Goal: Task Accomplishment & Management: Use online tool/utility

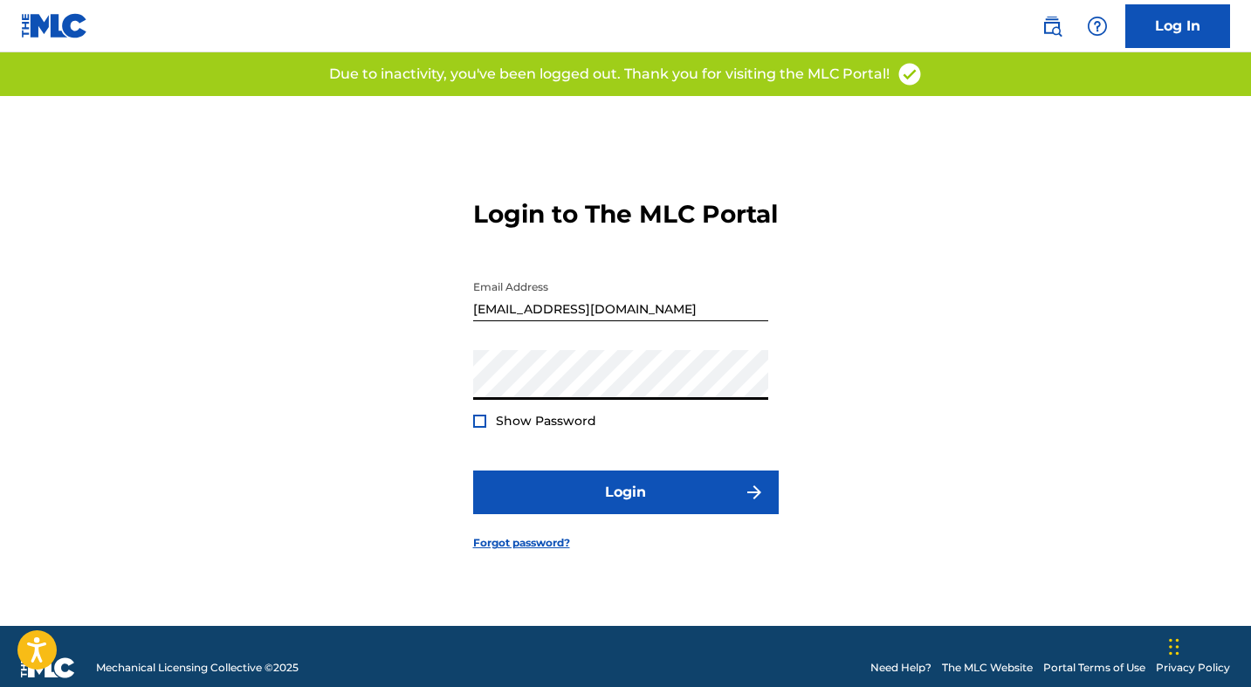
click at [473, 471] on button "Login" at bounding box center [626, 493] width 306 height 44
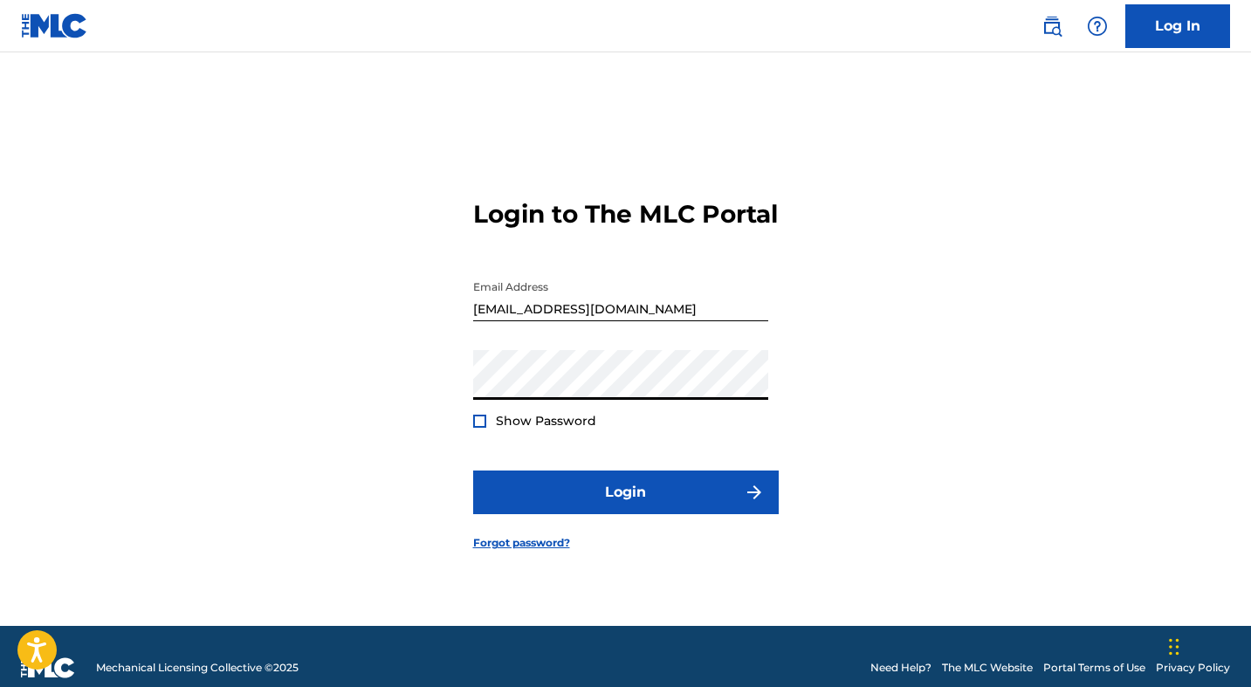
click at [473, 471] on button "Login" at bounding box center [626, 493] width 306 height 44
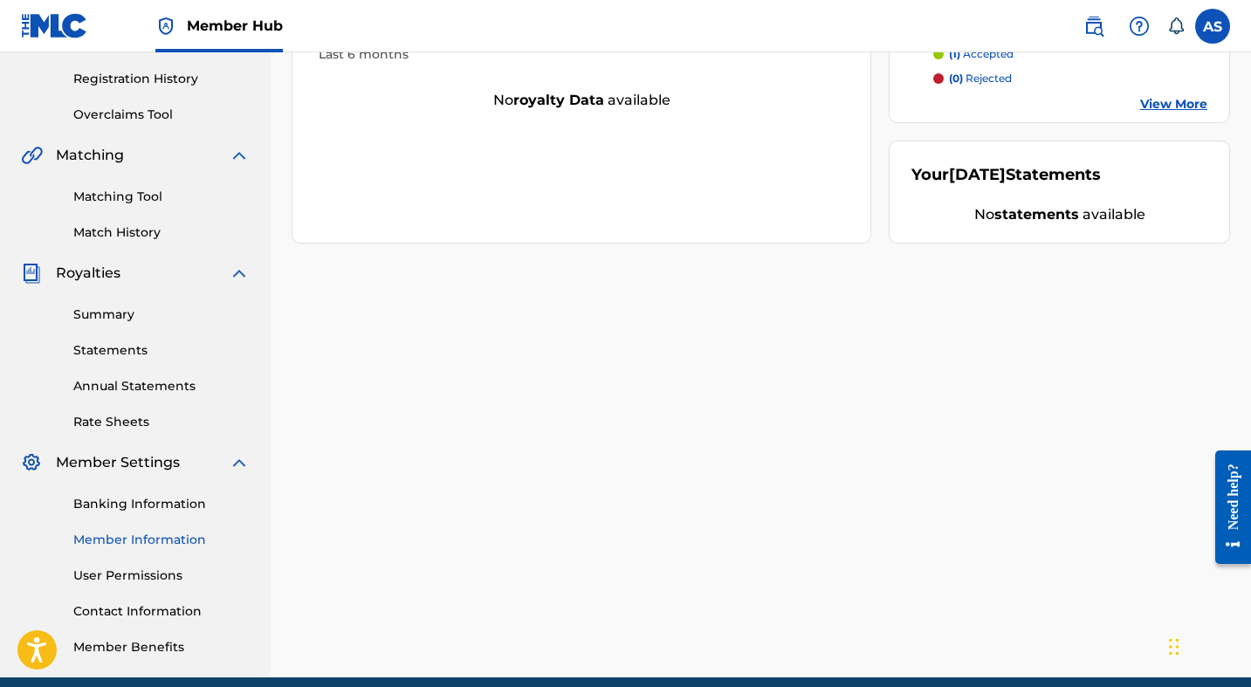
scroll to position [395, 0]
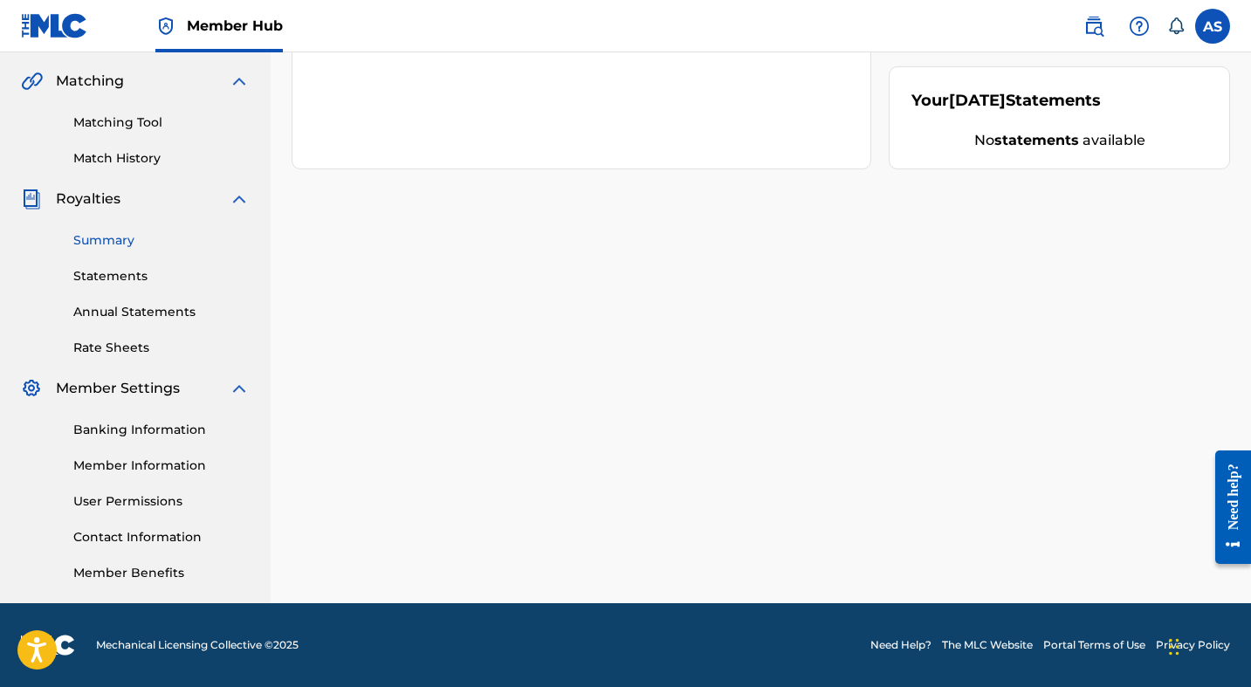
click at [108, 237] on link "Summary" at bounding box center [161, 240] width 176 height 18
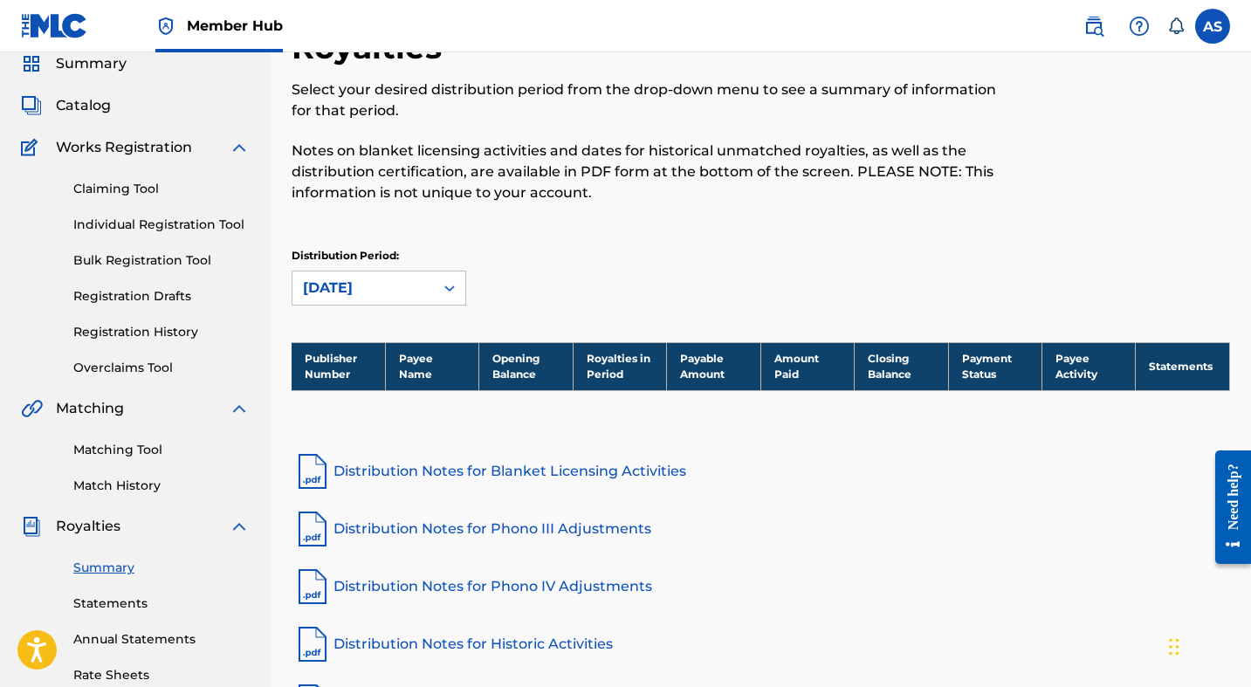
scroll to position [135, 0]
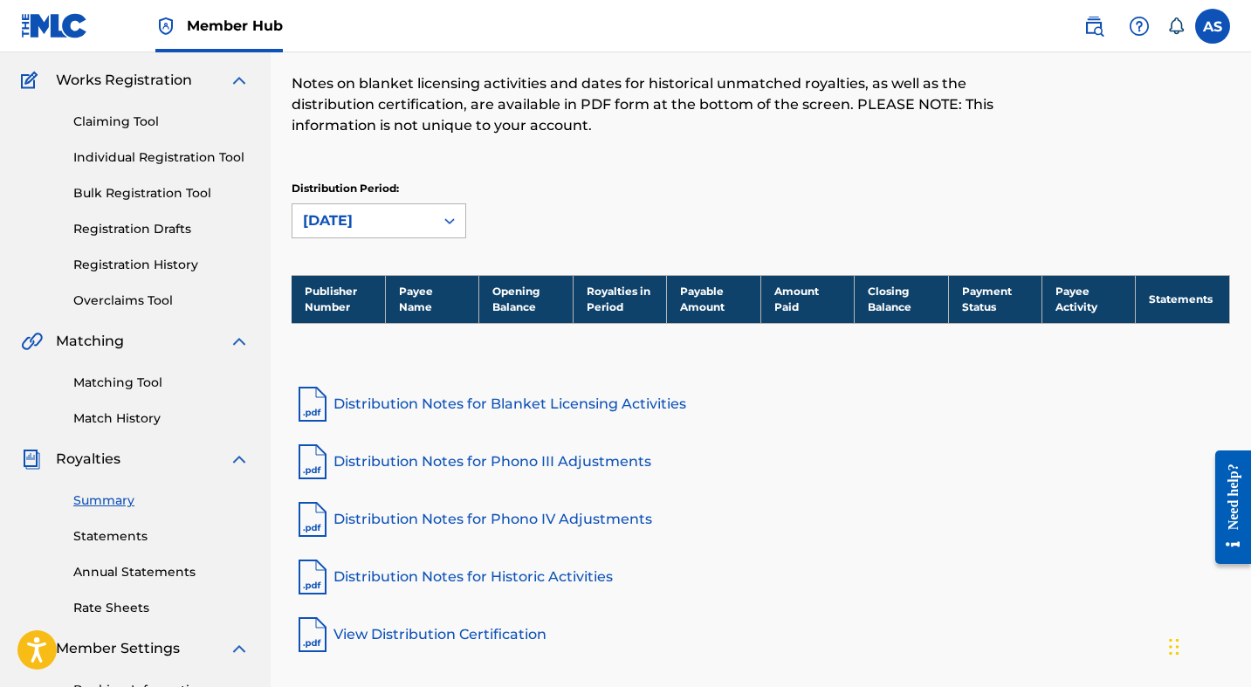
click at [450, 215] on icon at bounding box center [449, 220] width 17 height 17
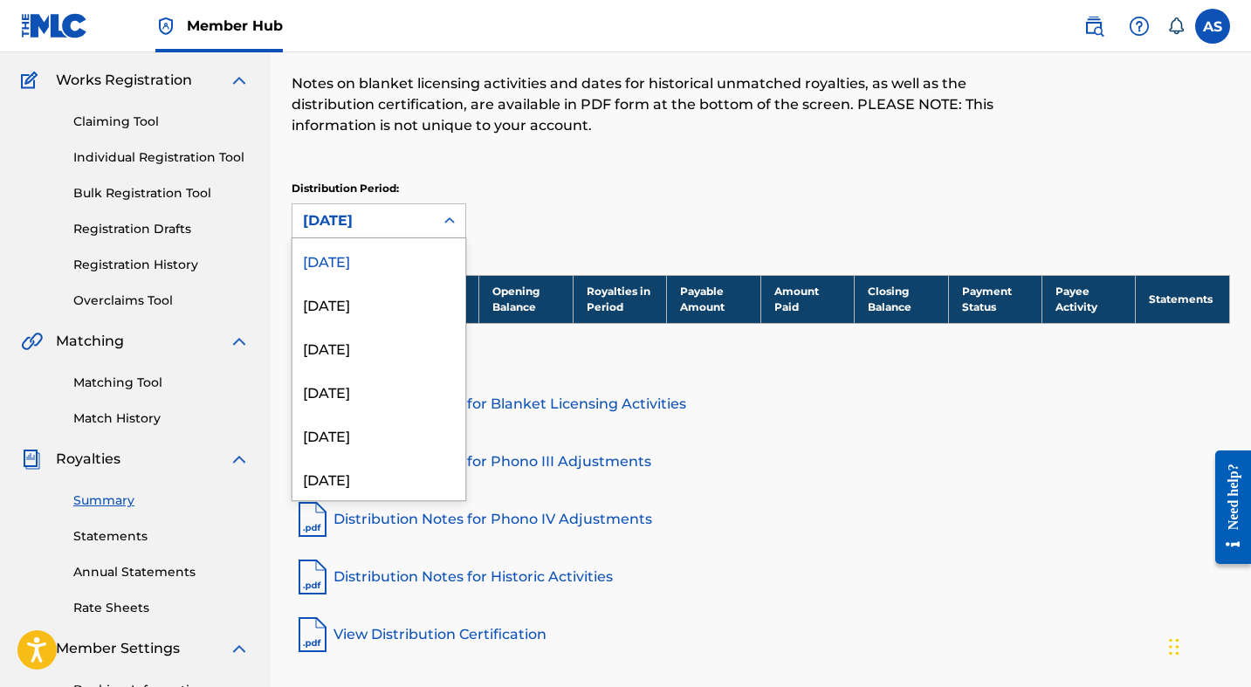
click at [426, 261] on div "[DATE]" at bounding box center [378, 260] width 173 height 44
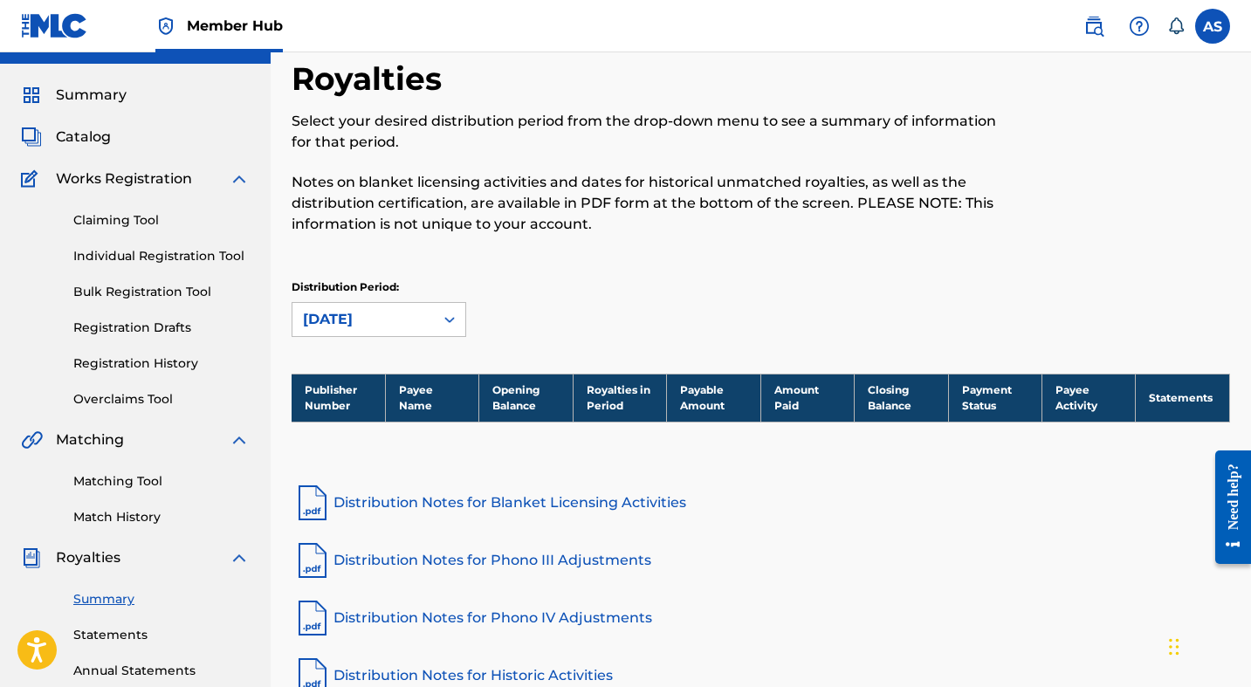
scroll to position [0, 0]
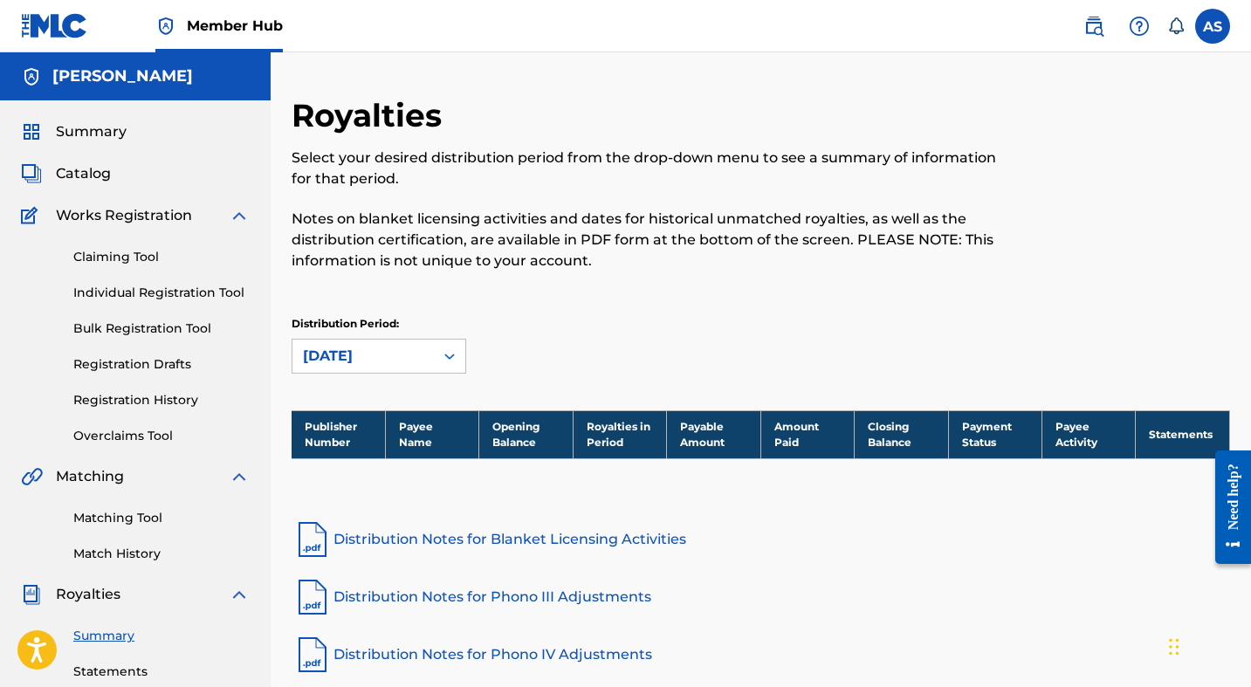
click at [439, 375] on div "Distribution Period: September 2025" at bounding box center [761, 352] width 939 height 73
click at [437, 361] on div at bounding box center [449, 355] width 31 height 31
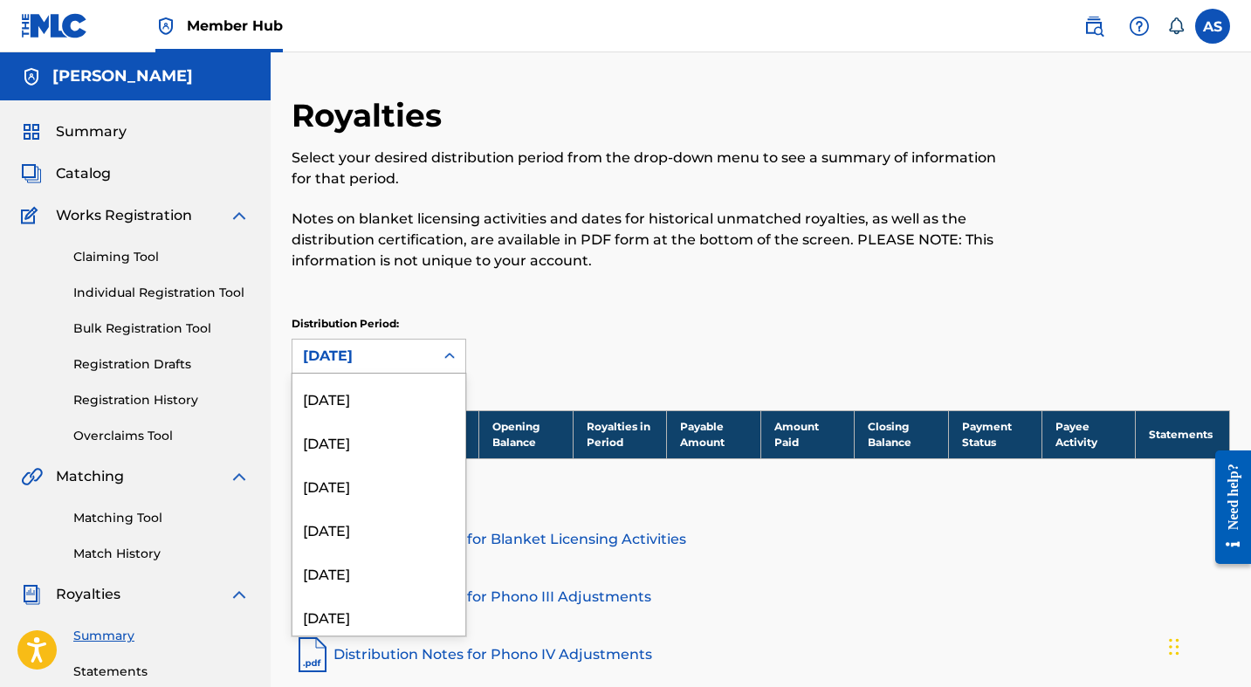
scroll to position [646, 0]
click at [437, 499] on div "April 2024" at bounding box center [378, 492] width 173 height 44
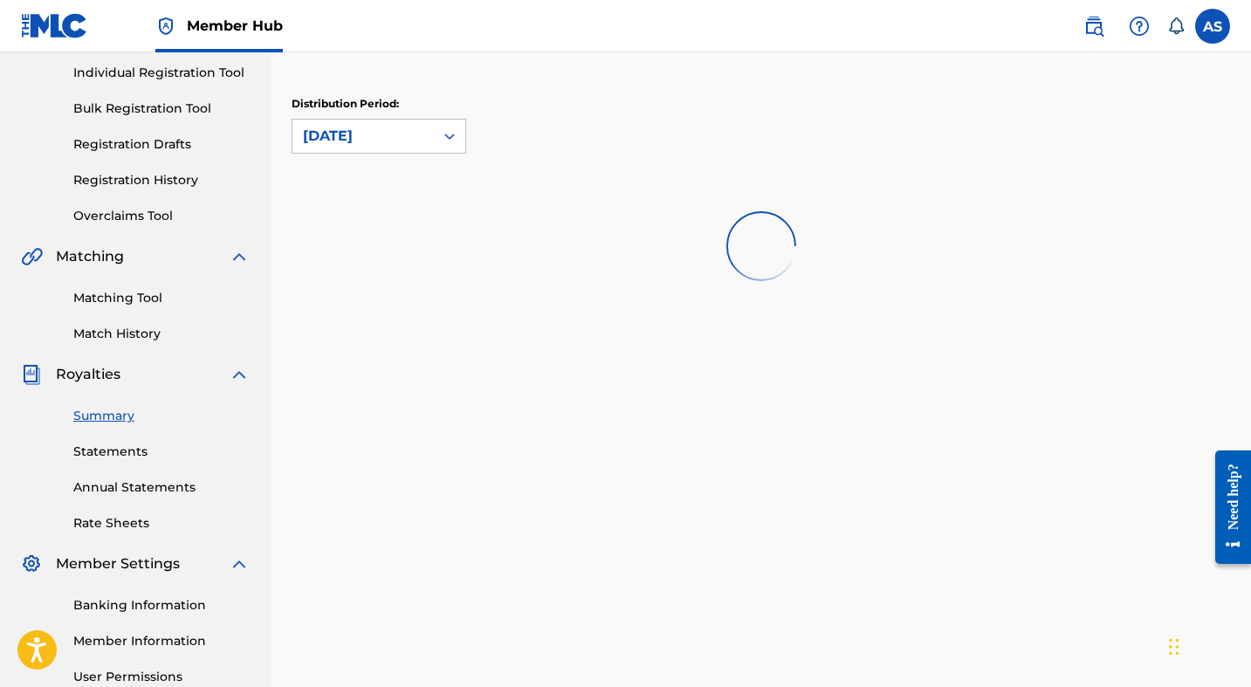
scroll to position [221, 0]
click at [397, 125] on div "April 2024" at bounding box center [363, 135] width 120 height 21
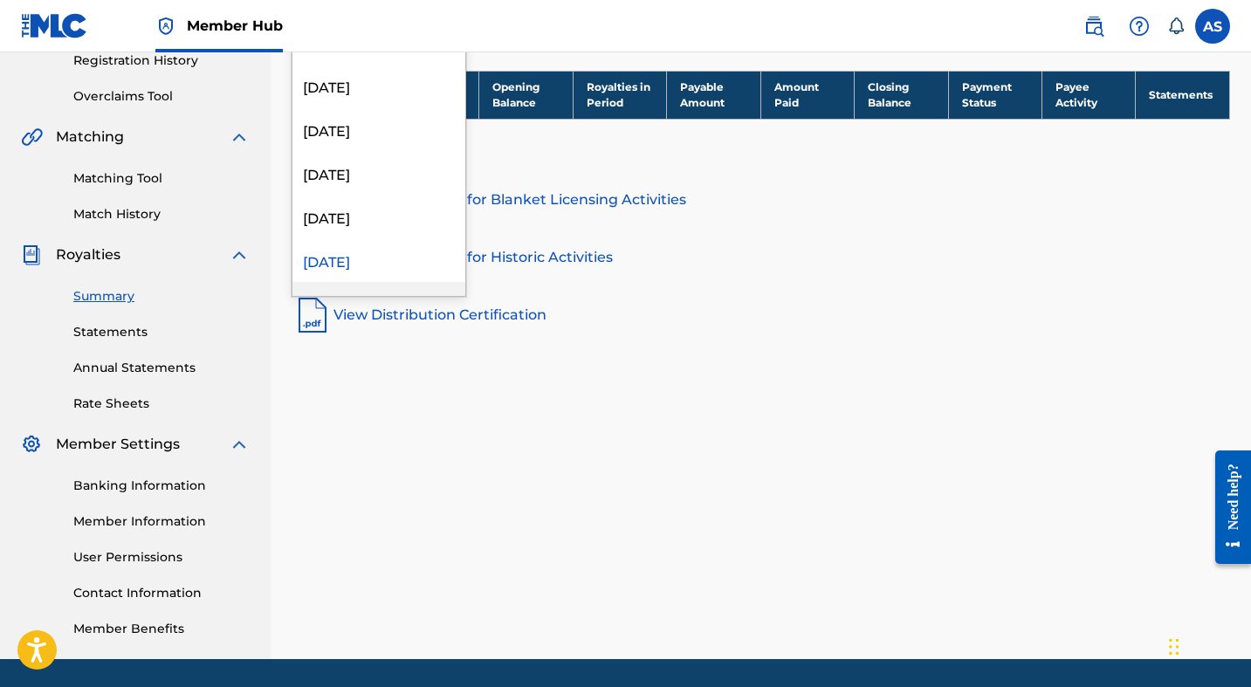
click at [567, 430] on div "Royalties Select your desired distribution period from the drop-down menu to se…" at bounding box center [761, 207] width 980 height 903
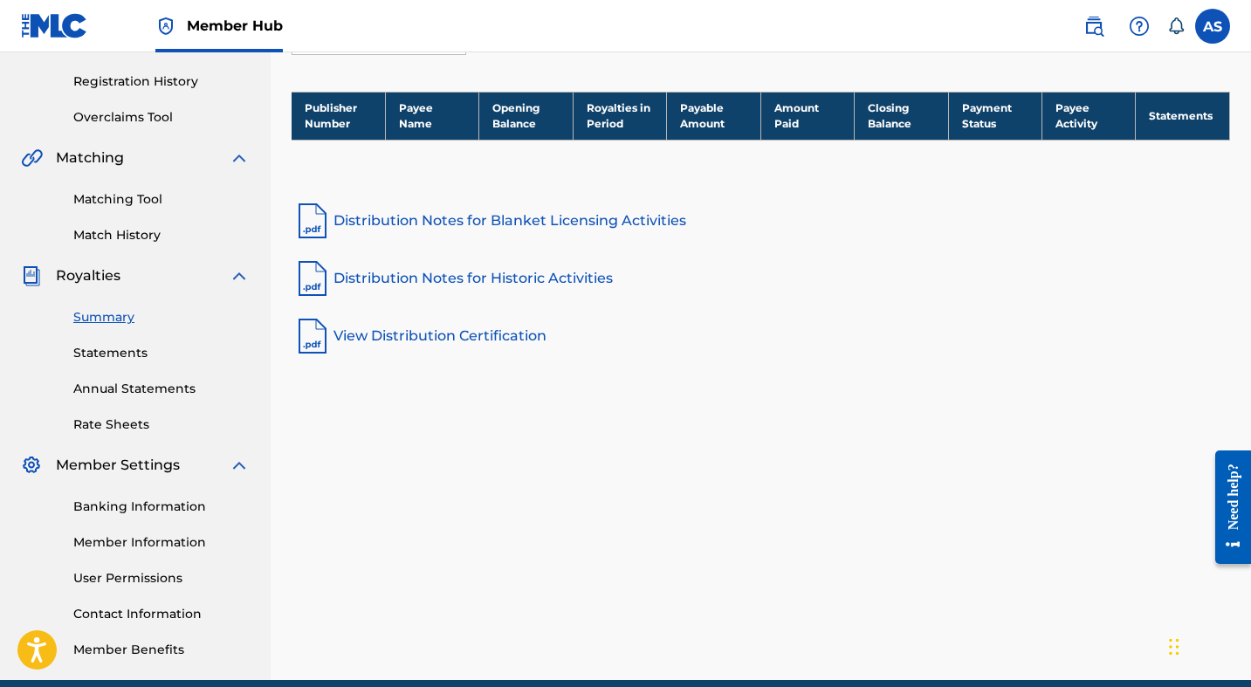
scroll to position [317, 0]
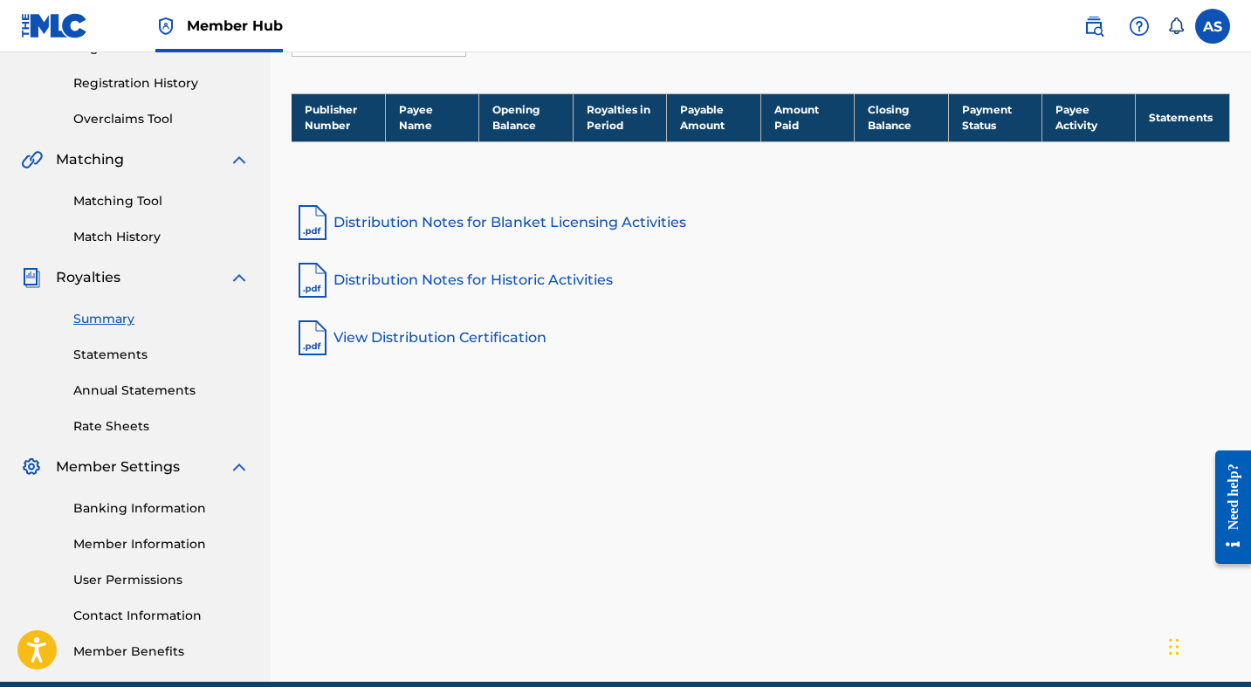
click at [526, 273] on link "Distribution Notes for Historic Activities" at bounding box center [761, 280] width 939 height 42
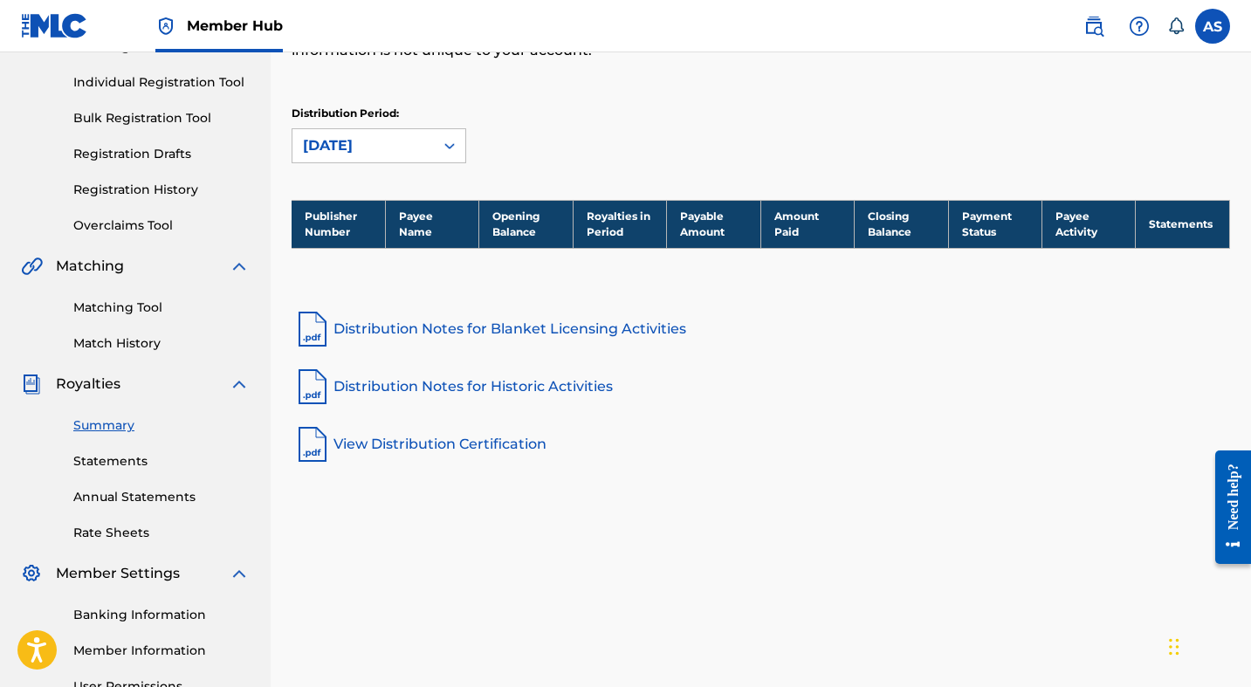
scroll to position [120, 0]
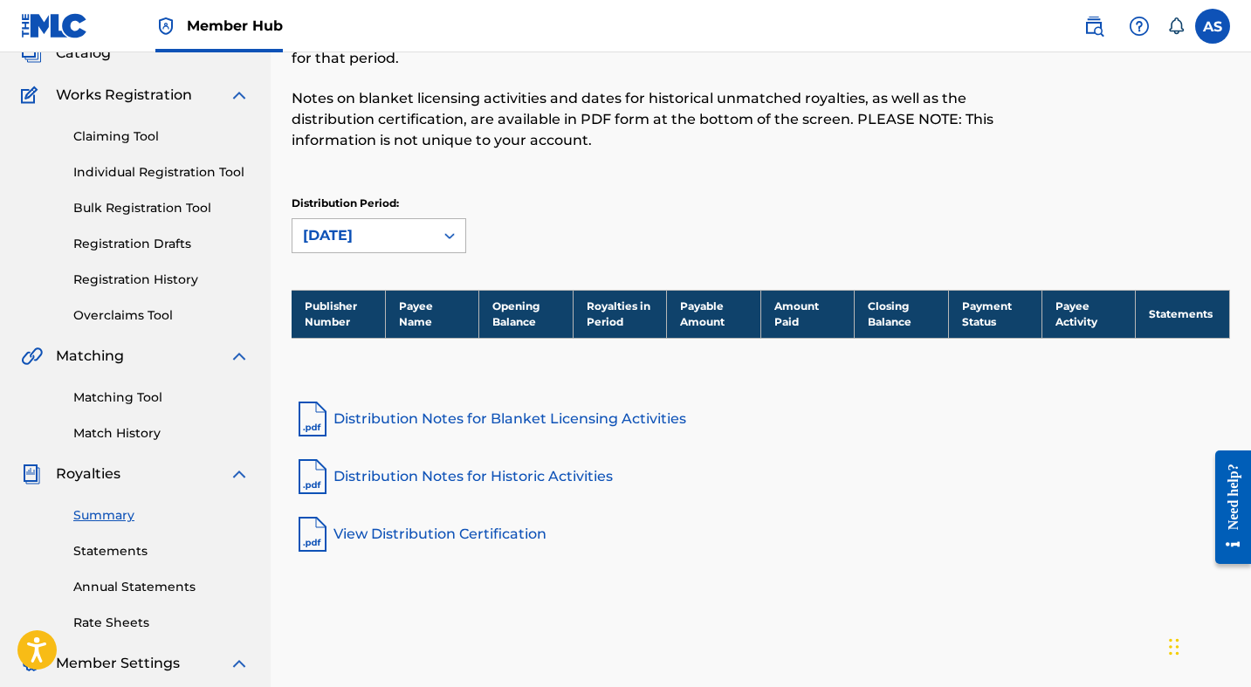
click at [416, 231] on div "April 2024" at bounding box center [363, 235] width 120 height 21
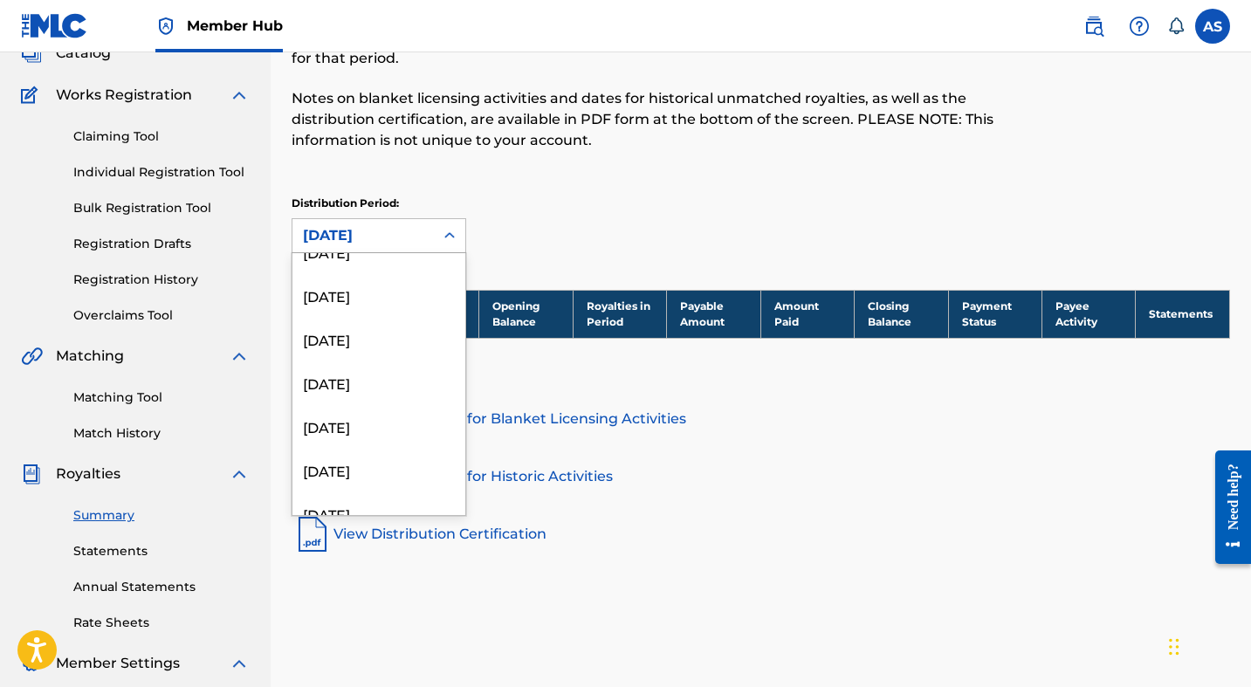
scroll to position [1083, 0]
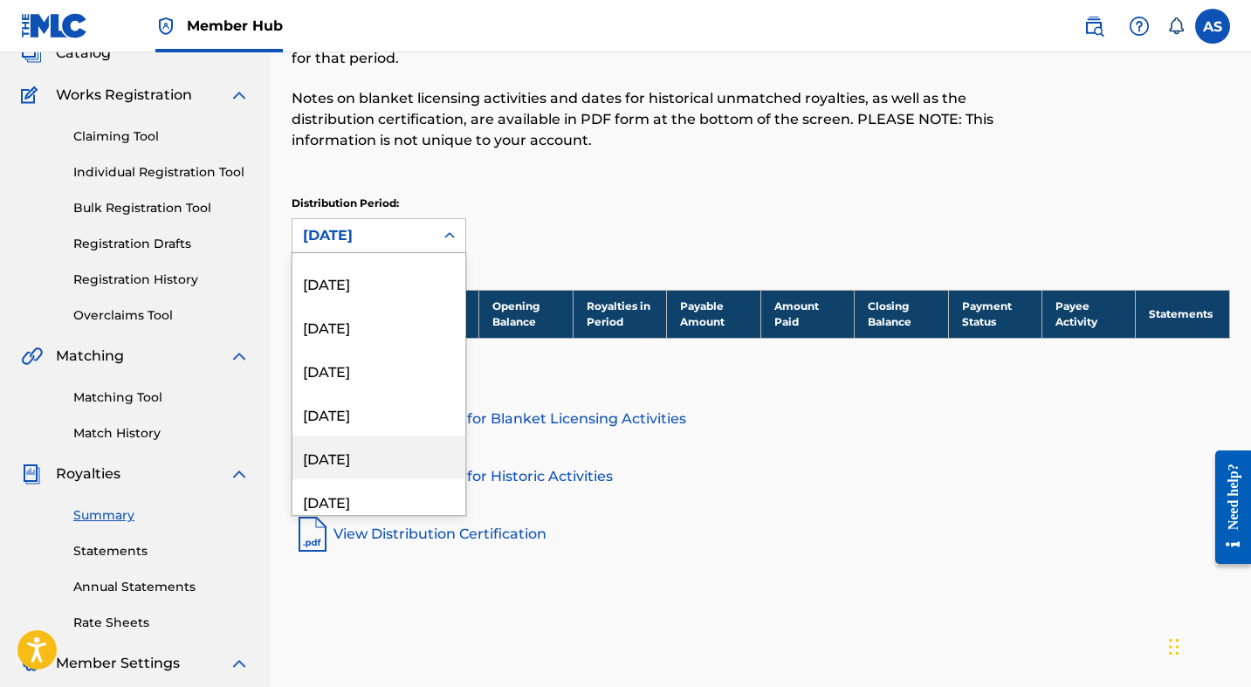
click at [366, 464] on div "April 2023" at bounding box center [378, 458] width 173 height 44
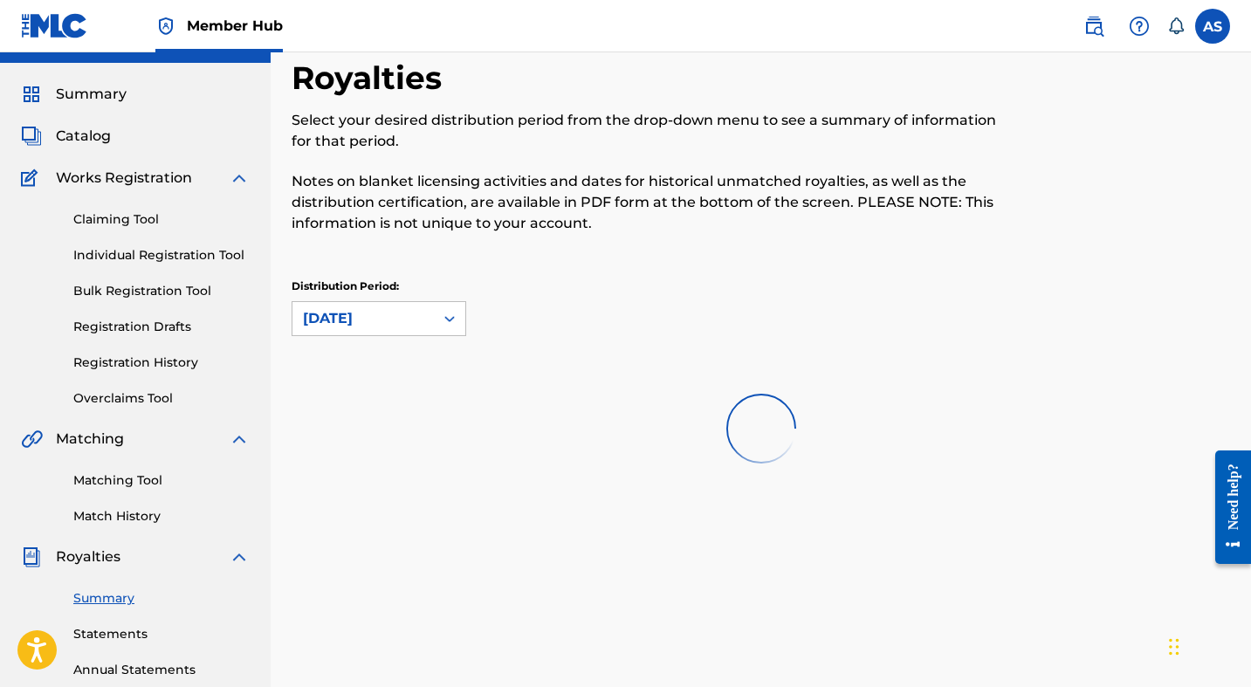
scroll to position [41, 0]
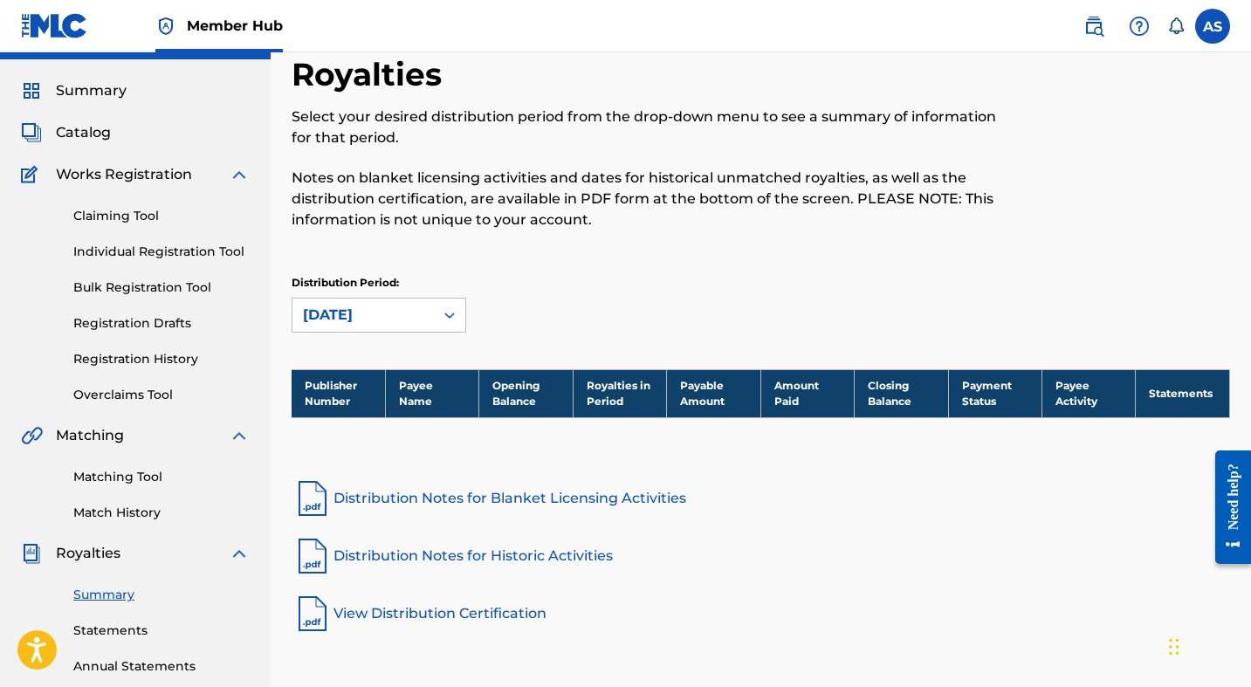
click at [526, 391] on th "Opening Balance" at bounding box center [525, 393] width 93 height 48
click at [627, 387] on th "Royalties in Period" at bounding box center [619, 393] width 93 height 48
click at [392, 402] on th "Payee Name" at bounding box center [431, 393] width 93 height 48
click at [347, 395] on th "Publisher Number" at bounding box center [338, 393] width 93 height 48
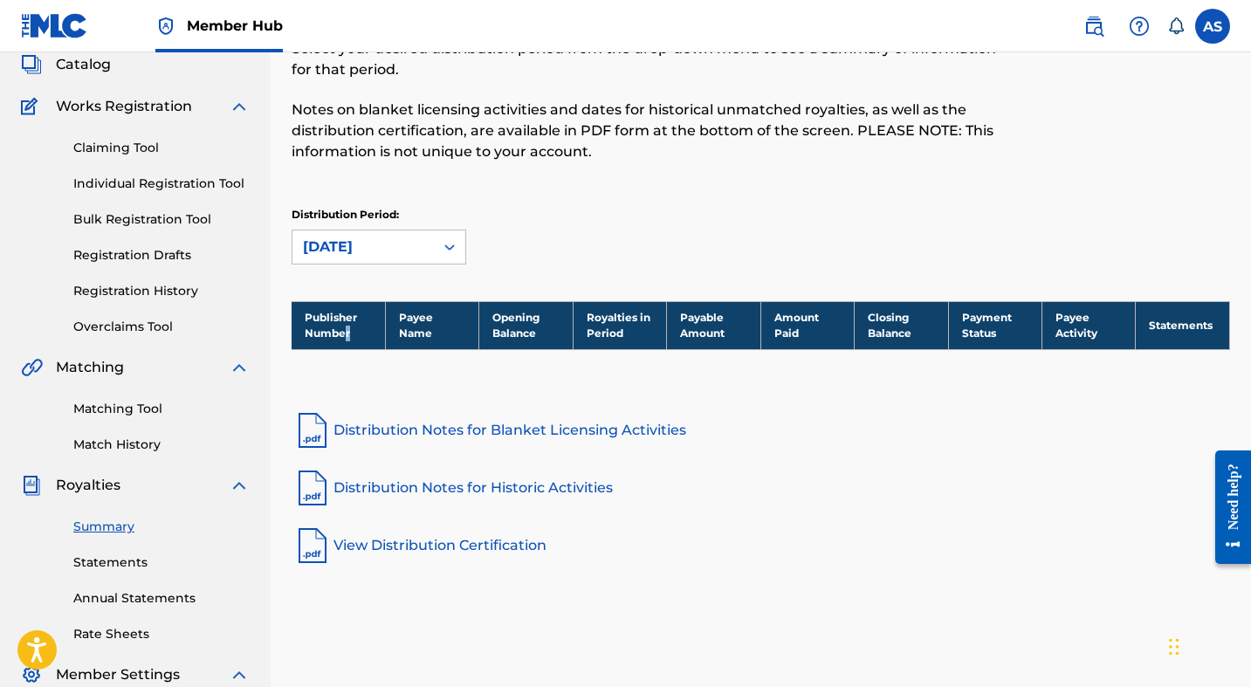
scroll to position [125, 0]
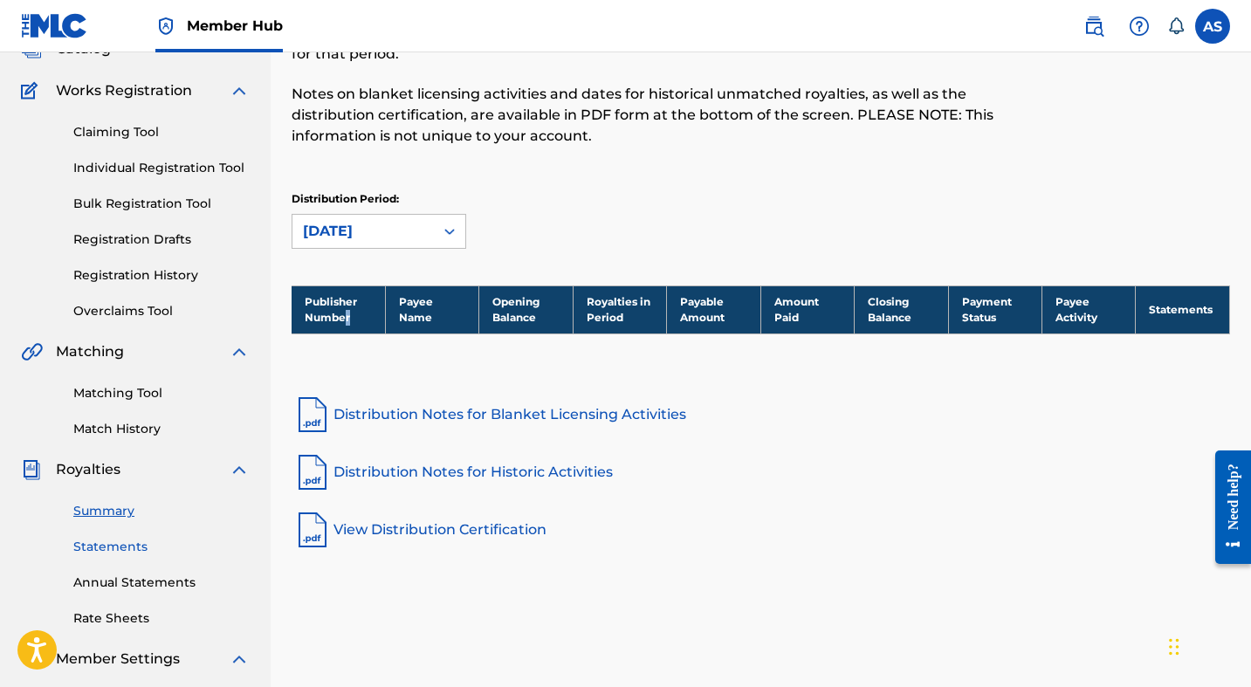
click at [125, 542] on link "Statements" at bounding box center [161, 547] width 176 height 18
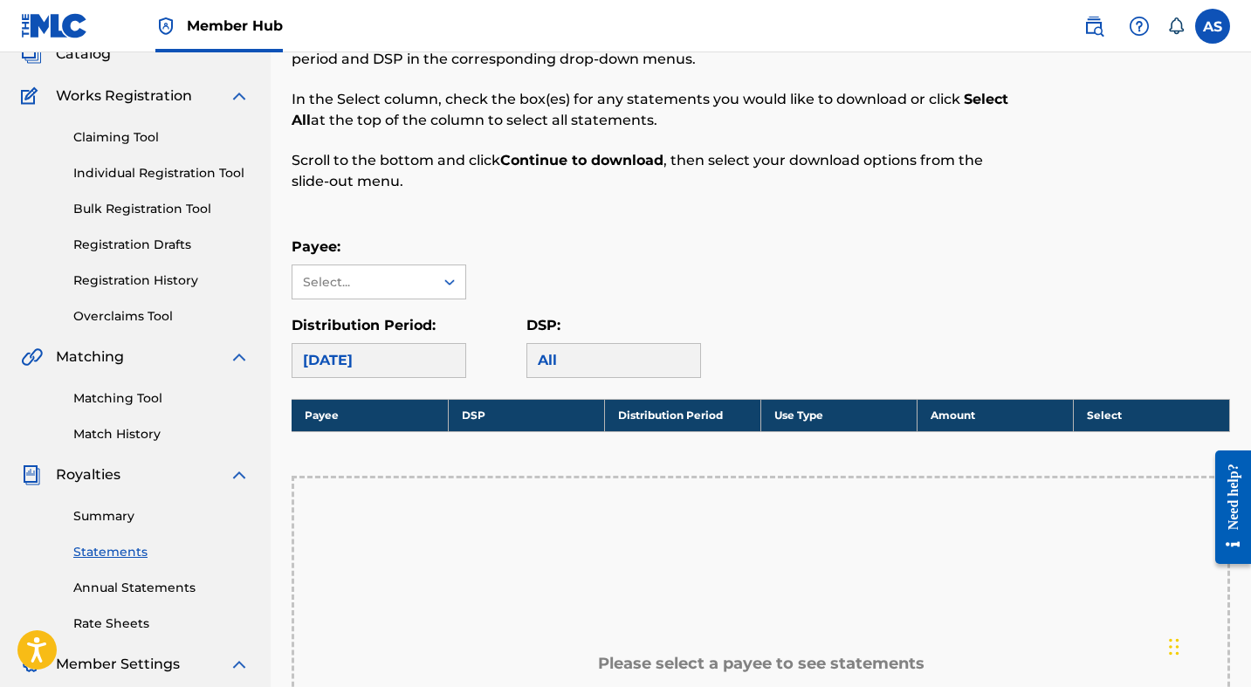
scroll to position [194, 0]
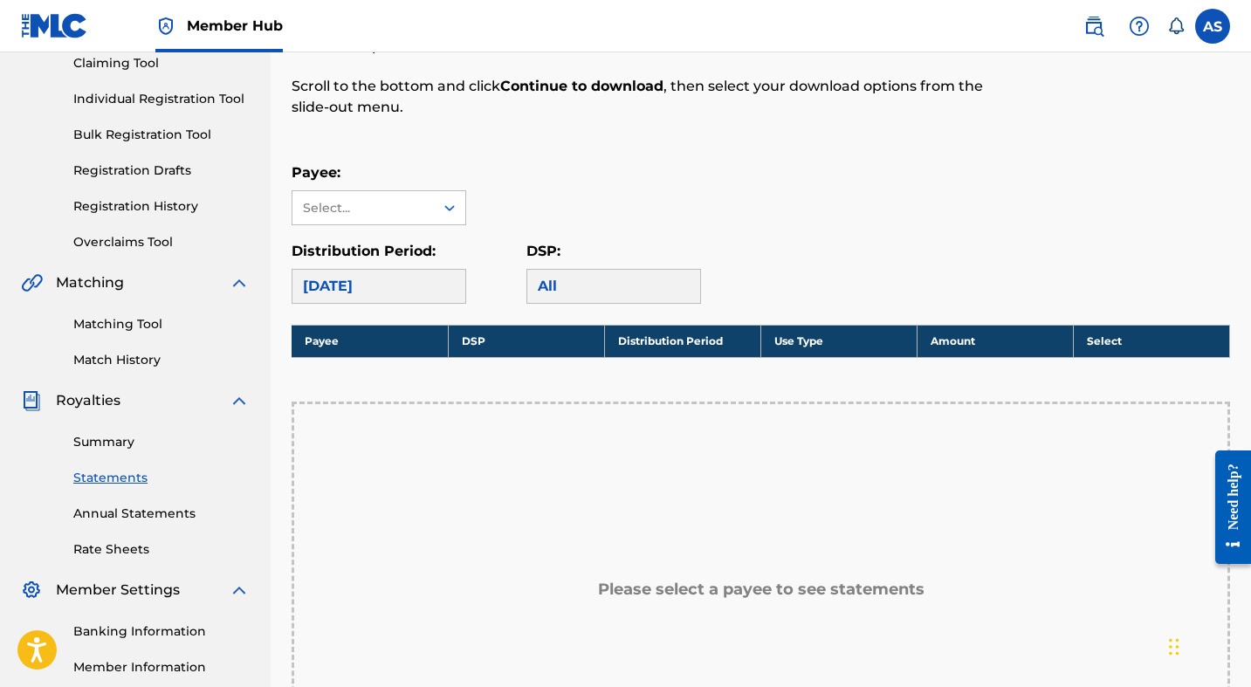
click at [503, 450] on div "Please select a payee to see statements" at bounding box center [761, 590] width 939 height 377
click at [460, 280] on div "[DATE]" at bounding box center [379, 286] width 175 height 35
click at [405, 281] on div "[DATE]" at bounding box center [379, 286] width 175 height 35
click at [411, 209] on div "Select..." at bounding box center [362, 208] width 119 height 18
click at [410, 243] on div "No options" at bounding box center [378, 242] width 173 height 35
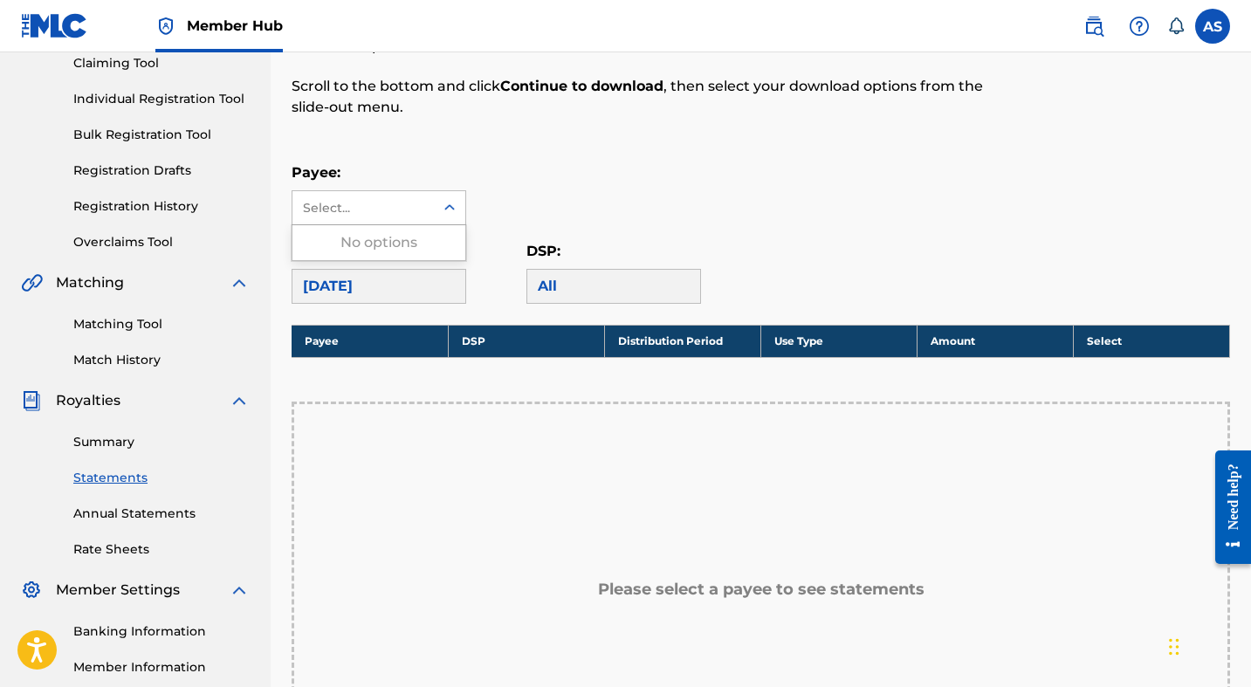
click at [410, 243] on div "No options" at bounding box center [378, 242] width 173 height 35
click at [637, 299] on div "All" at bounding box center [613, 286] width 175 height 35
click at [613, 290] on div "All" at bounding box center [613, 286] width 175 height 35
click at [612, 290] on div "All" at bounding box center [613, 286] width 175 height 35
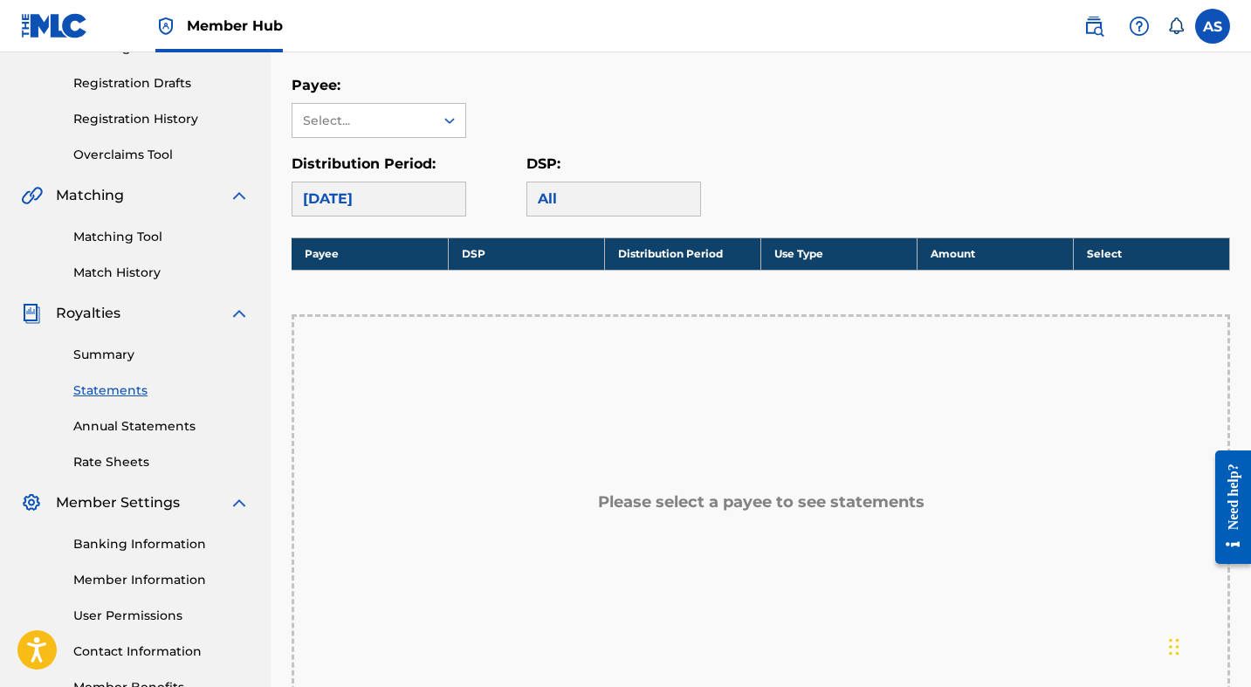
scroll to position [308, 0]
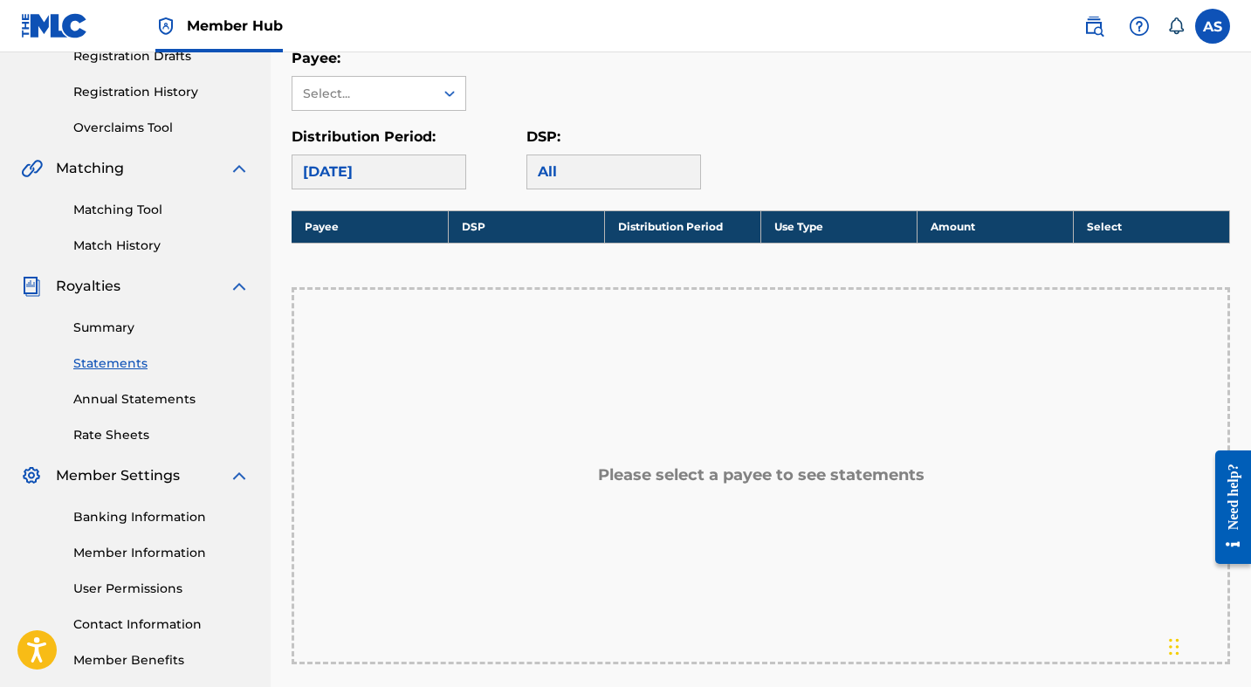
click at [609, 466] on h5 "Please select a payee to see statements" at bounding box center [761, 475] width 327 height 20
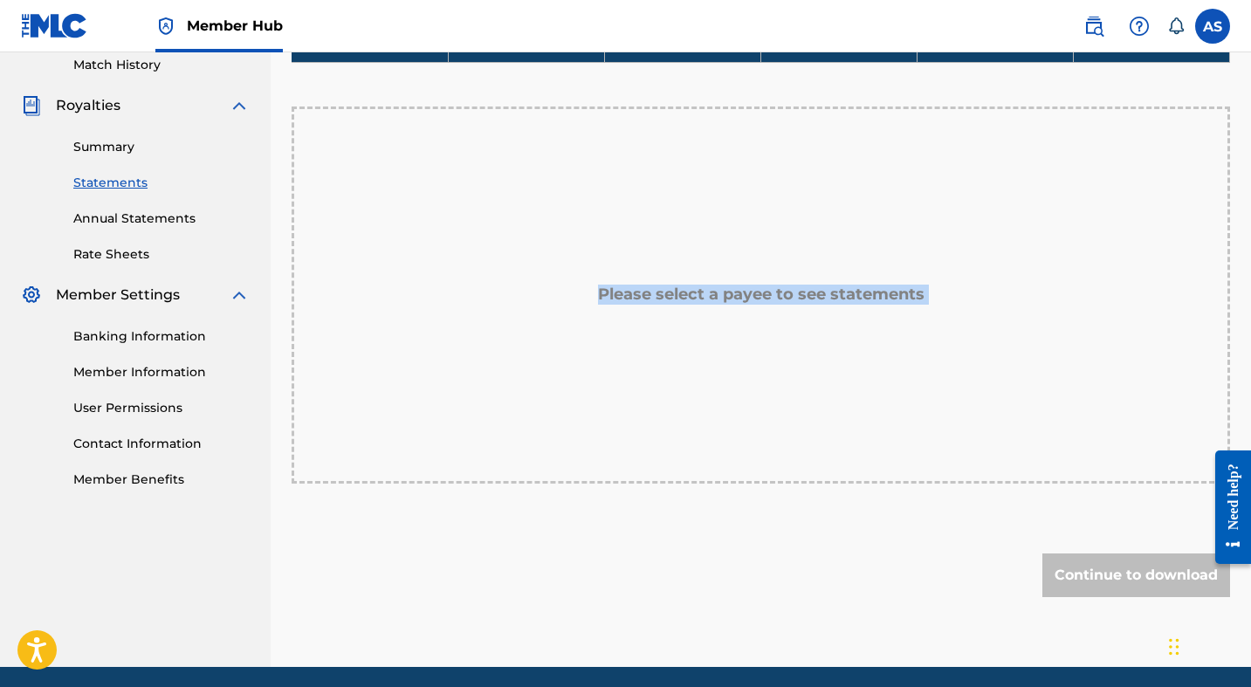
scroll to position [552, 0]
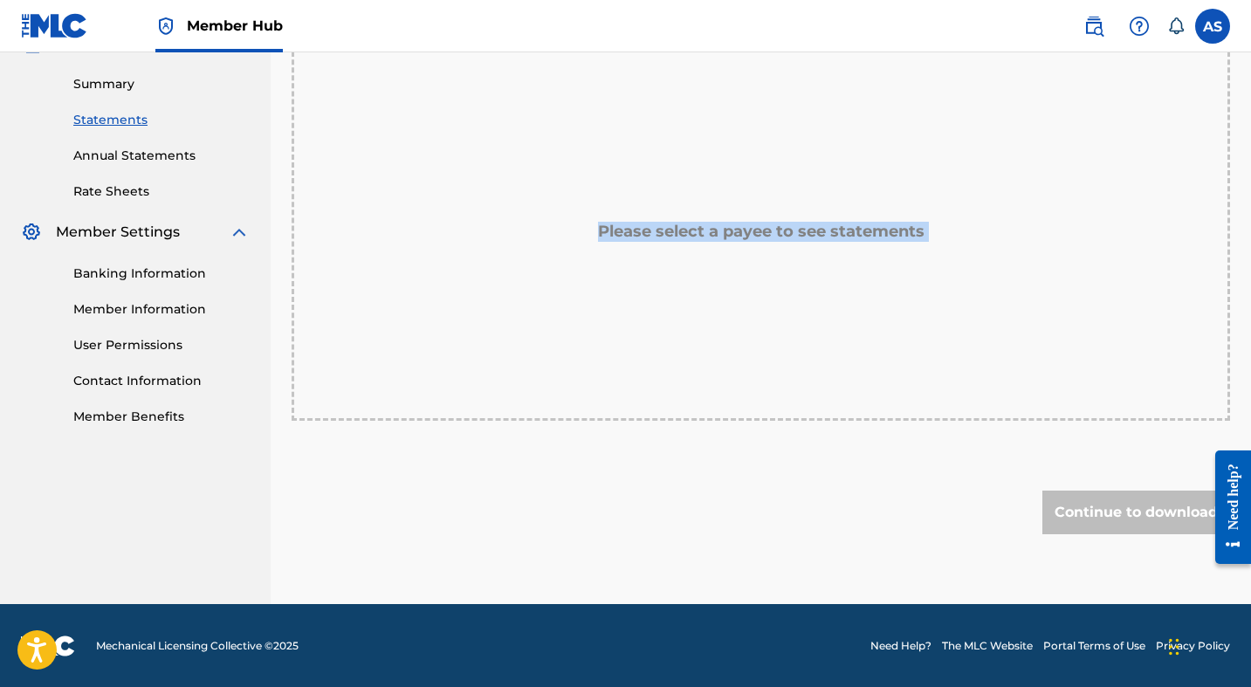
click at [707, 480] on div "Royalty Statements Select your desired payee from the Payee drop-down menu. The…" at bounding box center [761, 74] width 939 height 1060
click at [1093, 504] on div "Continue to download" at bounding box center [1136, 513] width 188 height 44
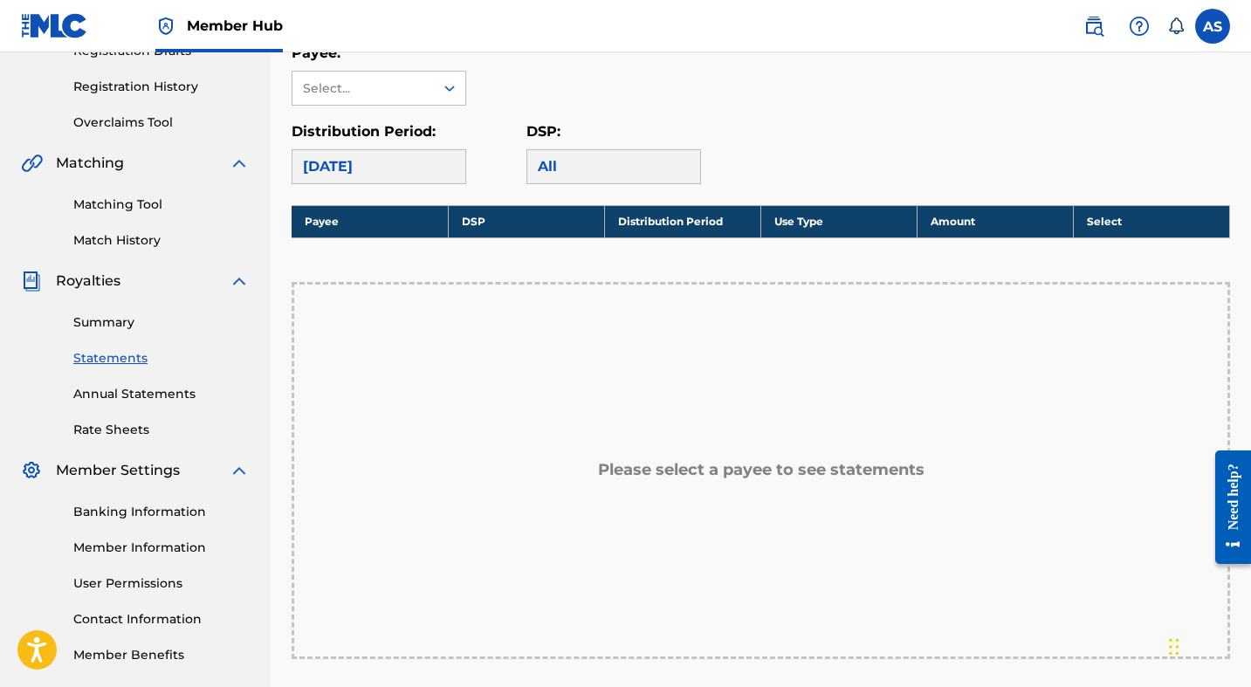
scroll to position [176, 0]
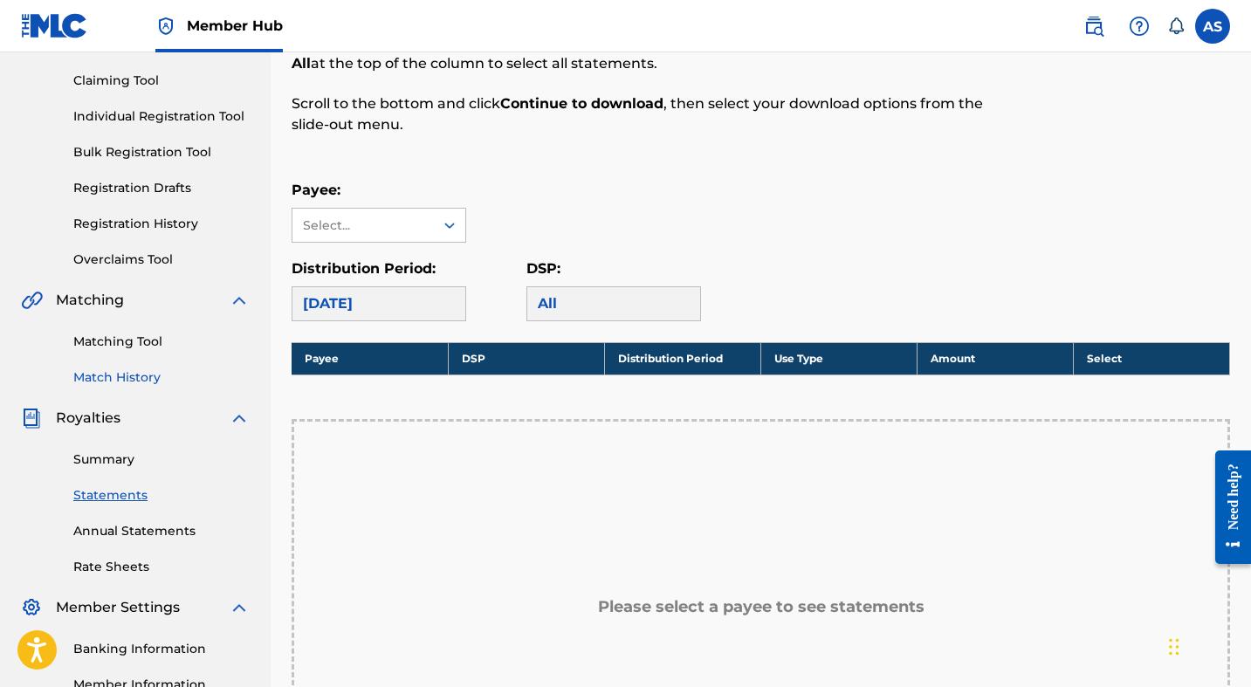
click at [140, 382] on link "Match History" at bounding box center [161, 377] width 176 height 18
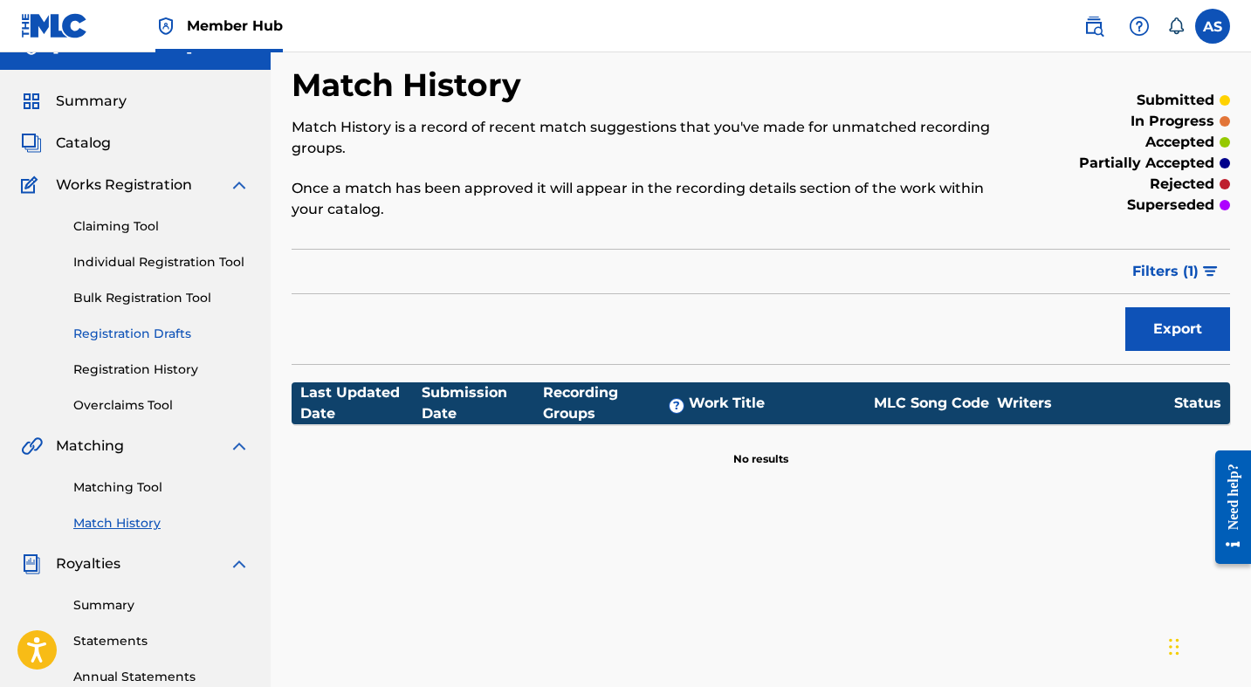
scroll to position [10, 0]
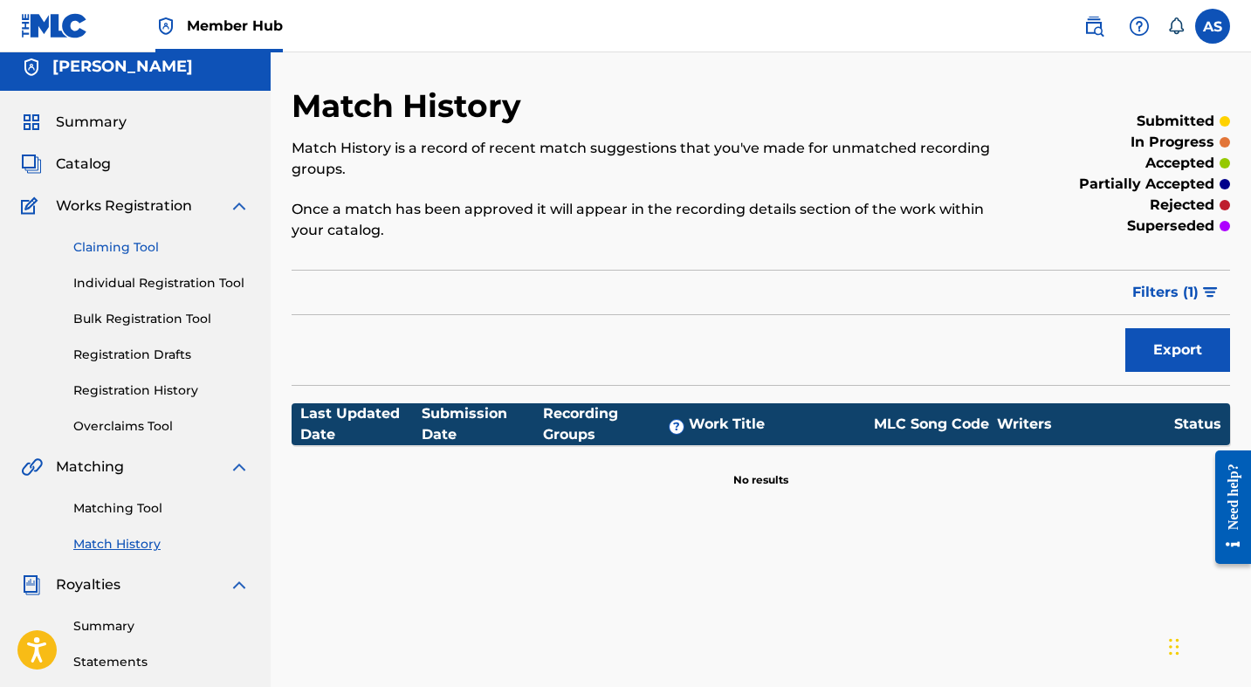
click at [140, 256] on link "Claiming Tool" at bounding box center [161, 247] width 176 height 18
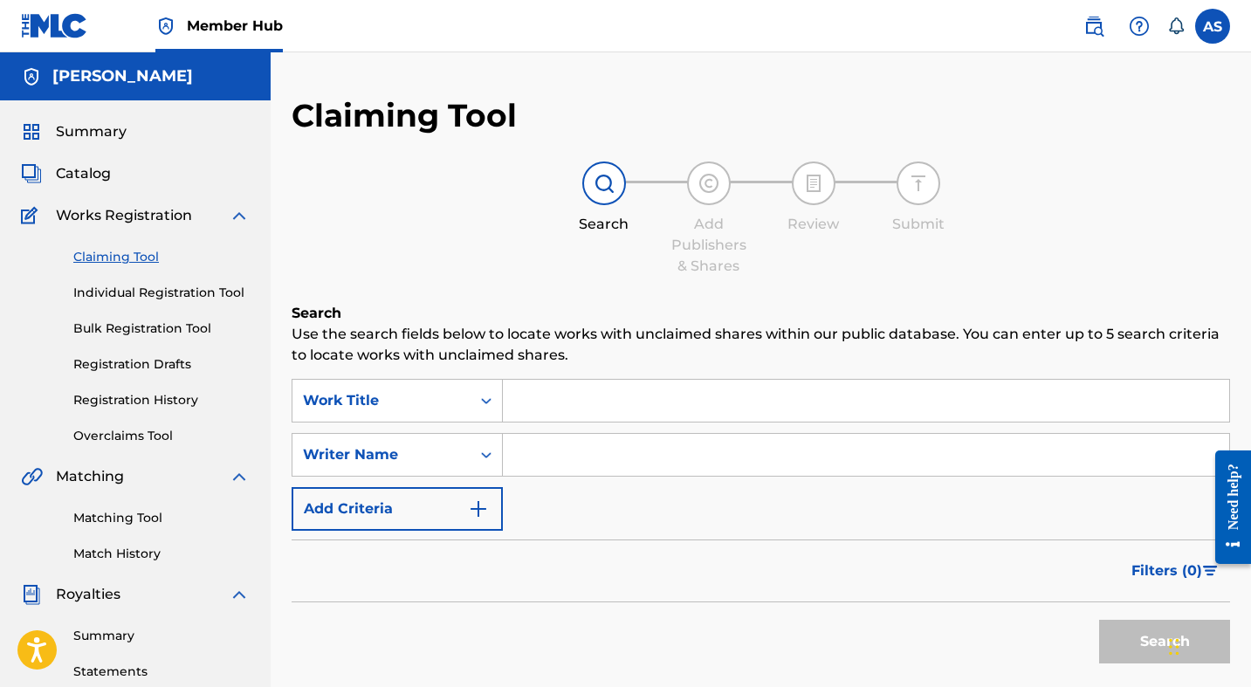
click at [678, 372] on div "Search Use the search fields below to locate works with unclaimed shares within…" at bounding box center [761, 531] width 939 height 457
click at [594, 390] on input "Search Form" at bounding box center [866, 401] width 726 height 42
click at [163, 182] on div "Catalog" at bounding box center [135, 173] width 229 height 21
click at [96, 180] on span "Catalog" at bounding box center [83, 173] width 55 height 21
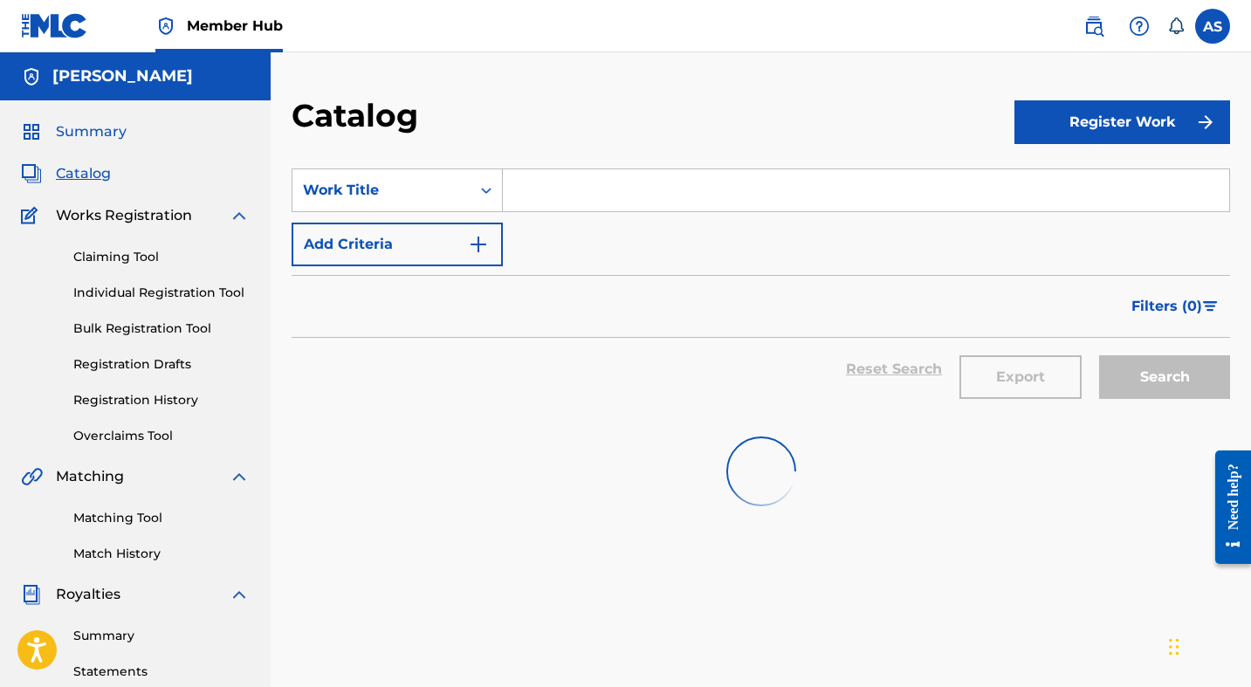
click at [94, 128] on span "Summary" at bounding box center [91, 131] width 71 height 21
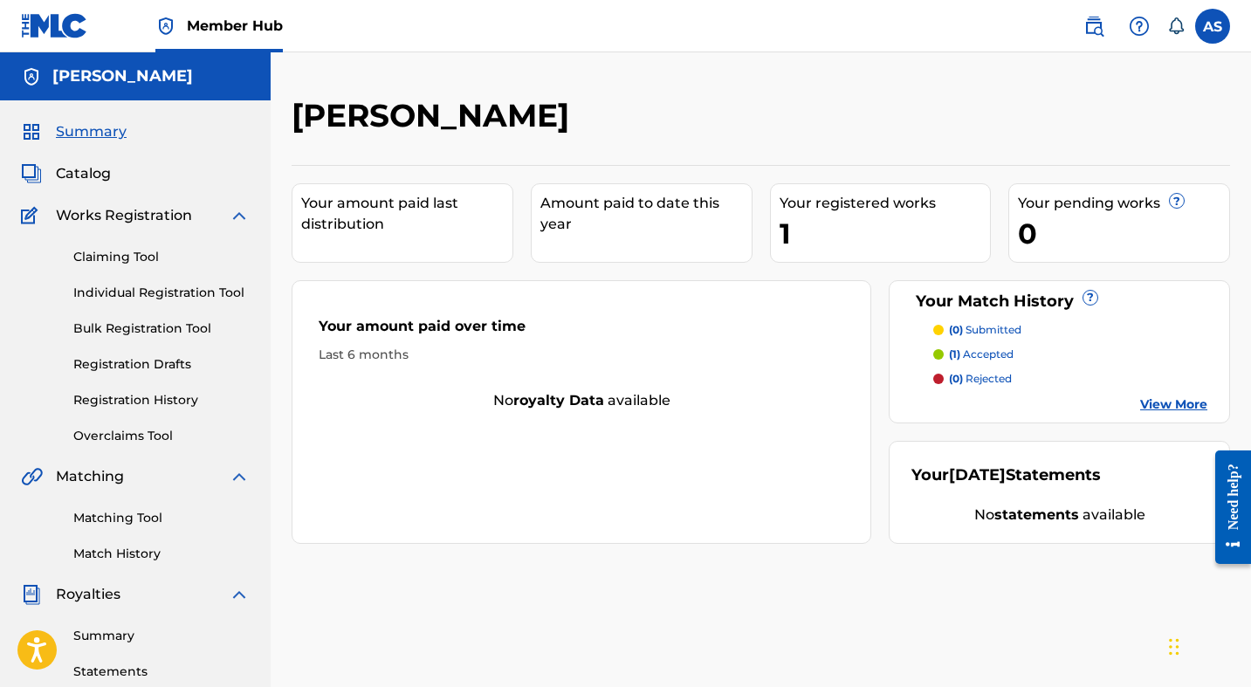
click at [999, 353] on p "(1) accepted" at bounding box center [981, 355] width 65 height 16
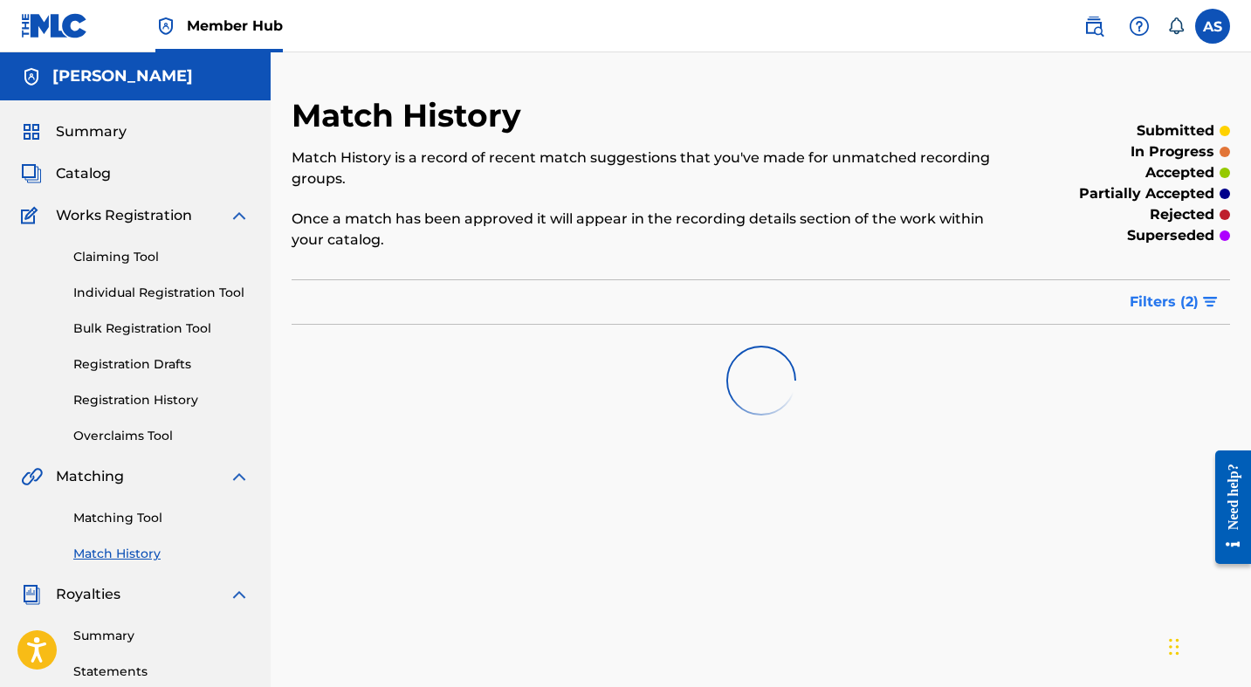
click at [1189, 304] on span "Filters ( 2 )" at bounding box center [1164, 302] width 69 height 21
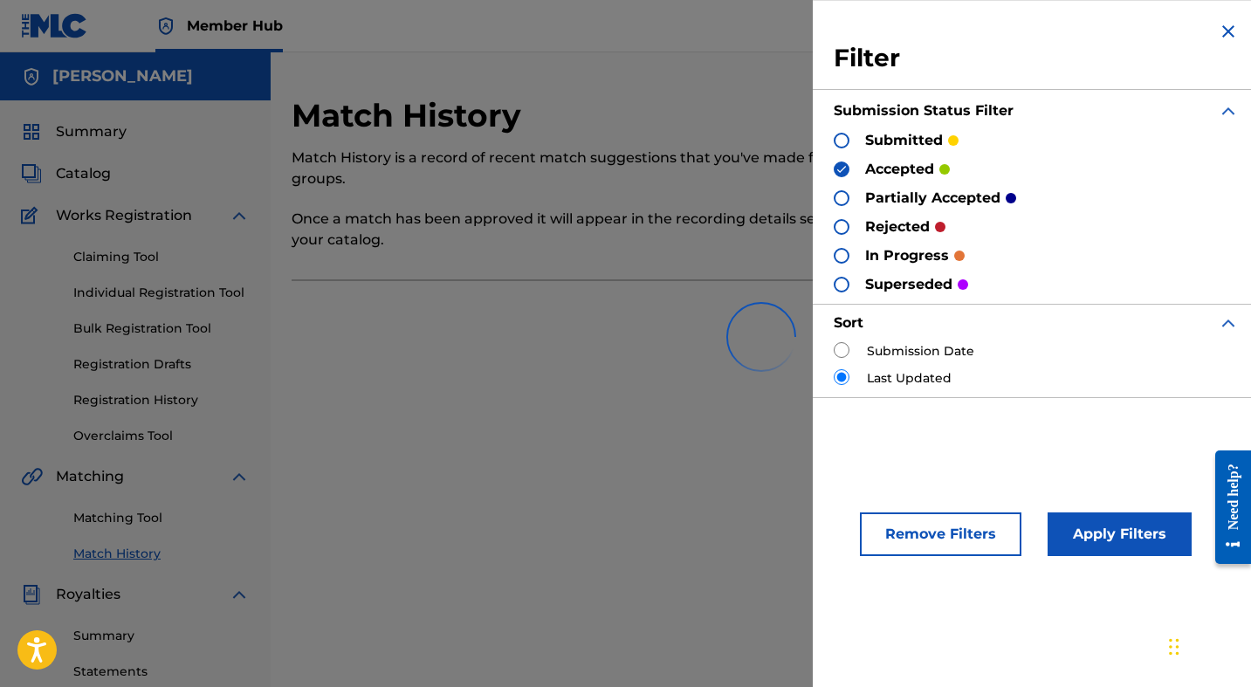
click at [1229, 28] on img at bounding box center [1228, 31] width 21 height 21
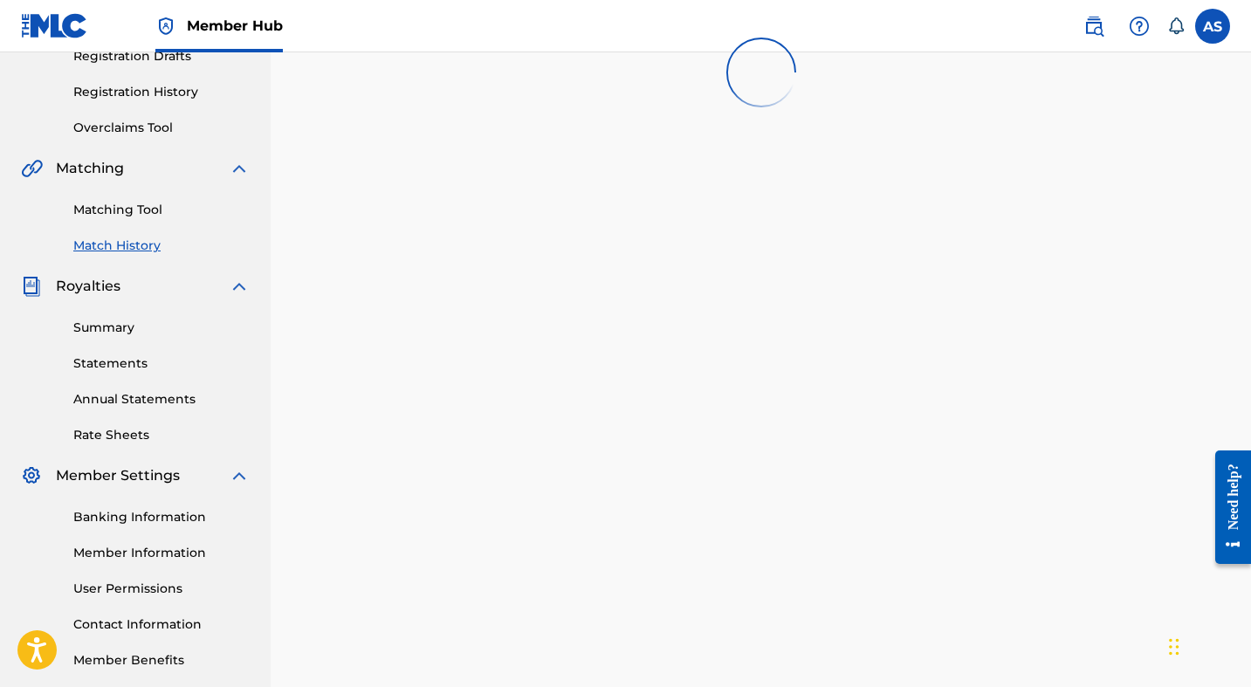
scroll to position [330, 0]
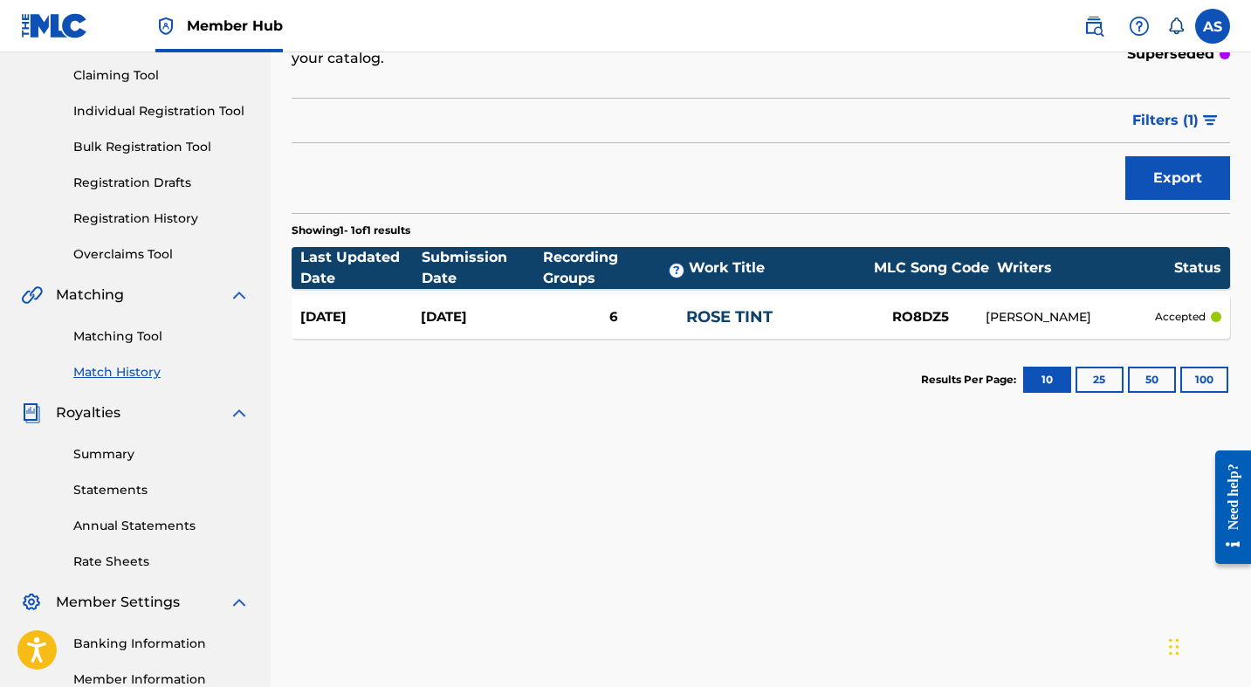
scroll to position [225, 0]
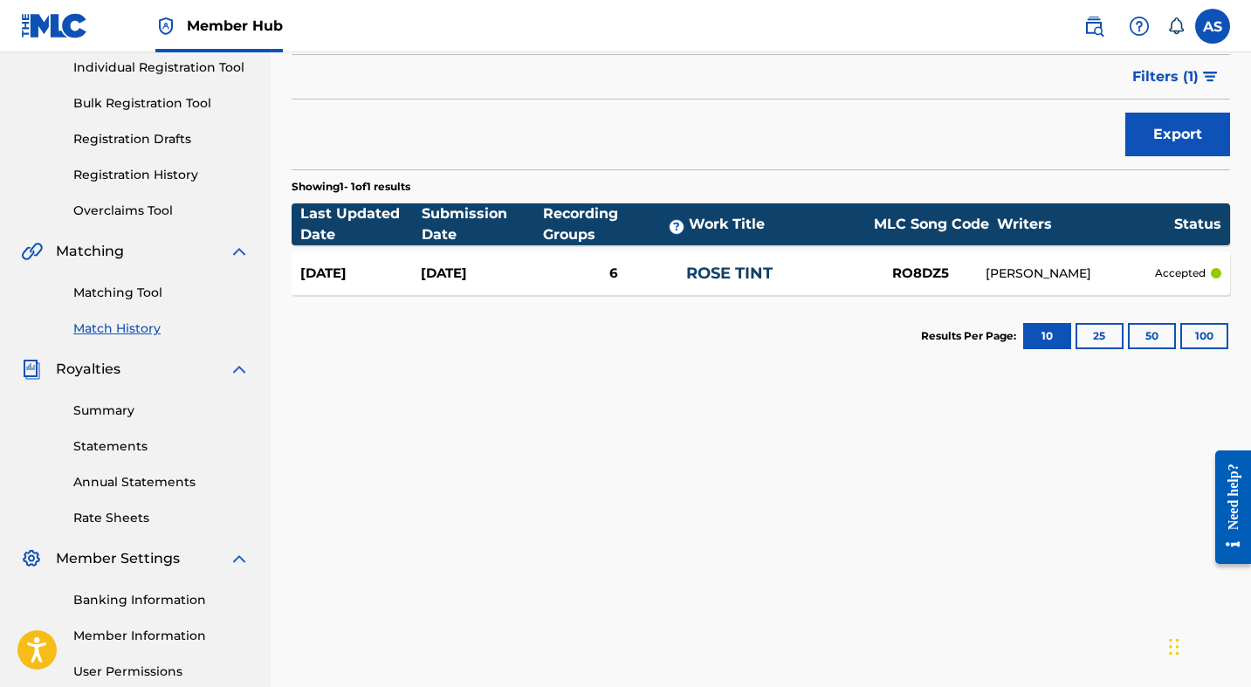
click at [379, 278] on div "23 Sept 2025" at bounding box center [360, 274] width 120 height 20
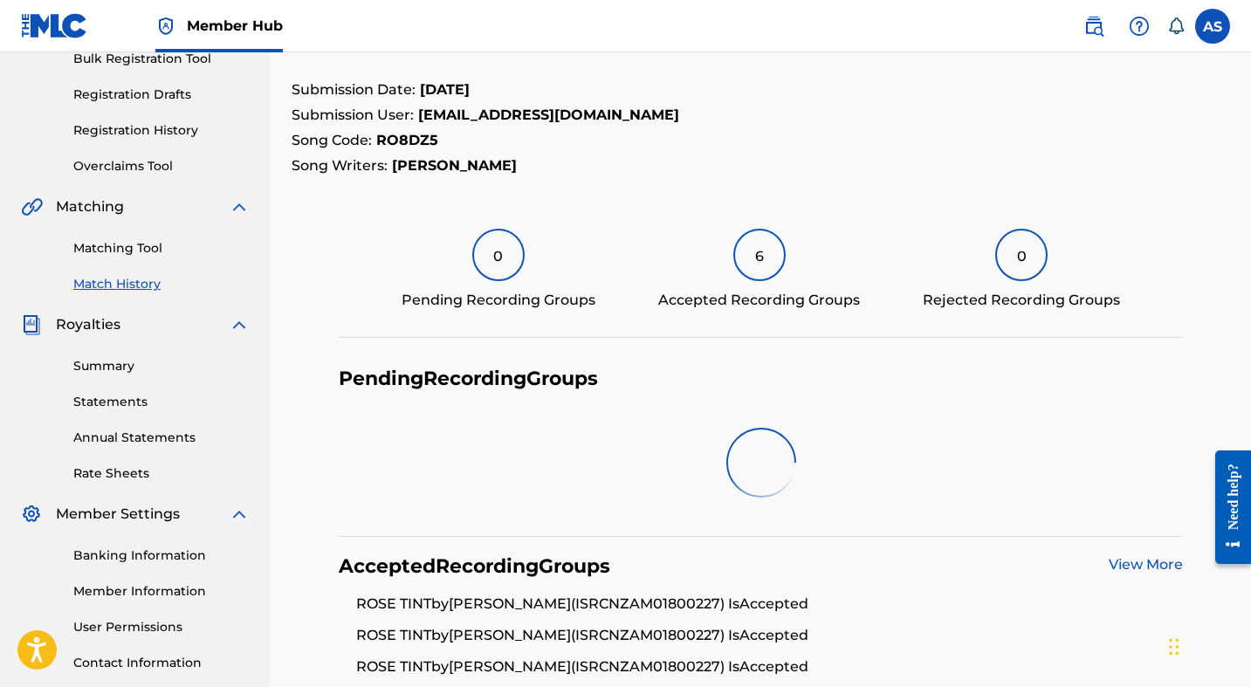
scroll to position [266, 0]
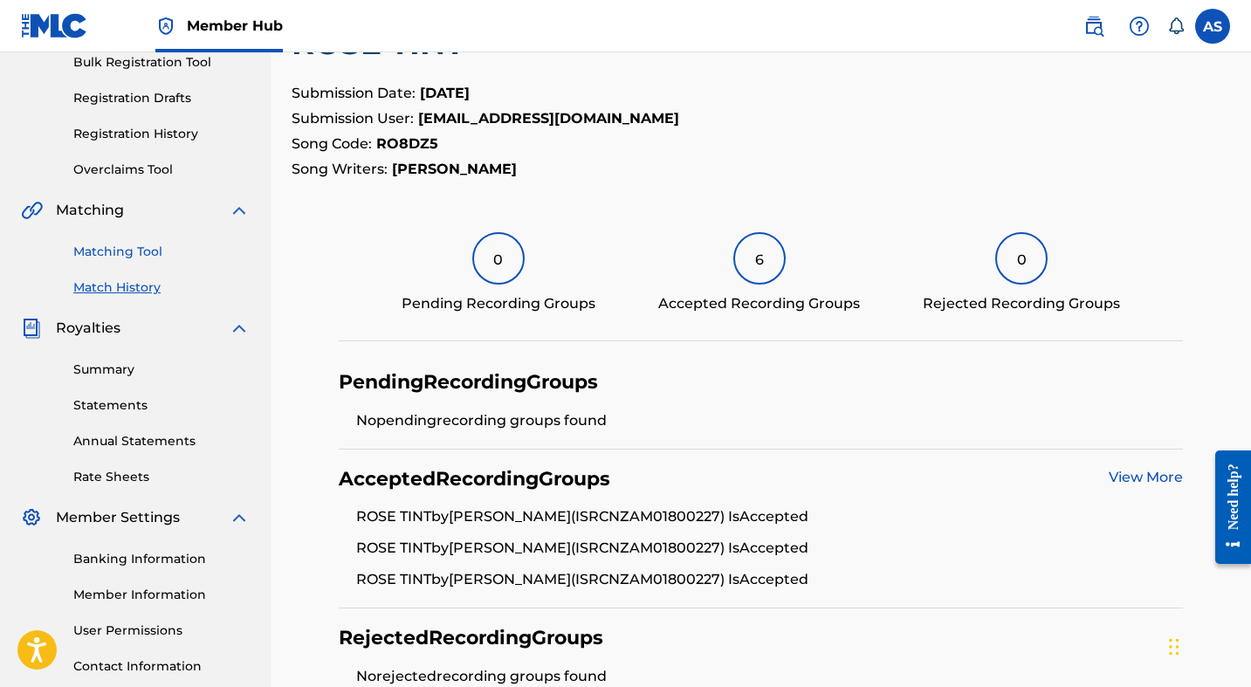
click at [134, 245] on link "Matching Tool" at bounding box center [161, 252] width 176 height 18
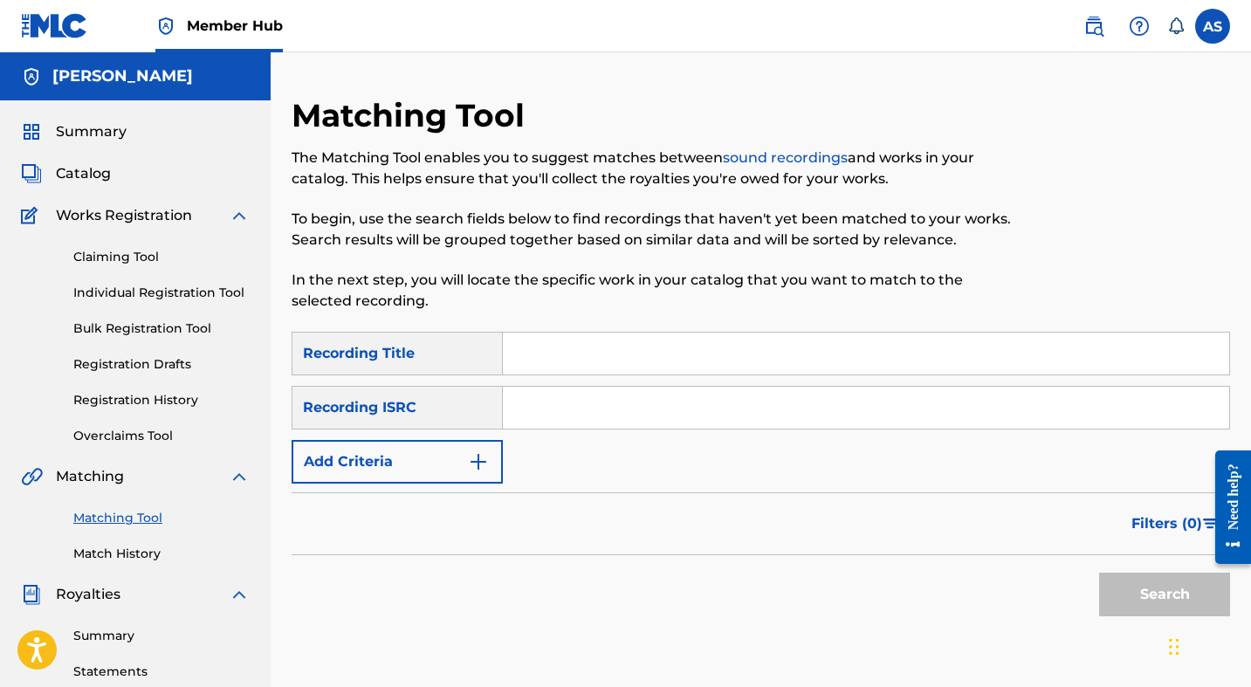
click at [531, 352] on input "Search Form" at bounding box center [866, 354] width 726 height 42
type input "Rose Tint"
click at [1103, 573] on button "Search" at bounding box center [1164, 595] width 131 height 44
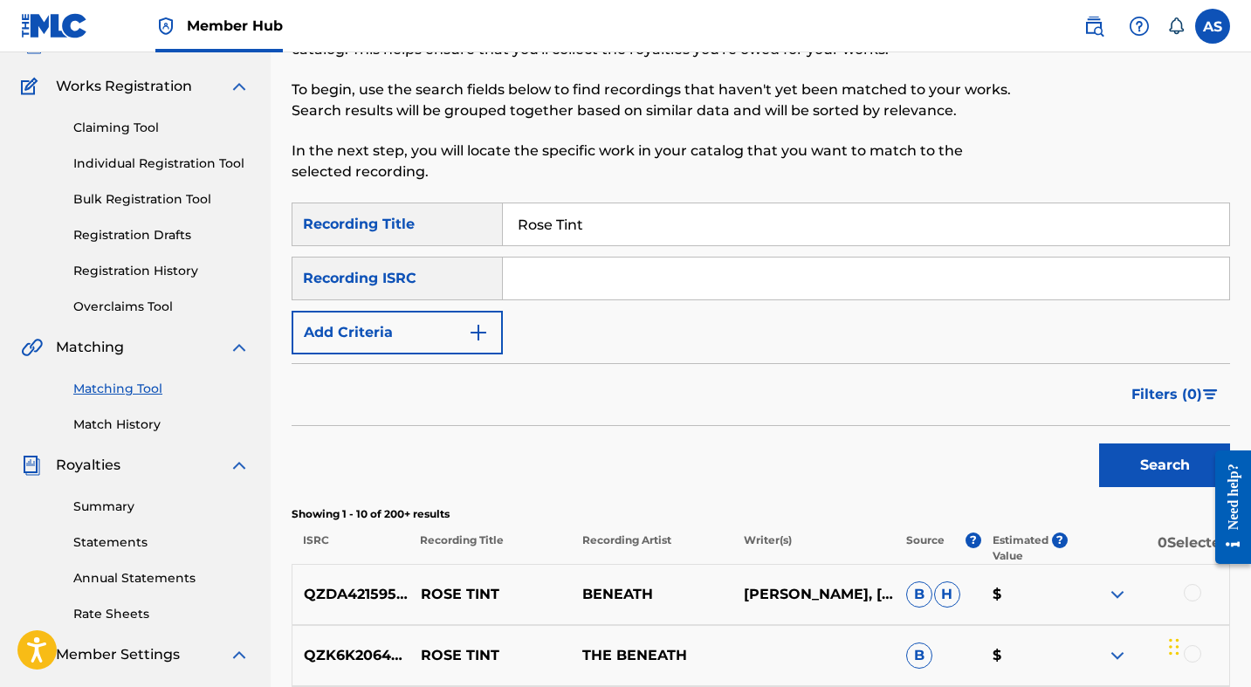
scroll to position [79, 0]
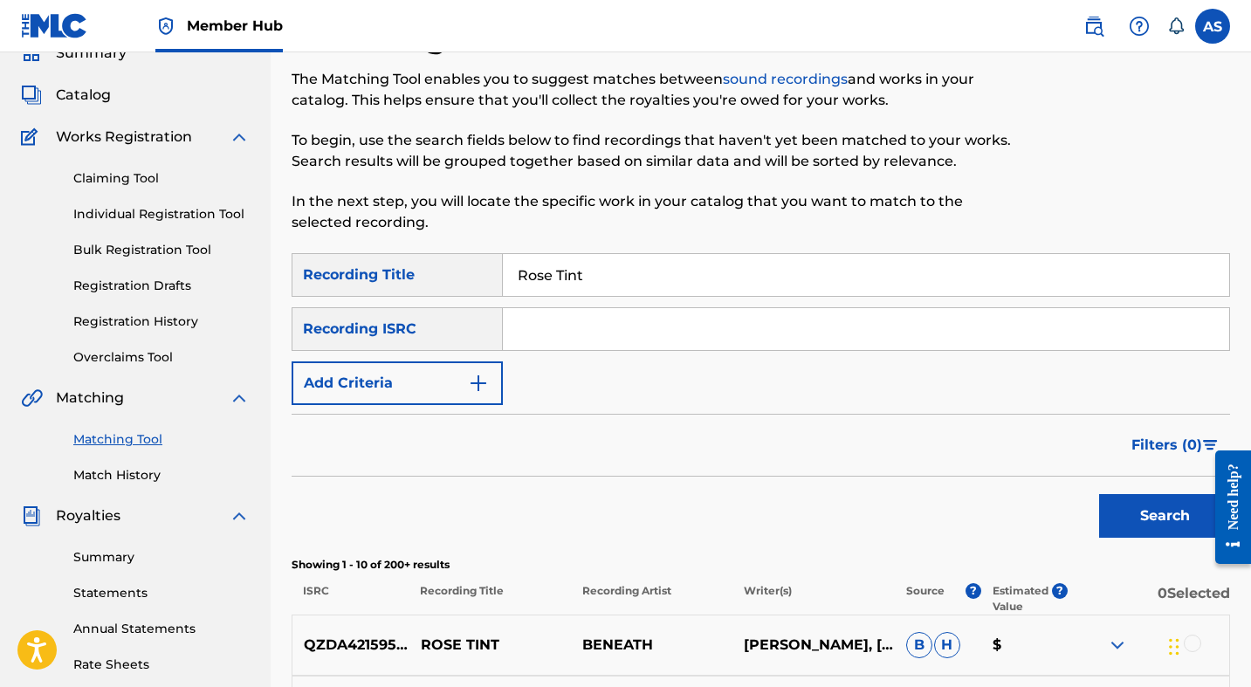
click at [641, 354] on div "SearchWithCriteriad29611ca-721a-42c3-9549-04e9f1d92ab3 Recording Title Rose Tin…" at bounding box center [761, 329] width 939 height 152
click at [621, 324] on input "Search Form" at bounding box center [866, 329] width 726 height 42
type input "NZAM01800227"
click at [1145, 511] on button "Search" at bounding box center [1164, 516] width 131 height 44
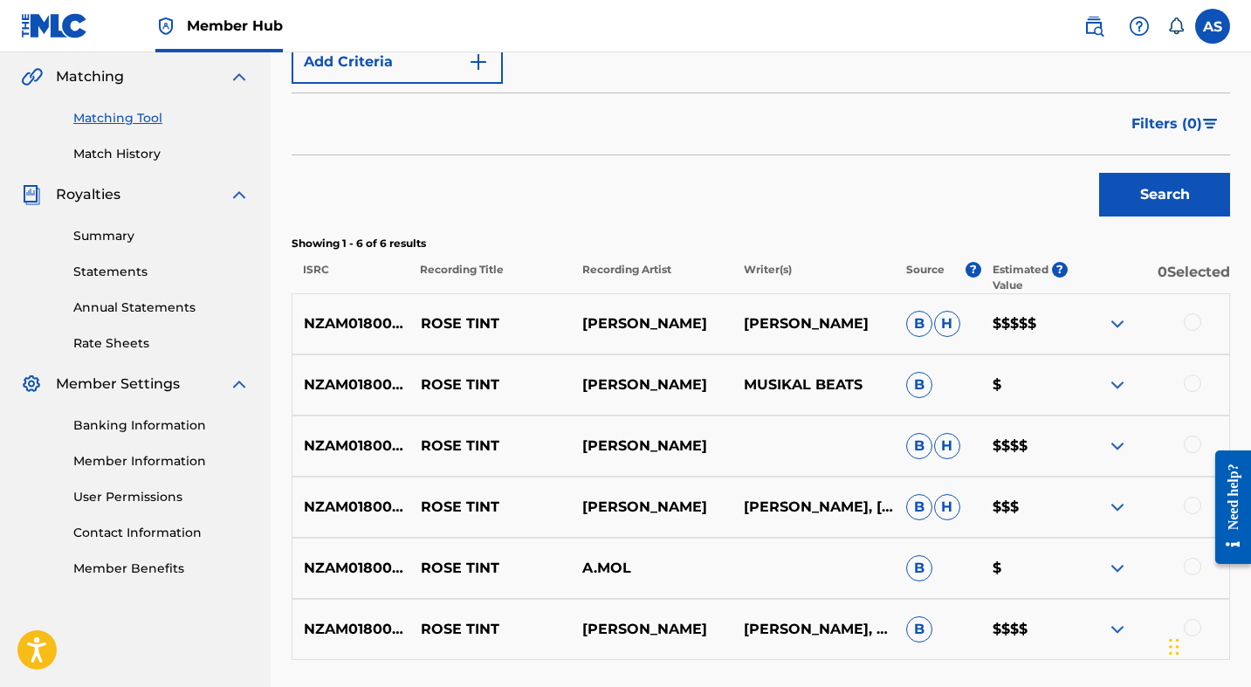
scroll to position [414, 0]
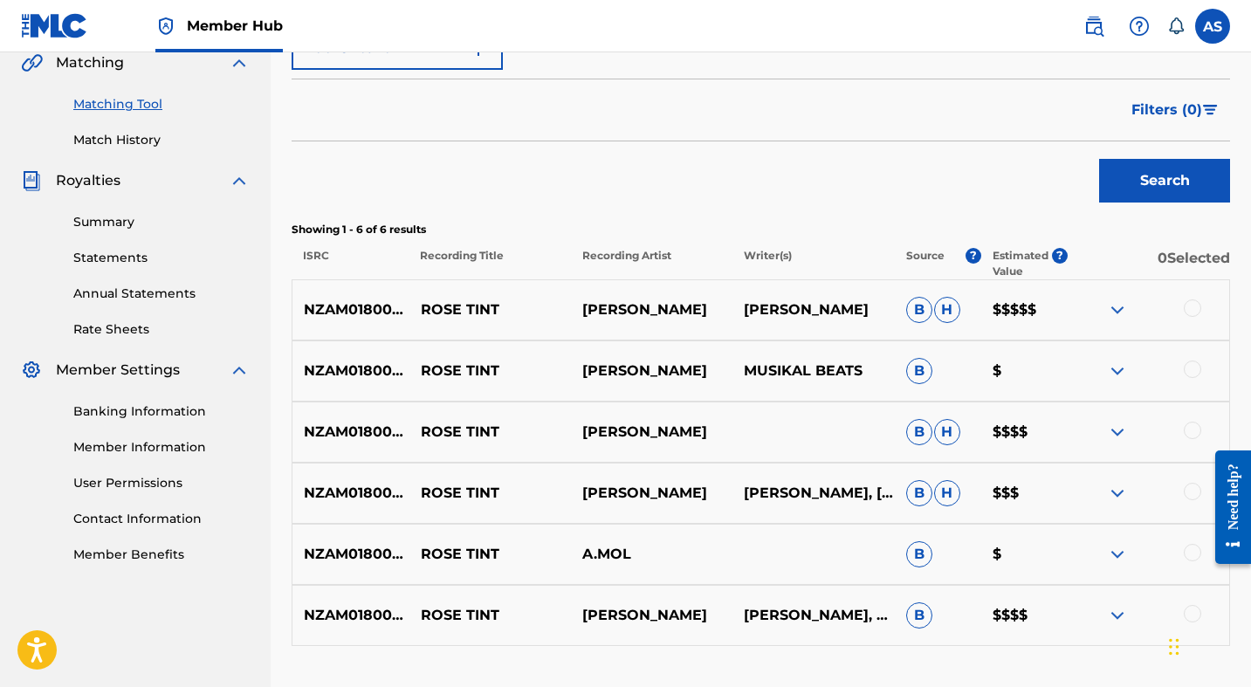
click at [925, 313] on span "B" at bounding box center [919, 310] width 26 height 26
click at [930, 257] on p "Source" at bounding box center [925, 263] width 38 height 31
click at [966, 257] on span "?" at bounding box center [974, 256] width 16 height 16
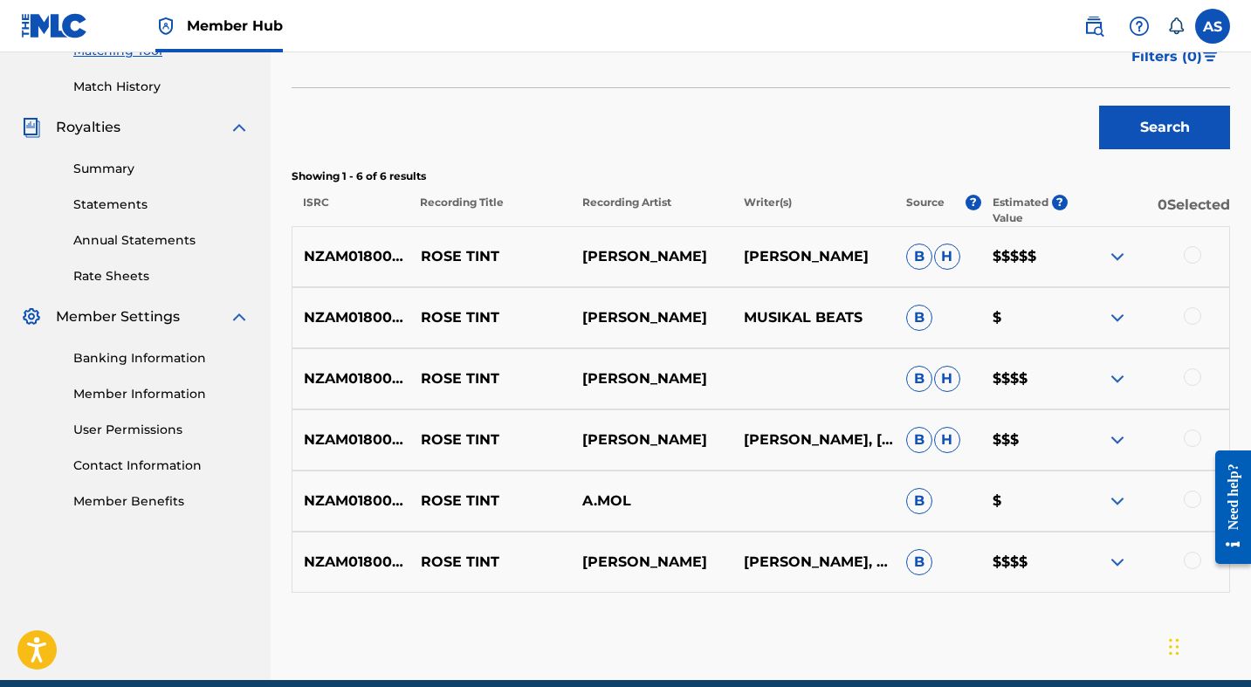
scroll to position [468, 0]
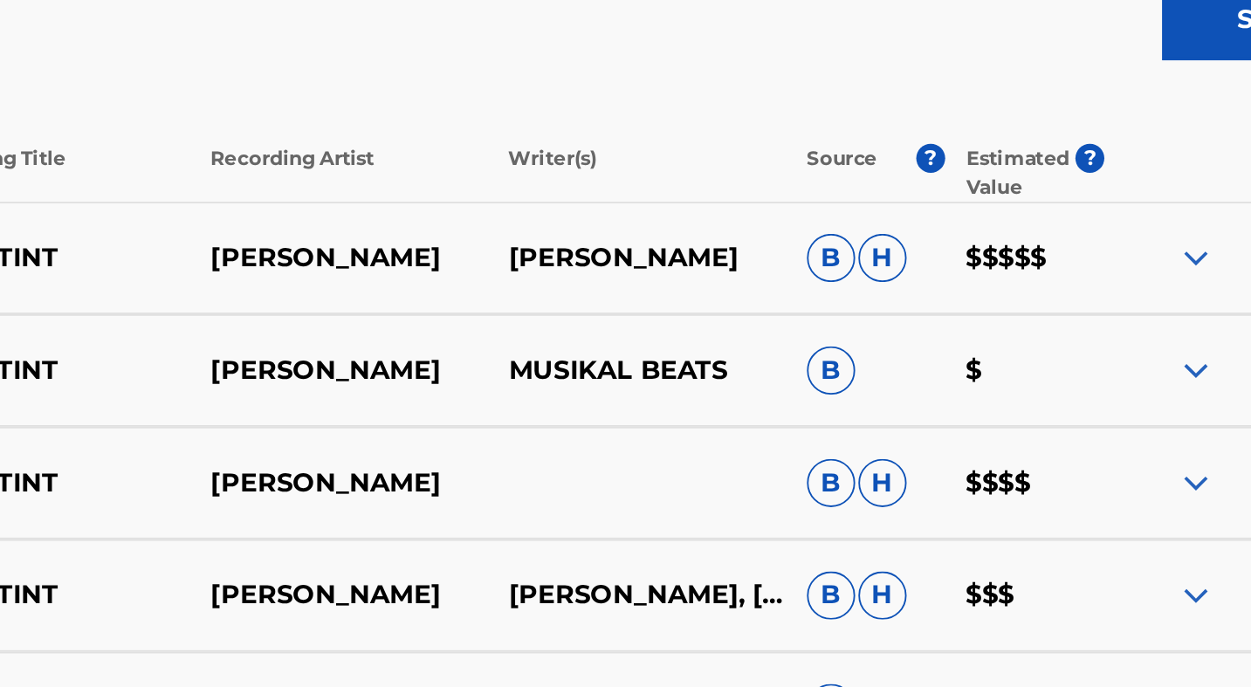
click at [1024, 252] on p "$$$$$" at bounding box center [1024, 255] width 86 height 21
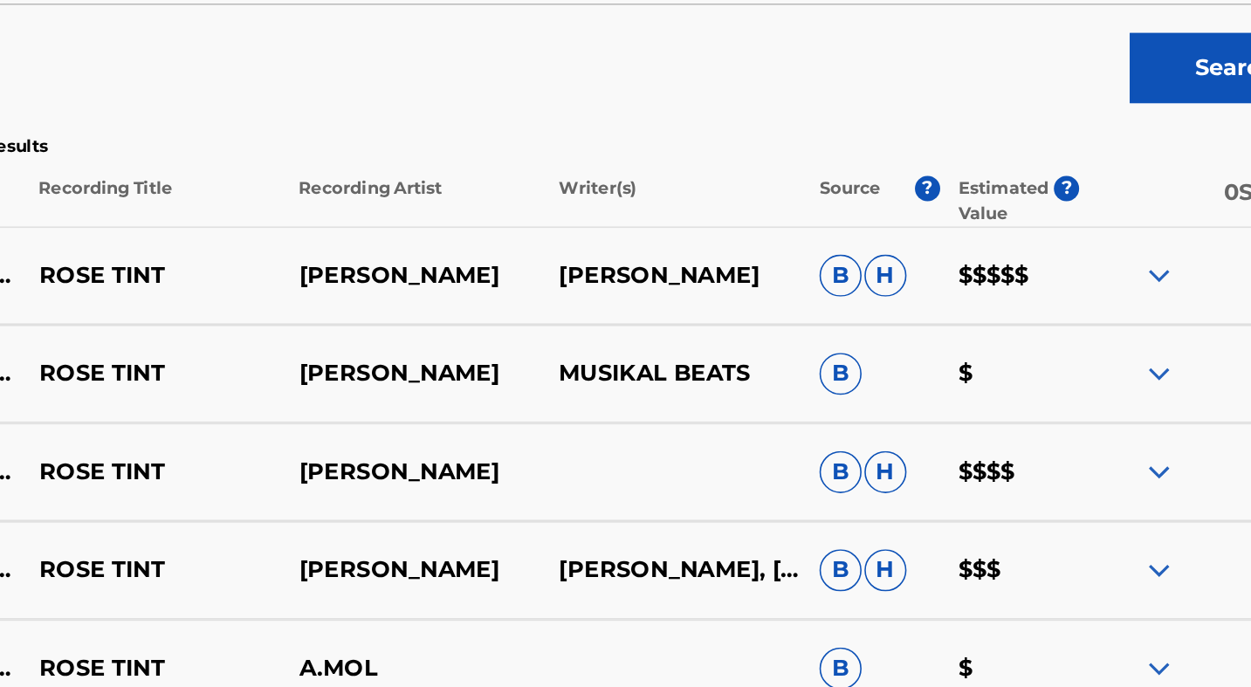
click at [1063, 198] on span "?" at bounding box center [1060, 202] width 16 height 16
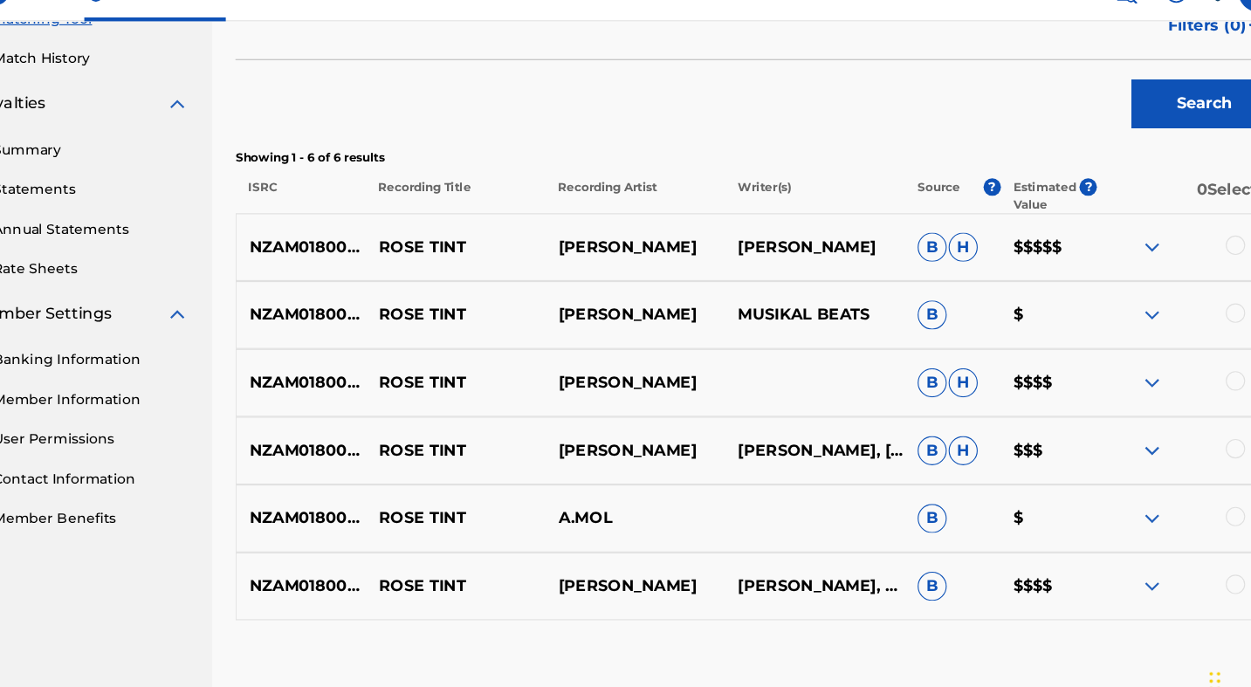
click at [1124, 259] on img at bounding box center [1117, 255] width 21 height 21
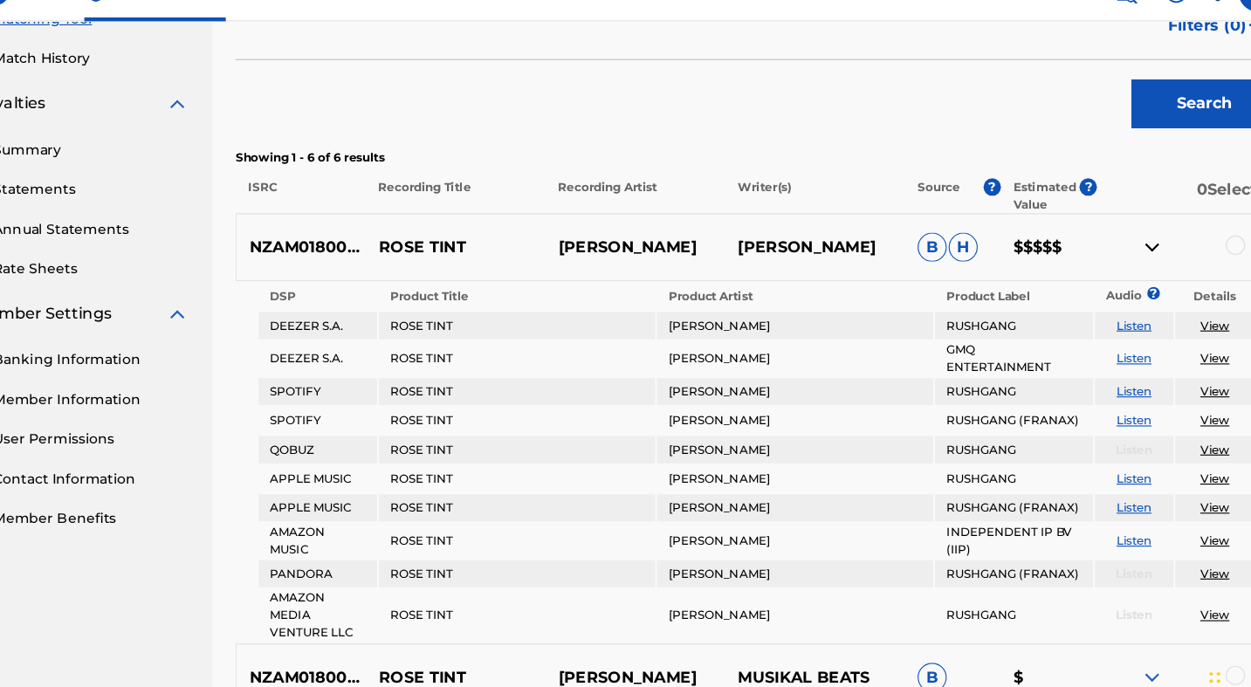
click at [1124, 259] on img at bounding box center [1117, 255] width 21 height 21
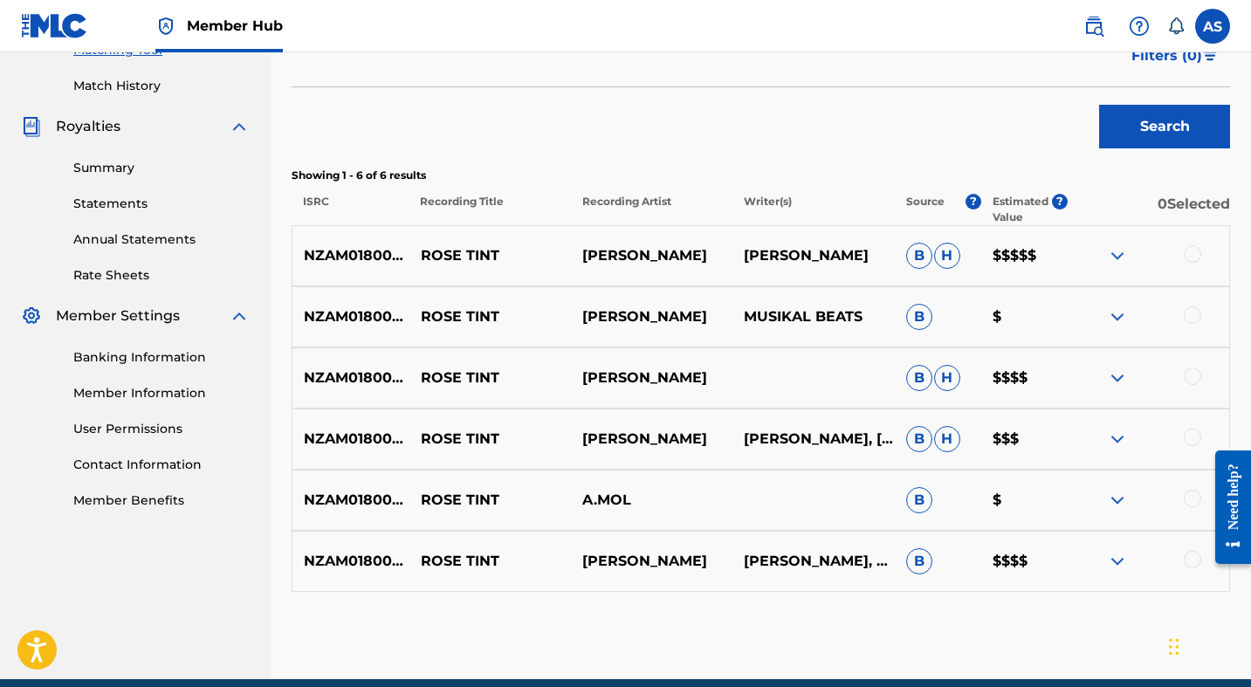
click at [1205, 251] on div at bounding box center [1149, 255] width 162 height 21
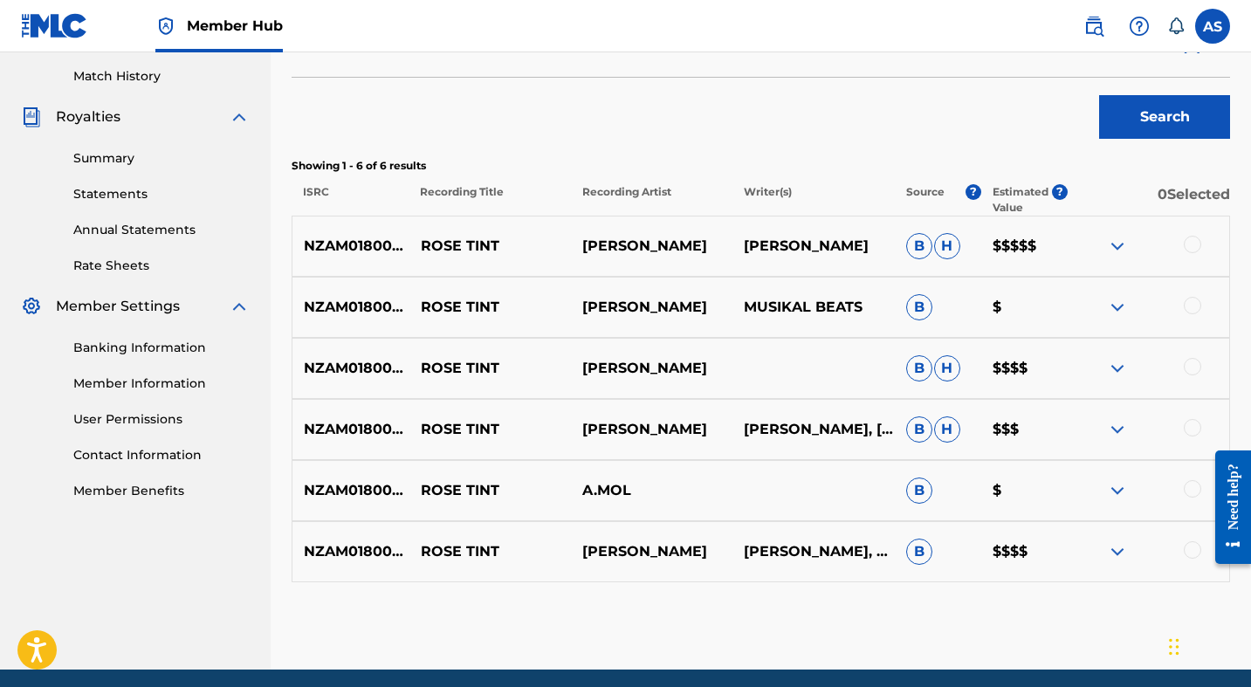
click at [990, 234] on div "NZAM01800227 ROSE TINT AMOL AMOL SINGH B H $$$$$" at bounding box center [761, 246] width 939 height 61
click at [799, 246] on p "[PERSON_NAME]" at bounding box center [813, 246] width 162 height 21
click at [604, 246] on p "[PERSON_NAME]" at bounding box center [652, 246] width 162 height 21
click at [459, 246] on p "ROSE TINT" at bounding box center [490, 246] width 162 height 21
click at [369, 246] on p "NZAM01800227" at bounding box center [354, 246] width 124 height 21
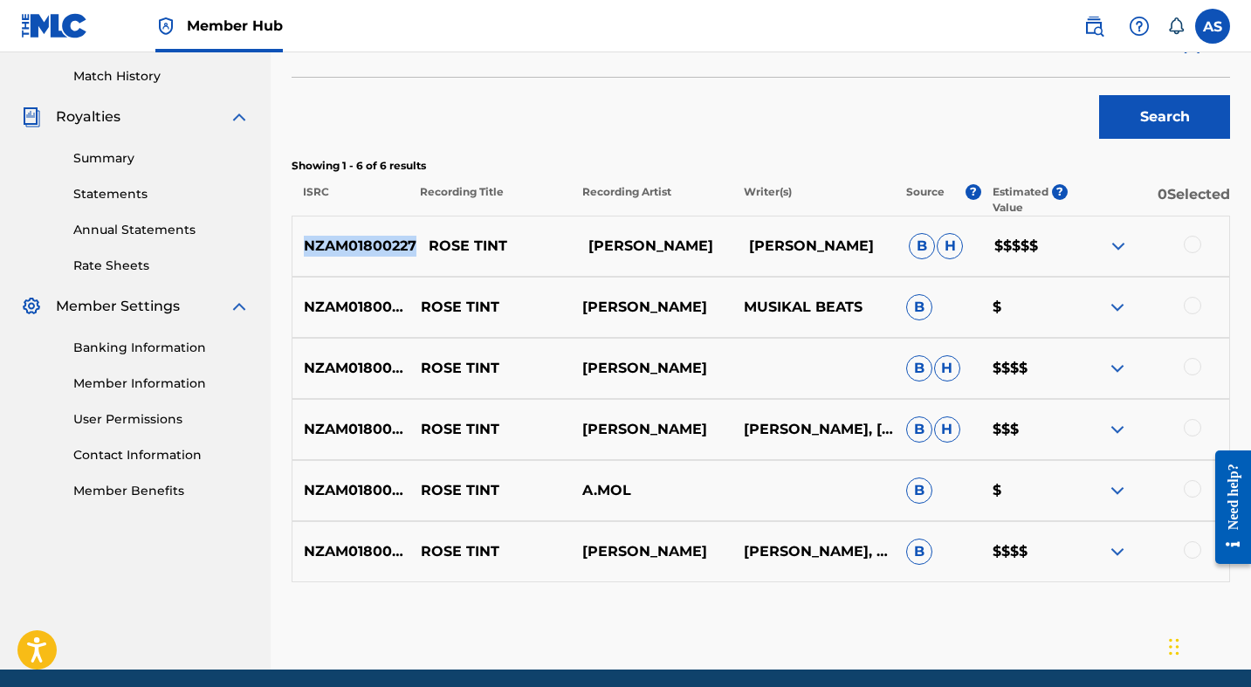
click at [369, 246] on p "NZAM01800227" at bounding box center [354, 246] width 124 height 21
click at [436, 244] on p "ROSE TINT" at bounding box center [490, 246] width 162 height 21
click at [1205, 226] on div "NZAM01800227 ROSE TINT AMOL AMOL SINGH B H $$$$$" at bounding box center [761, 246] width 939 height 61
click at [1204, 234] on div "NZAM01800227 ROSE TINT AMOL AMOL SINGH B H $$$$$" at bounding box center [761, 246] width 939 height 61
click at [1199, 243] on div at bounding box center [1192, 244] width 17 height 17
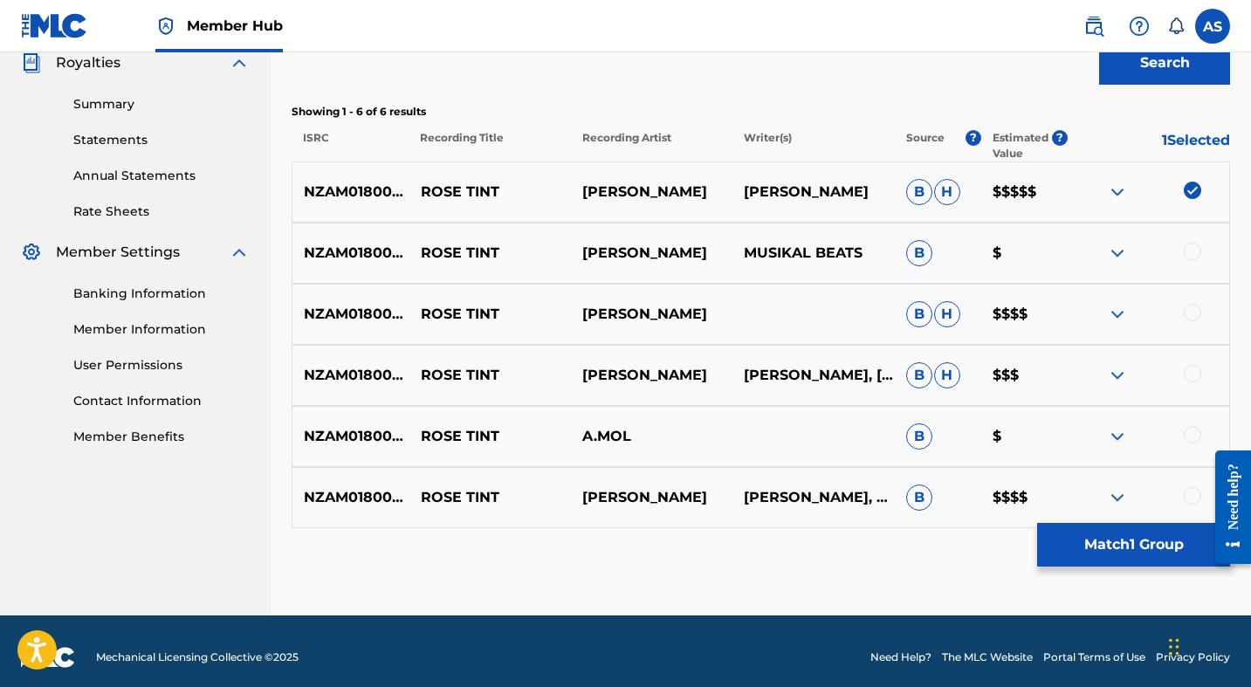
scroll to position [544, 0]
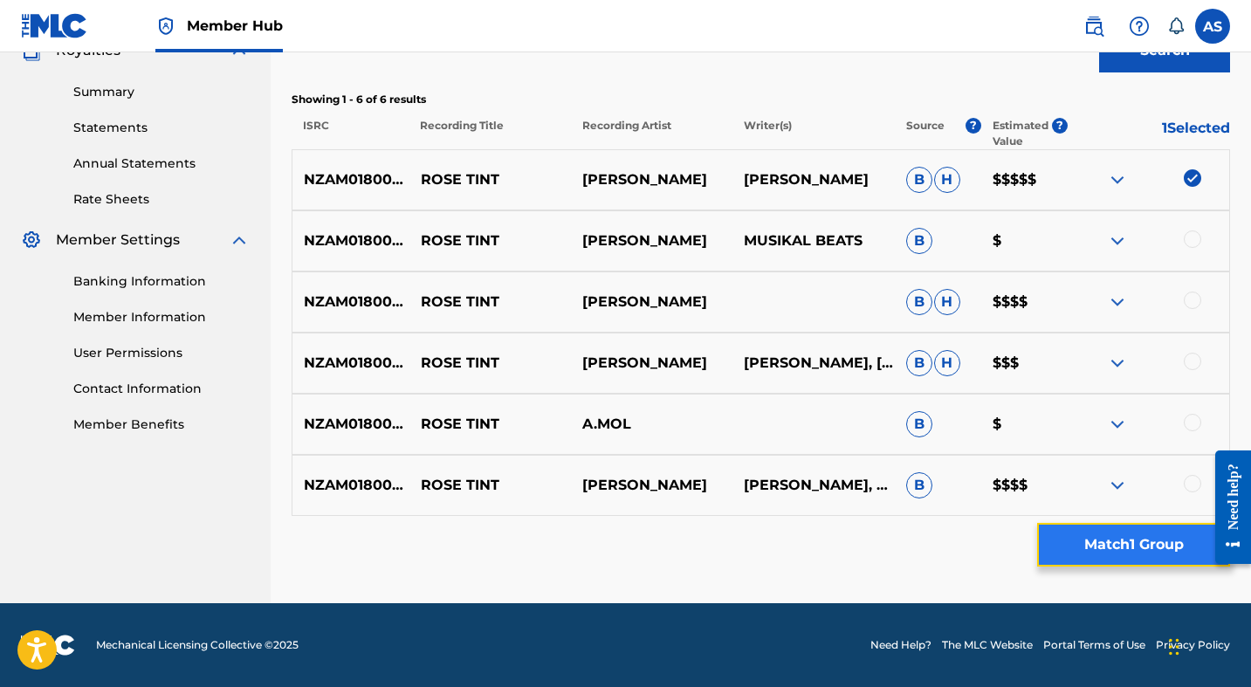
click at [1117, 540] on button "Match 1 Group" at bounding box center [1133, 545] width 193 height 44
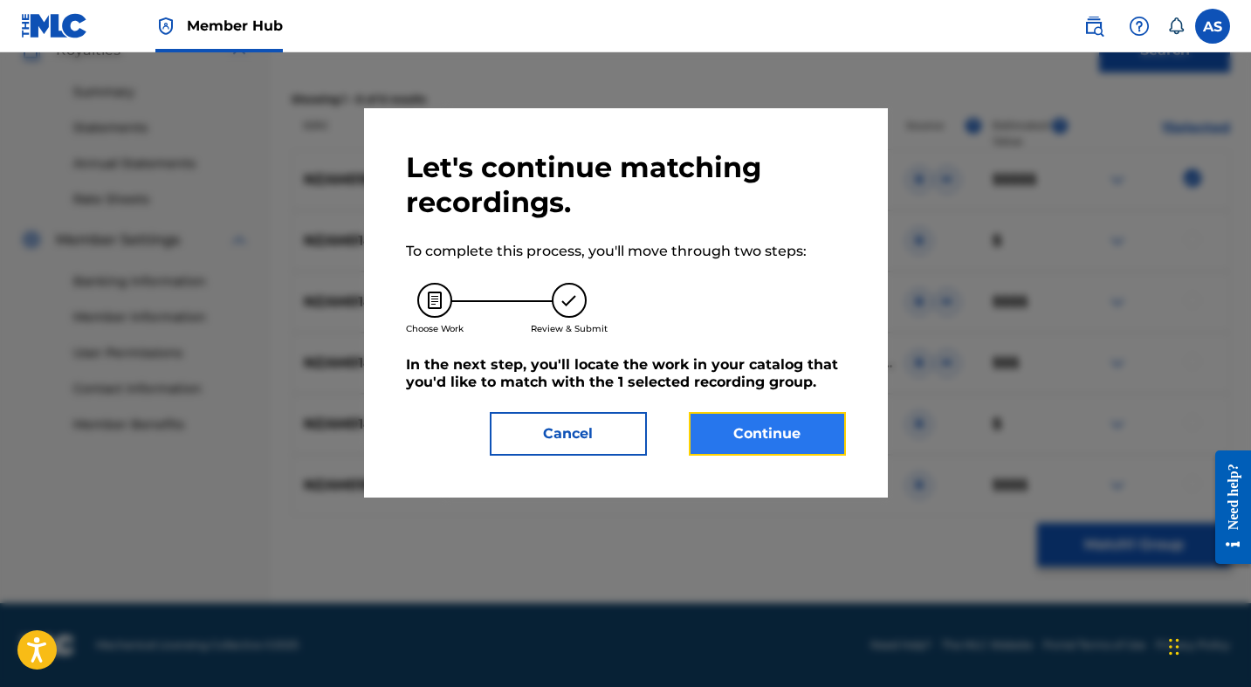
click at [785, 430] on button "Continue" at bounding box center [767, 434] width 157 height 44
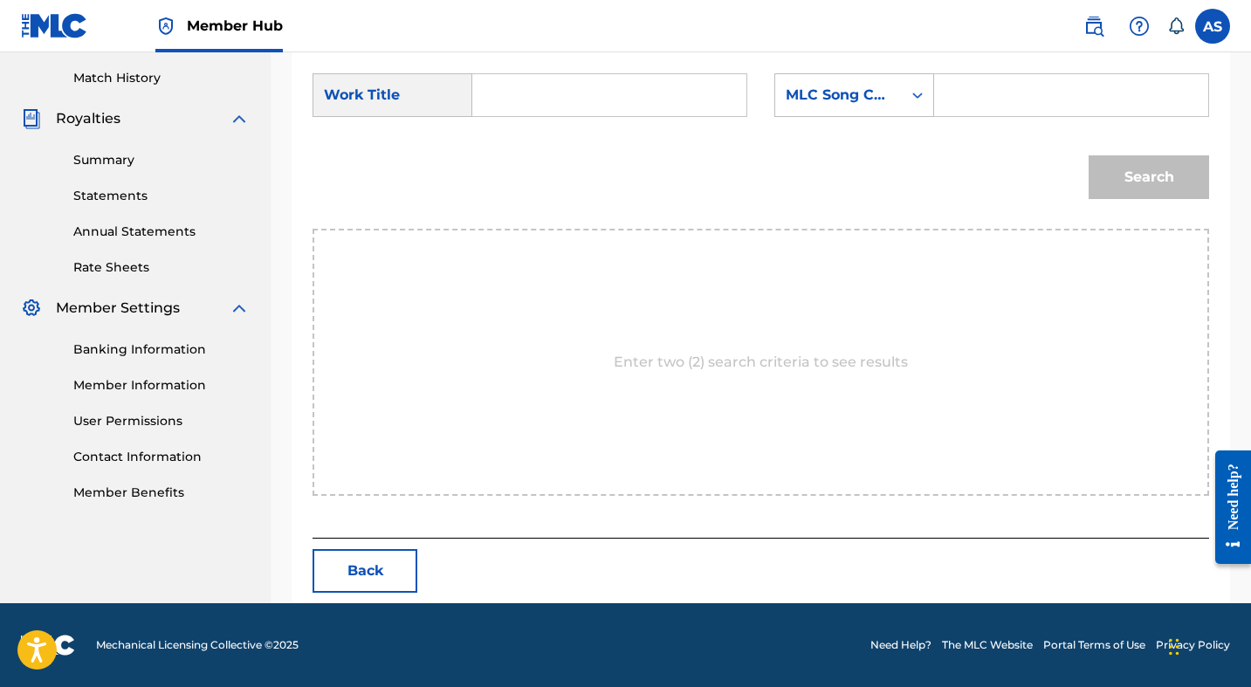
scroll to position [277, 0]
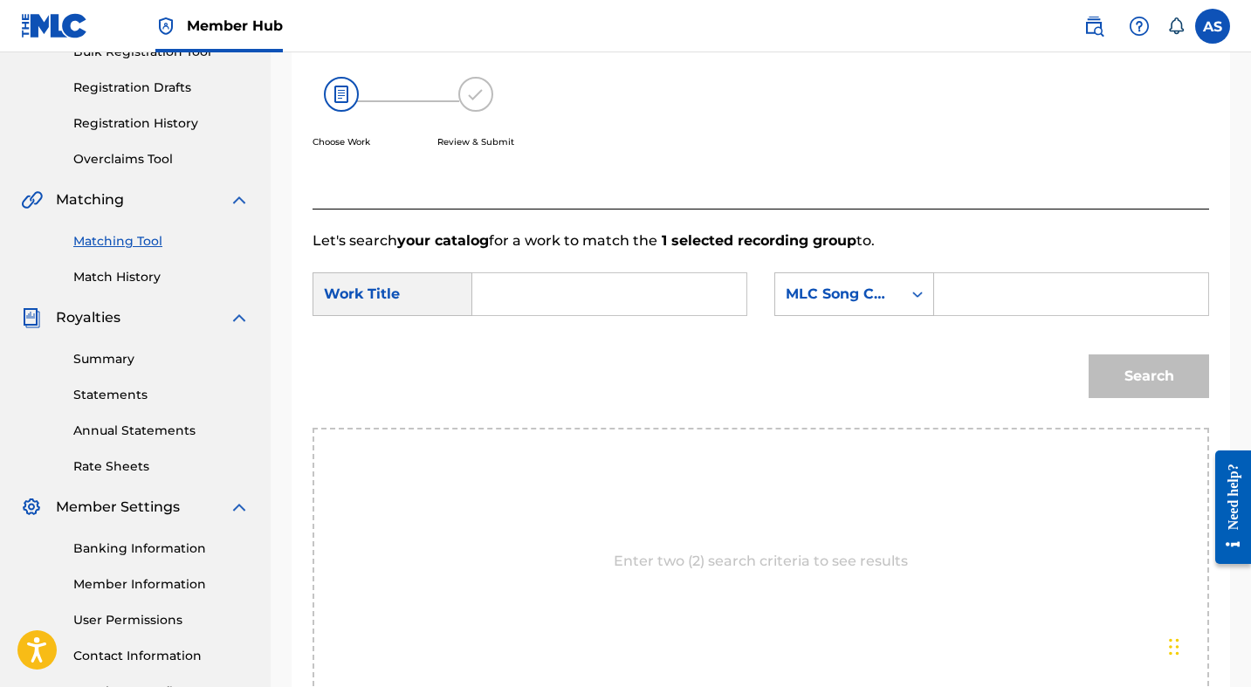
click at [651, 298] on input "Search Form" at bounding box center [609, 294] width 244 height 42
type input "rose tint"
click at [1009, 284] on input "Search Form" at bounding box center [1071, 294] width 244 height 42
click at [626, 301] on input "rose tint" at bounding box center [609, 294] width 244 height 42
click at [611, 342] on div "Search" at bounding box center [761, 382] width 897 height 91
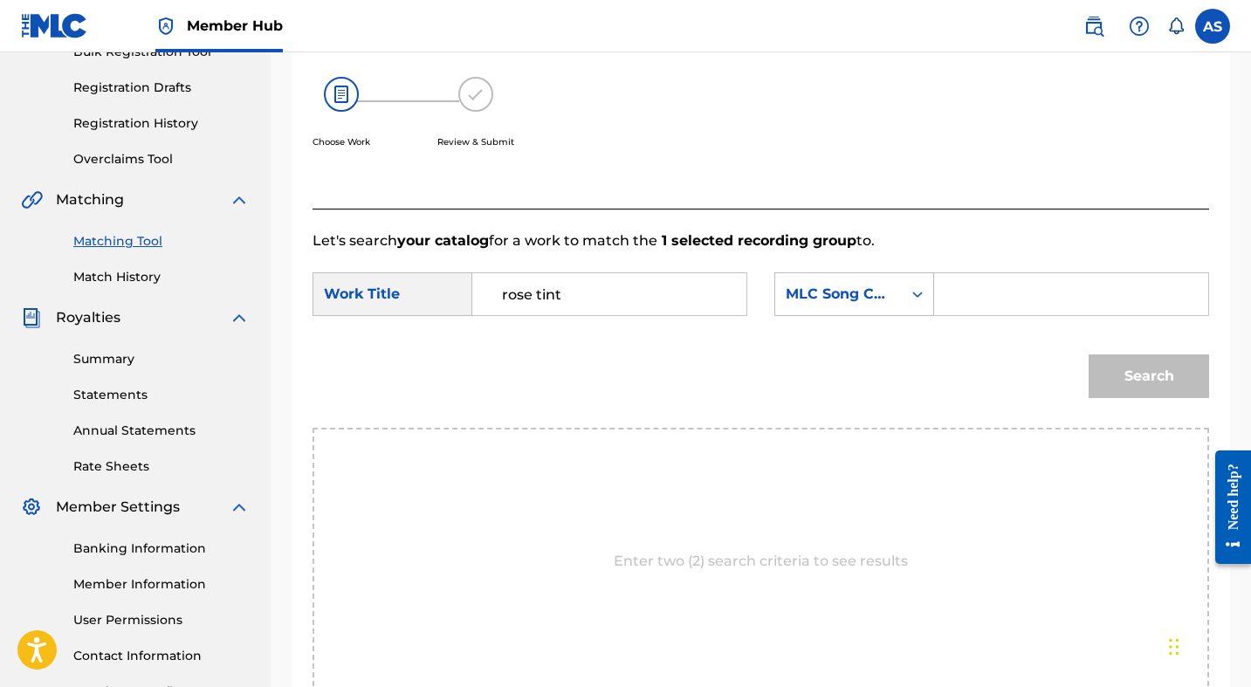
click at [583, 287] on input "rose tint" at bounding box center [609, 294] width 244 height 42
click at [517, 353] on strong "tint" at bounding box center [515, 354] width 26 height 17
click at [517, 353] on div "Search" at bounding box center [761, 382] width 897 height 91
click at [1055, 293] on input "Search Form" at bounding box center [1071, 294] width 244 height 42
click at [874, 288] on div "MLC Song Code" at bounding box center [839, 294] width 106 height 21
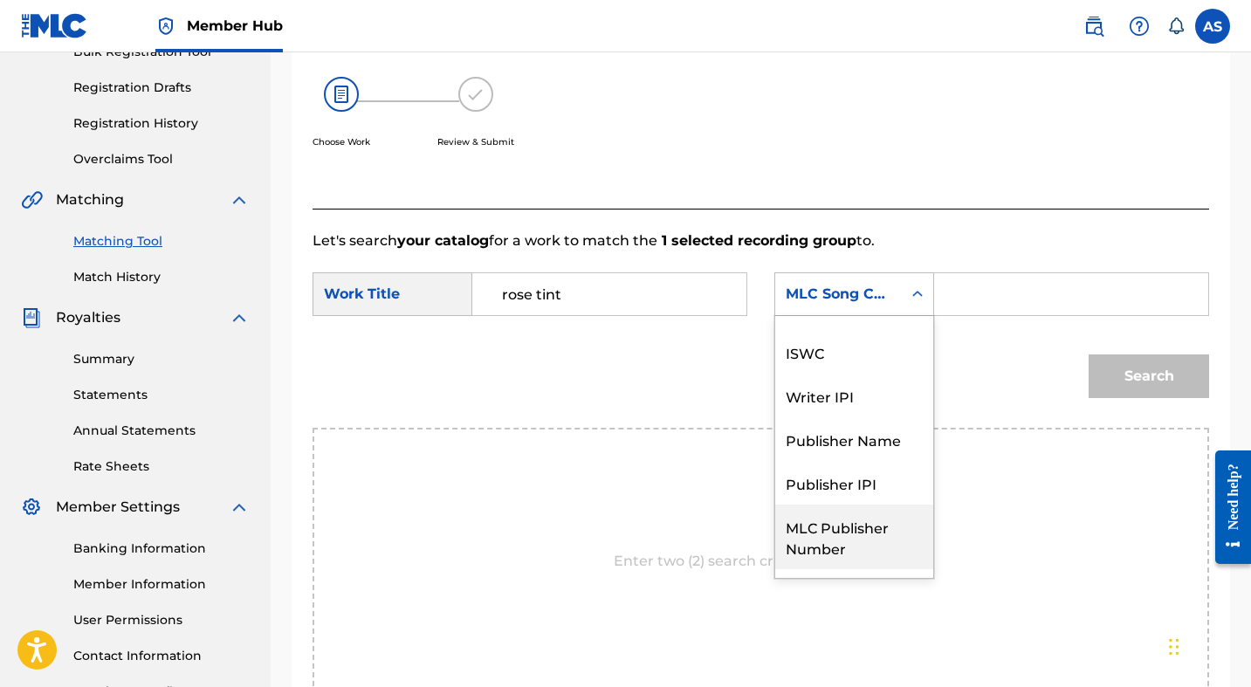
scroll to position [0, 0]
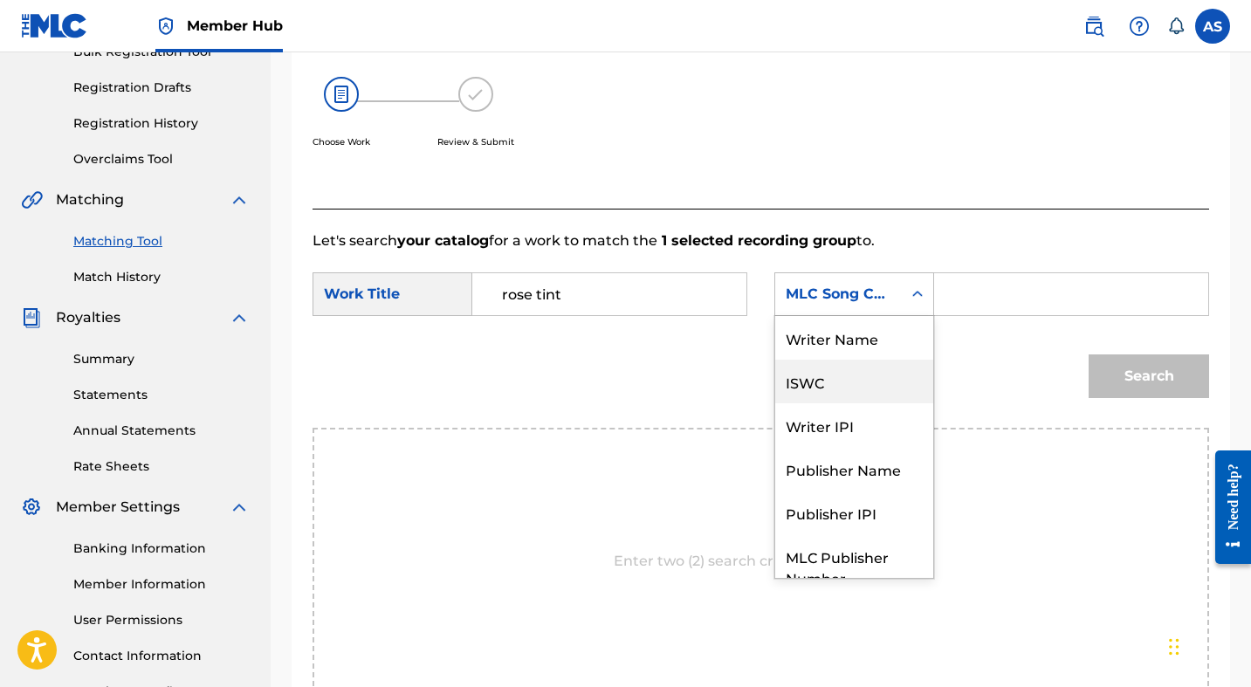
click at [1009, 418] on div "Search" at bounding box center [761, 382] width 897 height 91
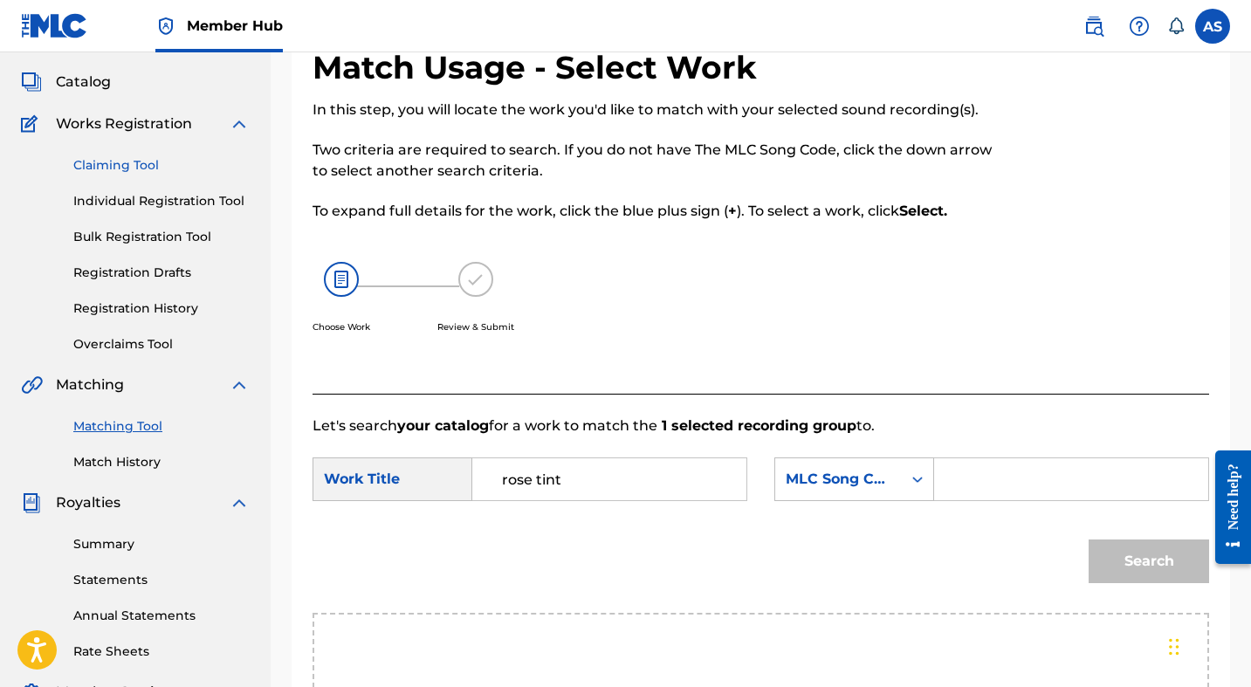
scroll to position [31, 0]
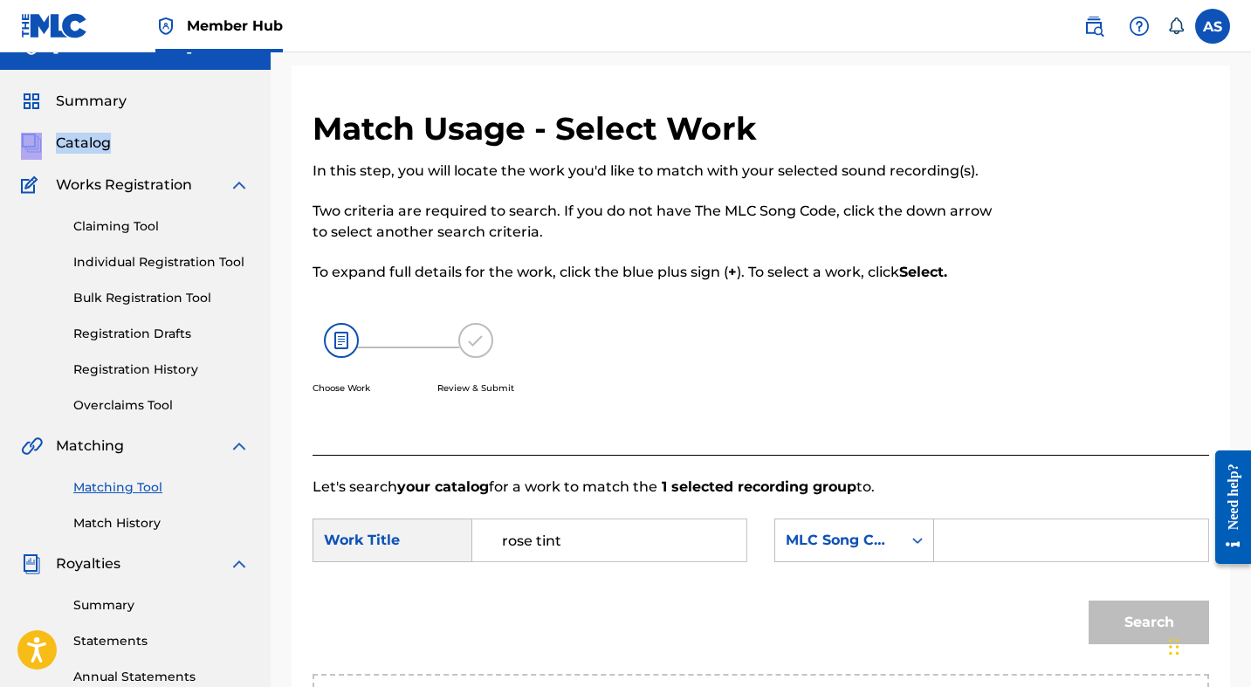
click at [954, 541] on input "Search Form" at bounding box center [1071, 540] width 244 height 42
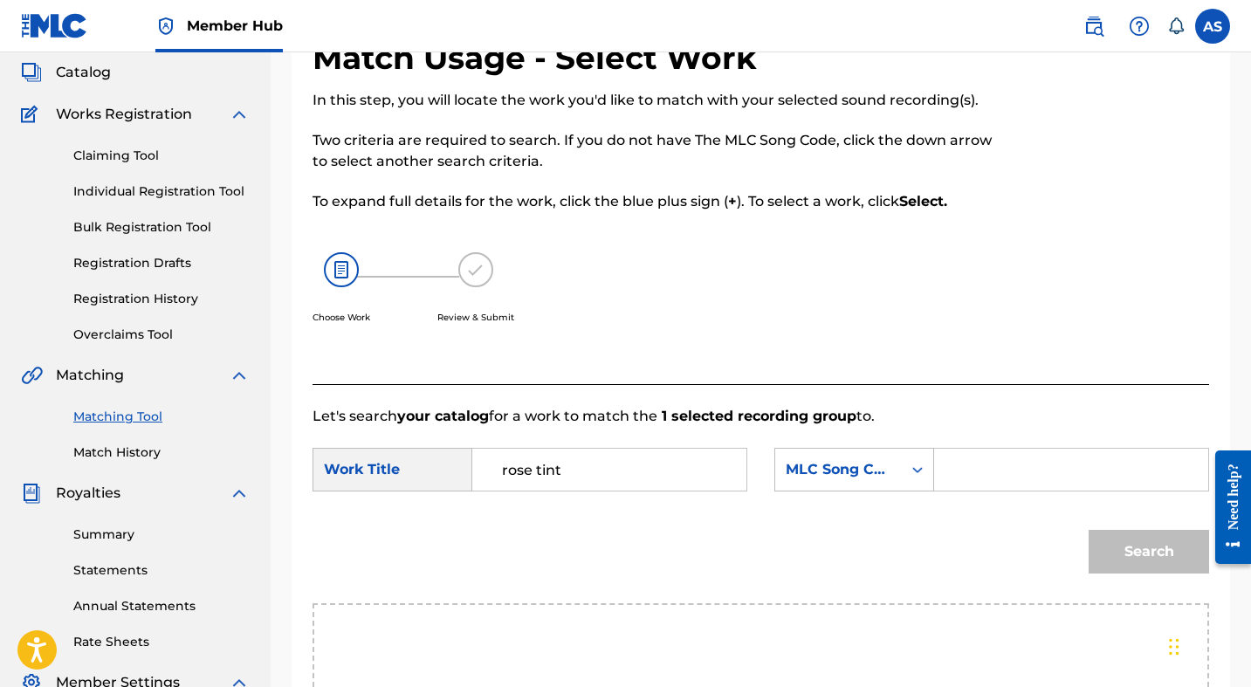
scroll to position [104, 0]
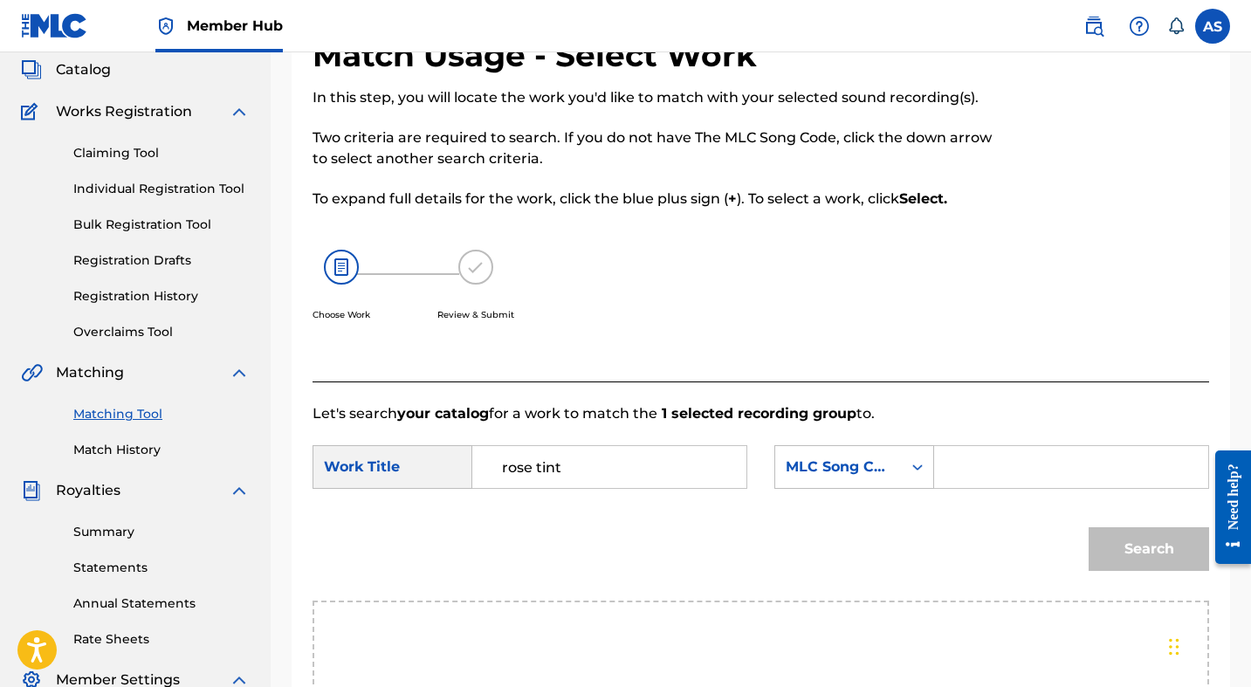
click at [990, 476] on input "Search Form" at bounding box center [1071, 467] width 244 height 42
click at [890, 462] on div "MLC Song Code" at bounding box center [839, 467] width 106 height 21
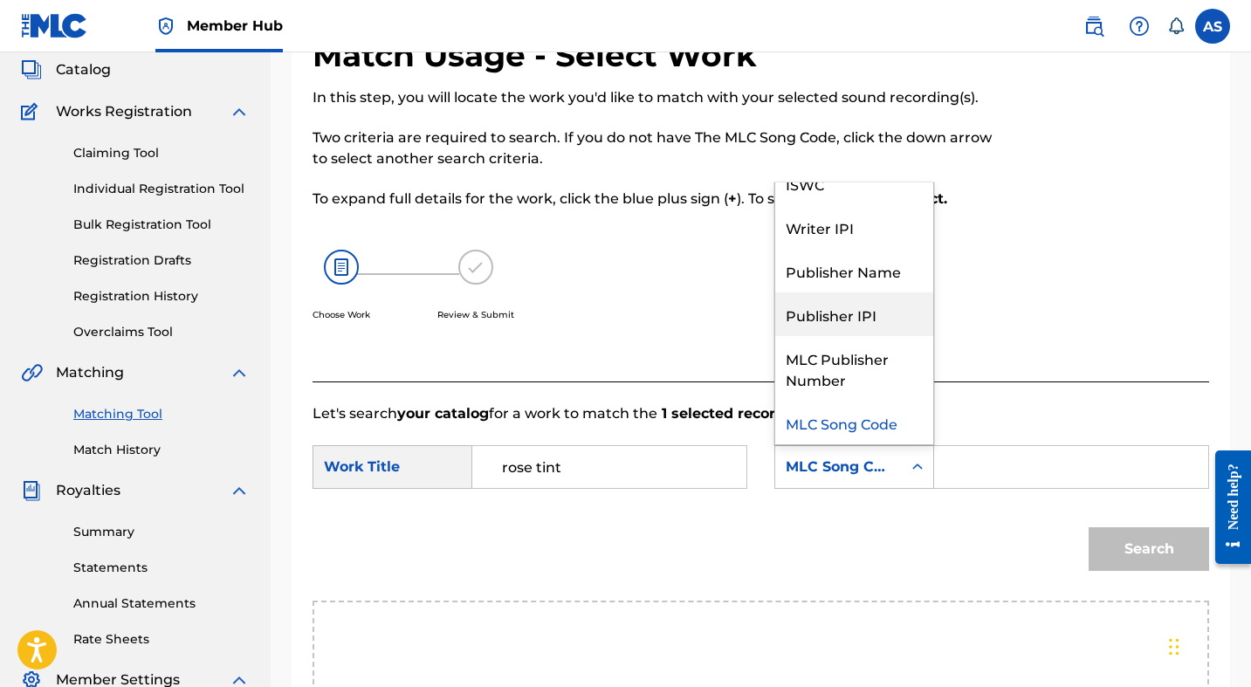
scroll to position [0, 0]
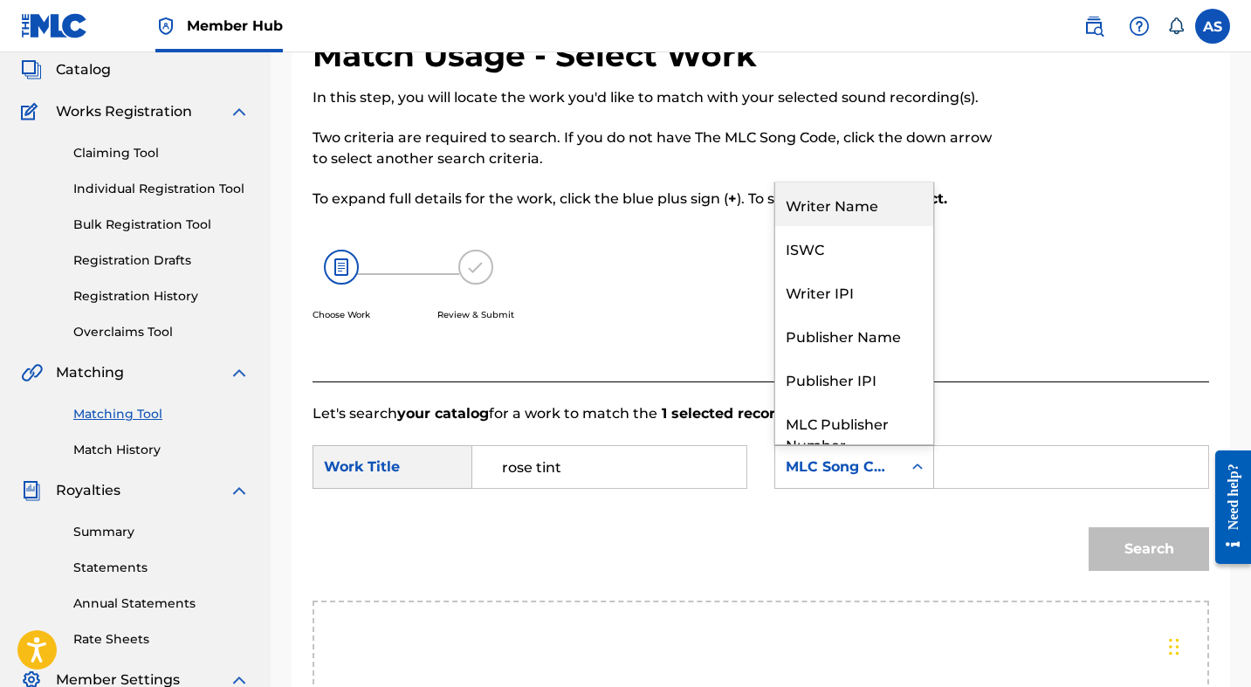
click at [875, 207] on div "Writer Name" at bounding box center [854, 204] width 158 height 44
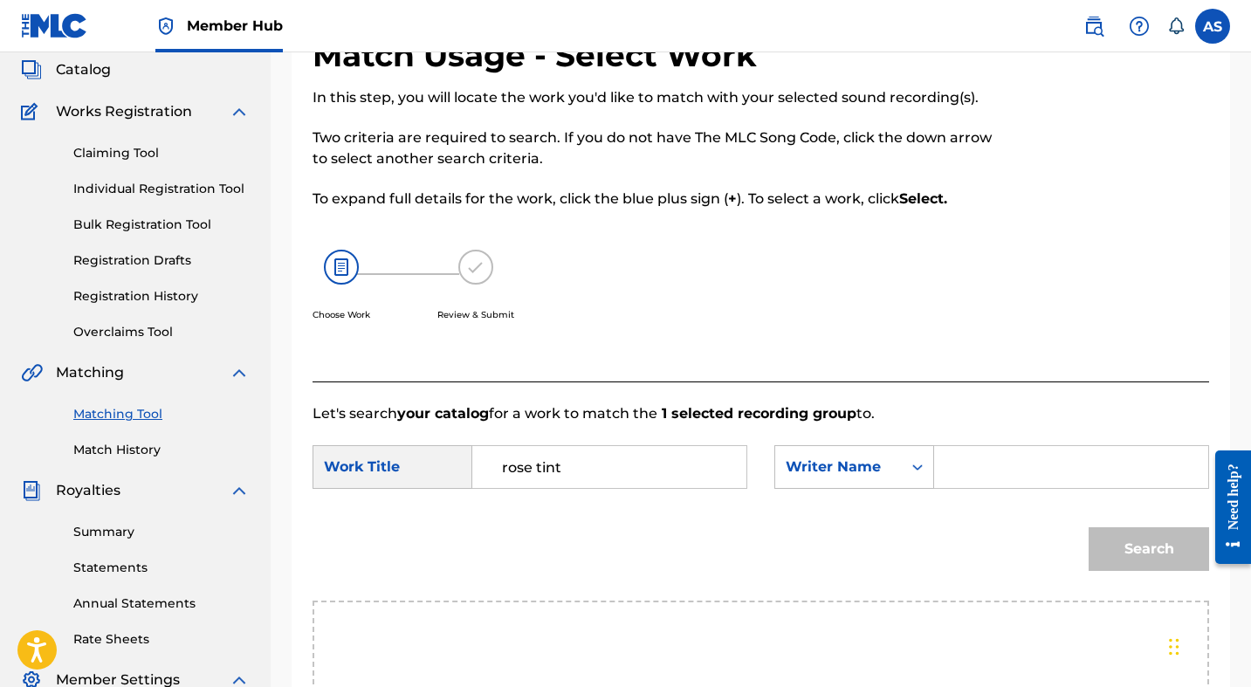
click at [1012, 455] on input "Search Form" at bounding box center [1071, 467] width 244 height 42
type input "[PERSON_NAME]"
click at [1117, 545] on button "Search" at bounding box center [1149, 549] width 120 height 44
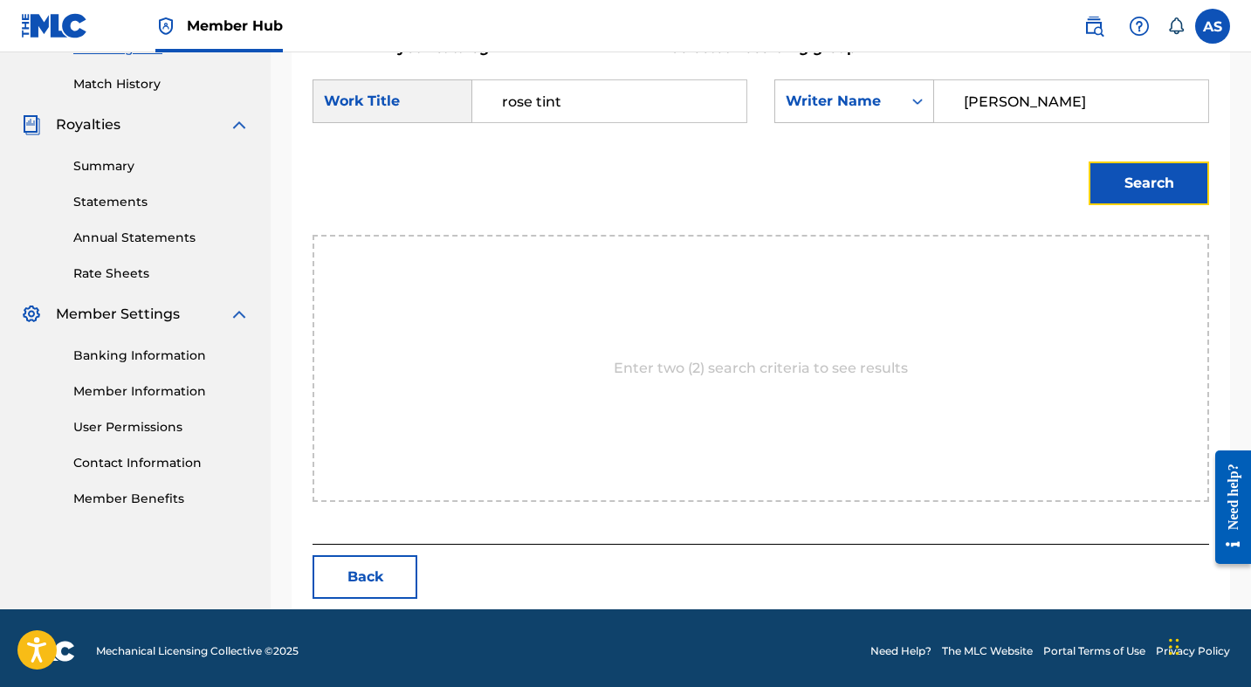
scroll to position [476, 0]
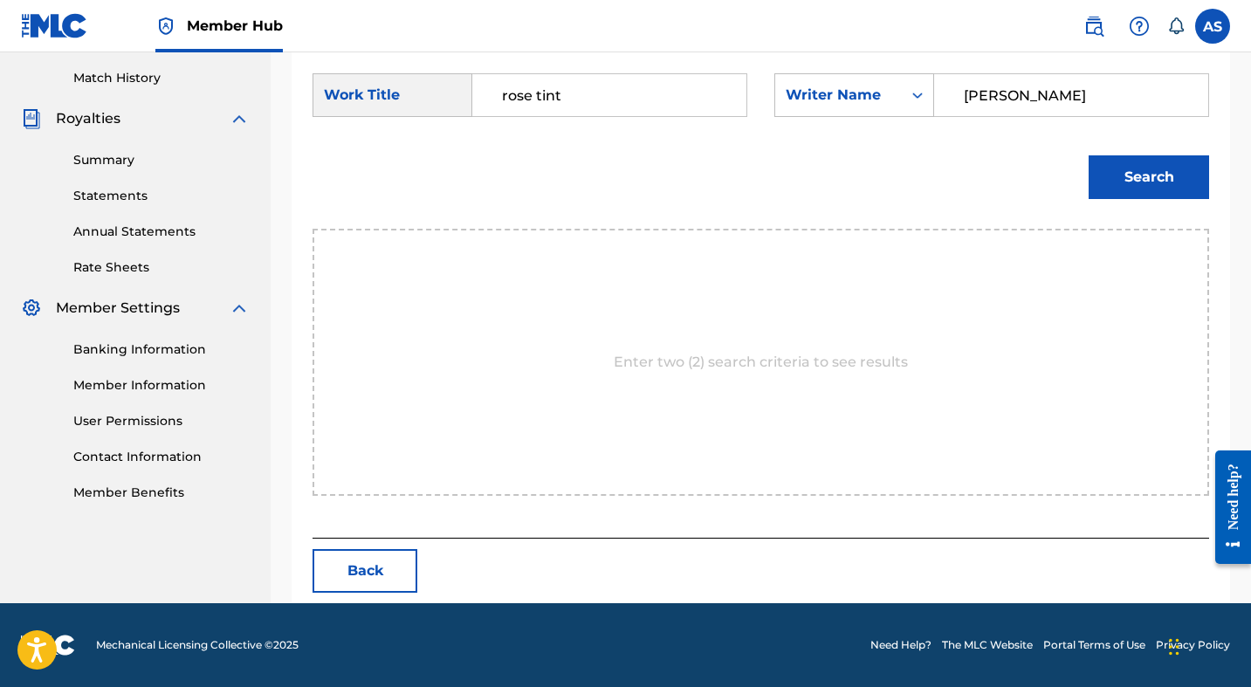
click at [685, 388] on div "Enter two (2) search criteria to see results" at bounding box center [761, 362] width 897 height 267
click at [706, 362] on p "Enter two (2) search criteria to see results" at bounding box center [761, 362] width 294 height 21
click at [1035, 107] on input "[PERSON_NAME]" at bounding box center [1071, 95] width 244 height 42
click at [648, 97] on input "rose tint" at bounding box center [609, 95] width 244 height 42
click at [518, 100] on input "rose tint" at bounding box center [609, 95] width 244 height 42
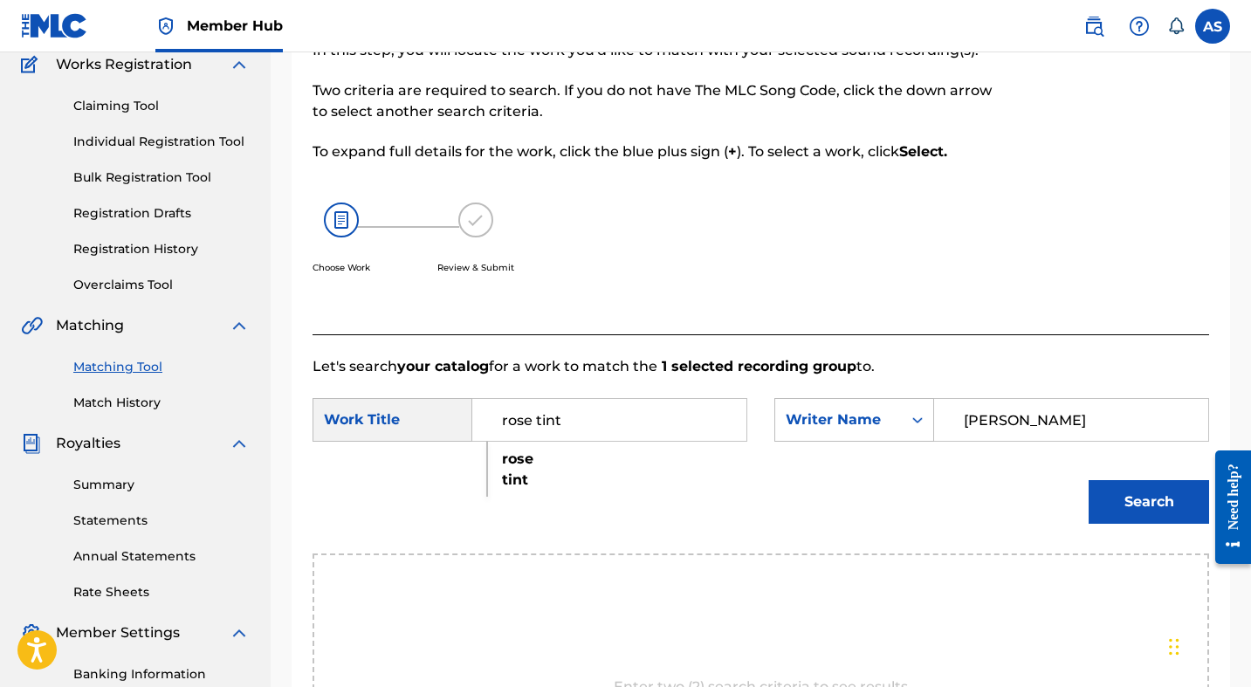
scroll to position [421, 0]
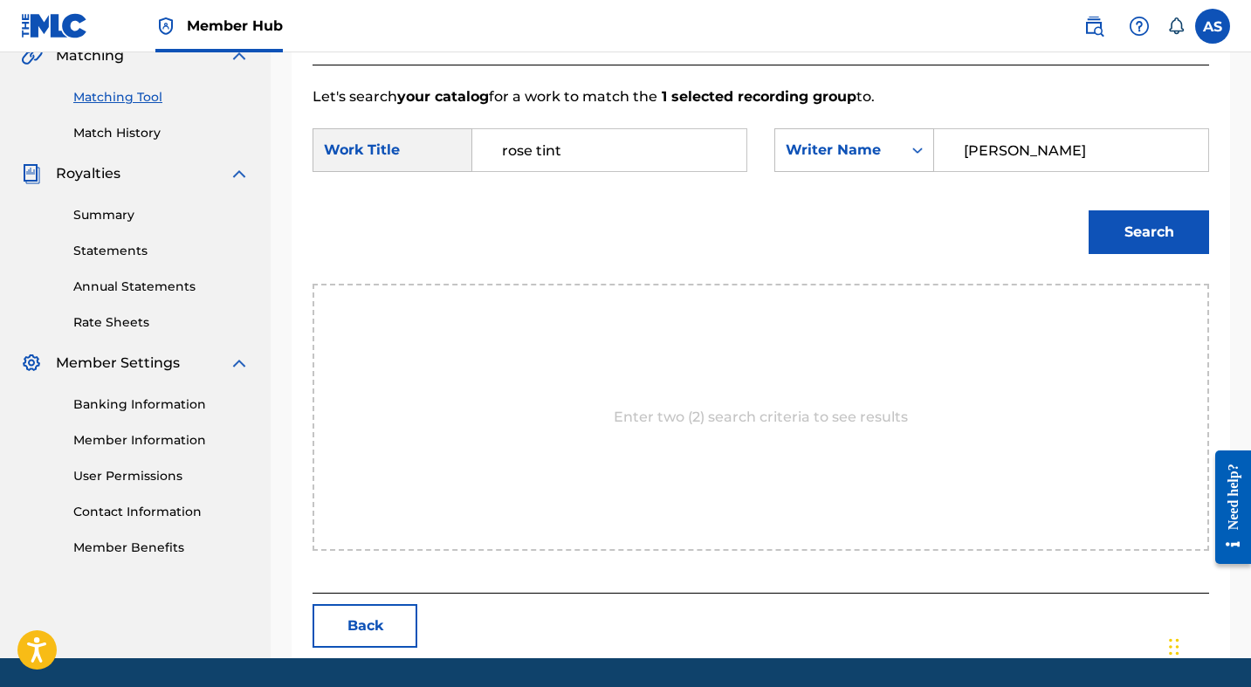
click at [1147, 267] on div "Search" at bounding box center [761, 238] width 897 height 91
click at [1147, 223] on button "Search" at bounding box center [1149, 232] width 120 height 44
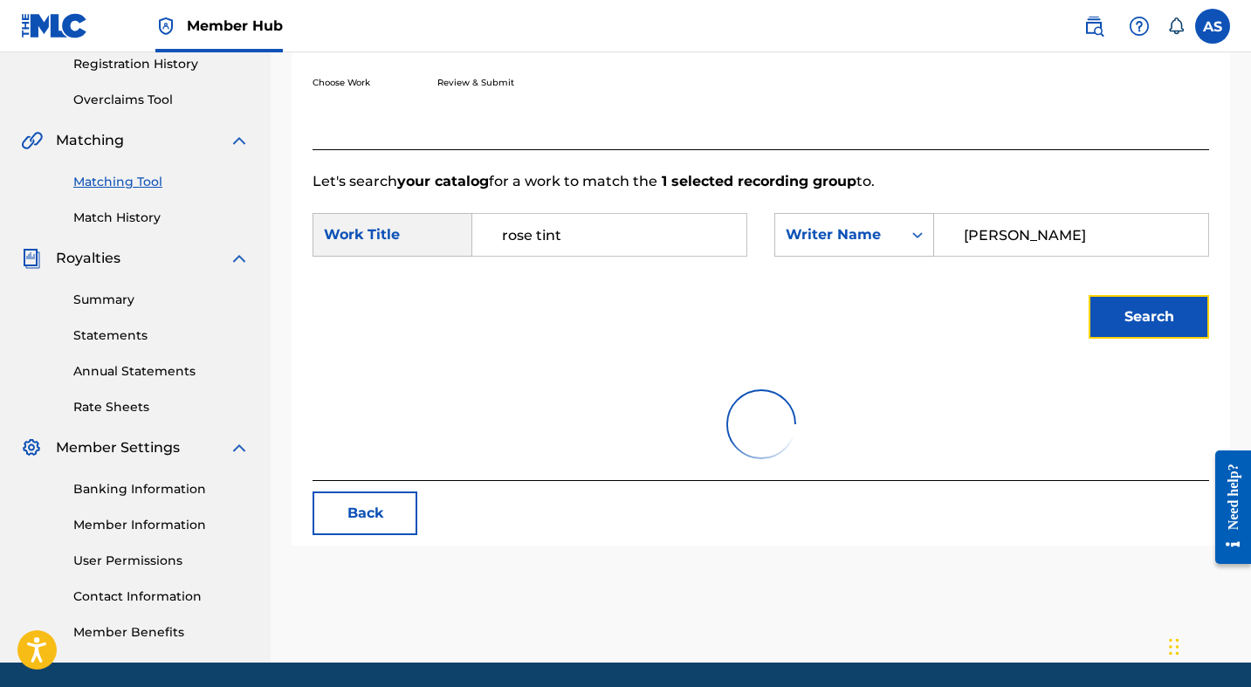
scroll to position [326, 0]
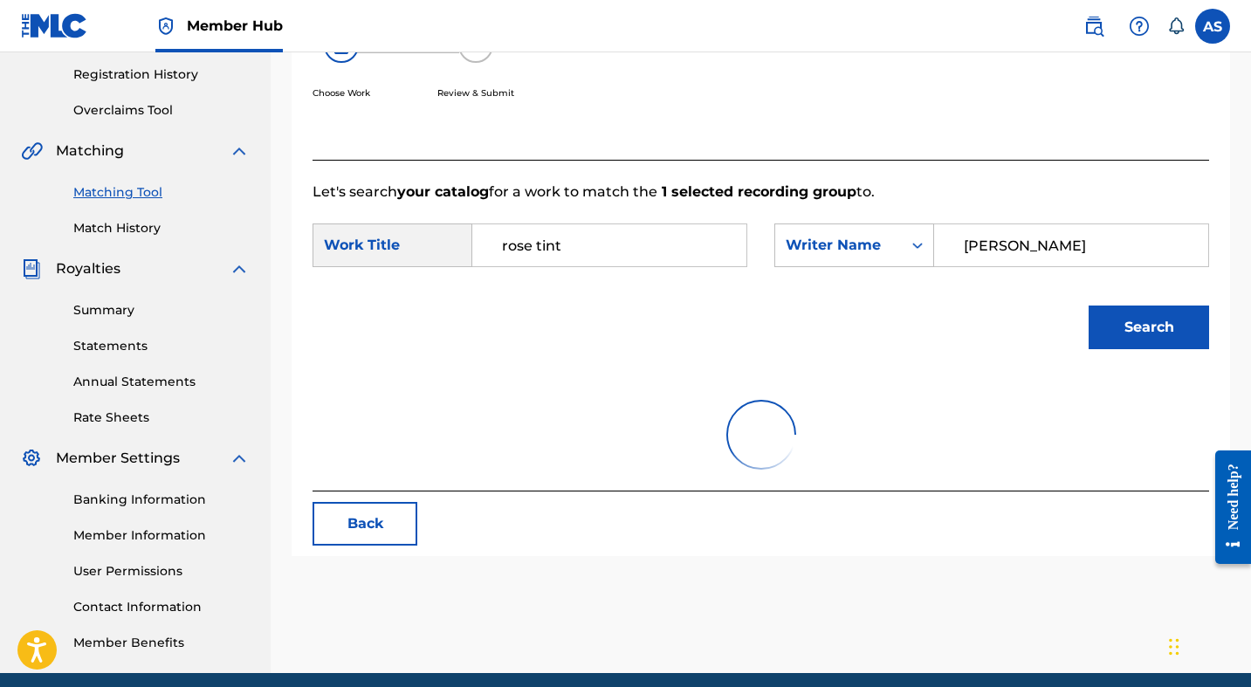
click at [1067, 289] on div "Search" at bounding box center [761, 333] width 897 height 91
click at [919, 262] on div "Search Form" at bounding box center [917, 245] width 31 height 42
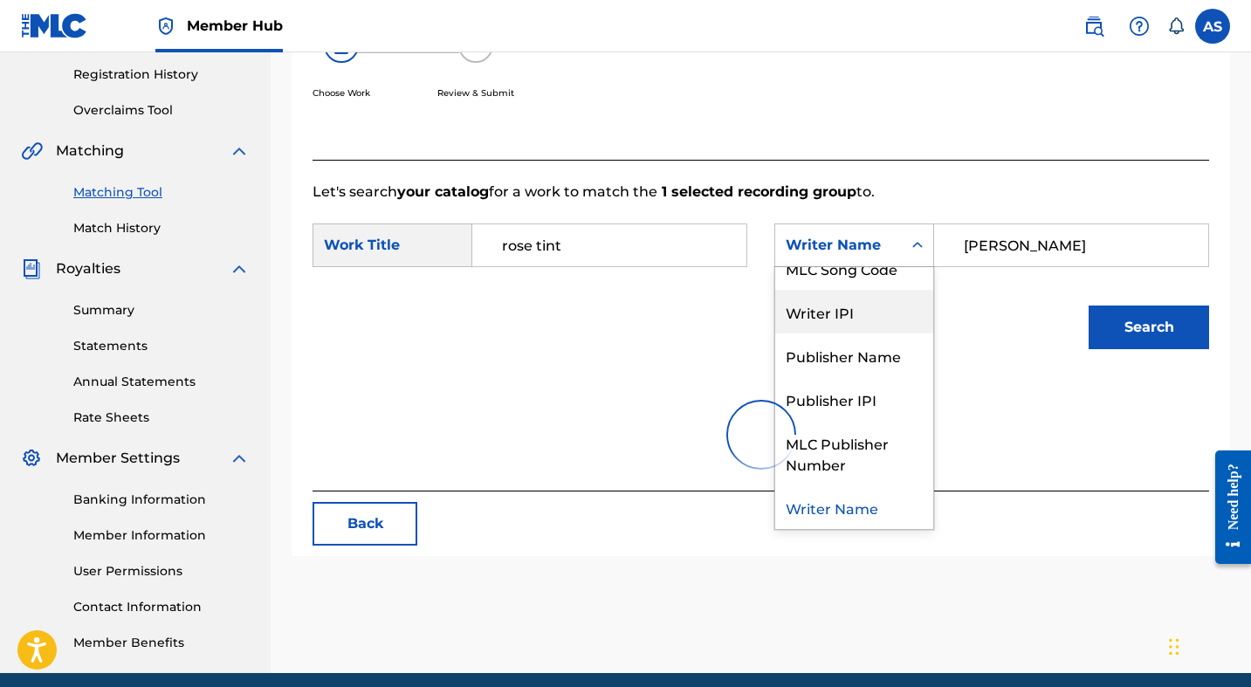
scroll to position [0, 0]
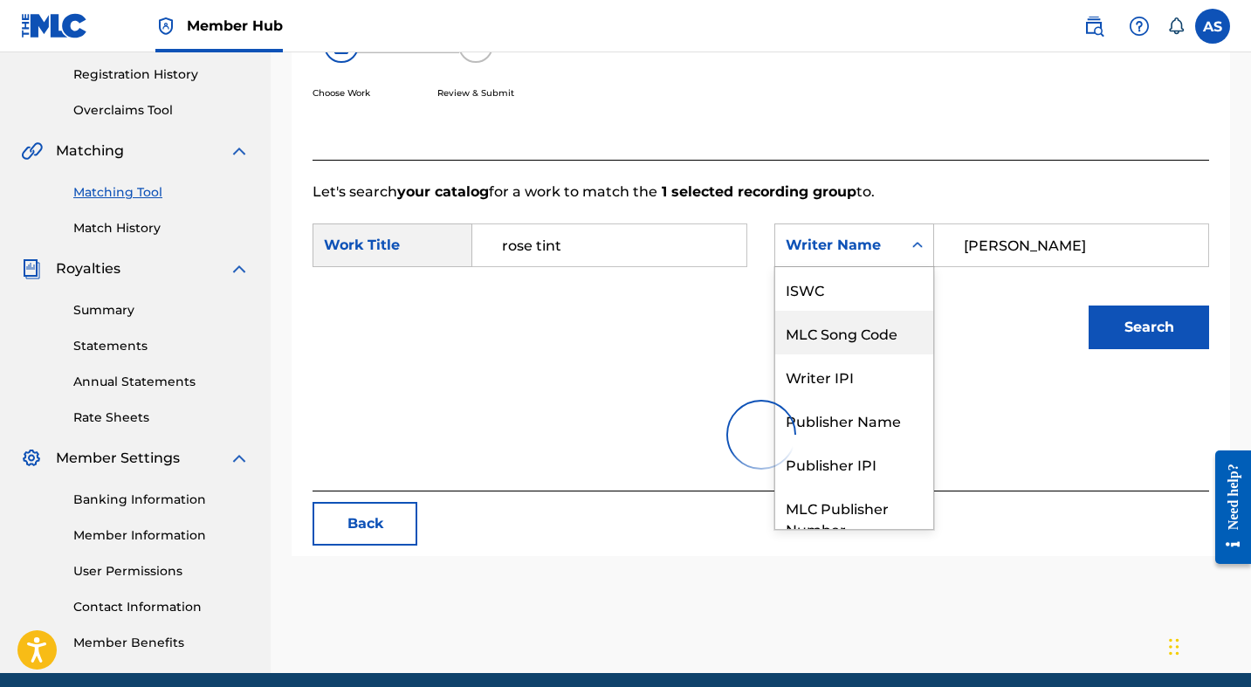
click at [868, 340] on div "MLC Song Code" at bounding box center [854, 333] width 158 height 44
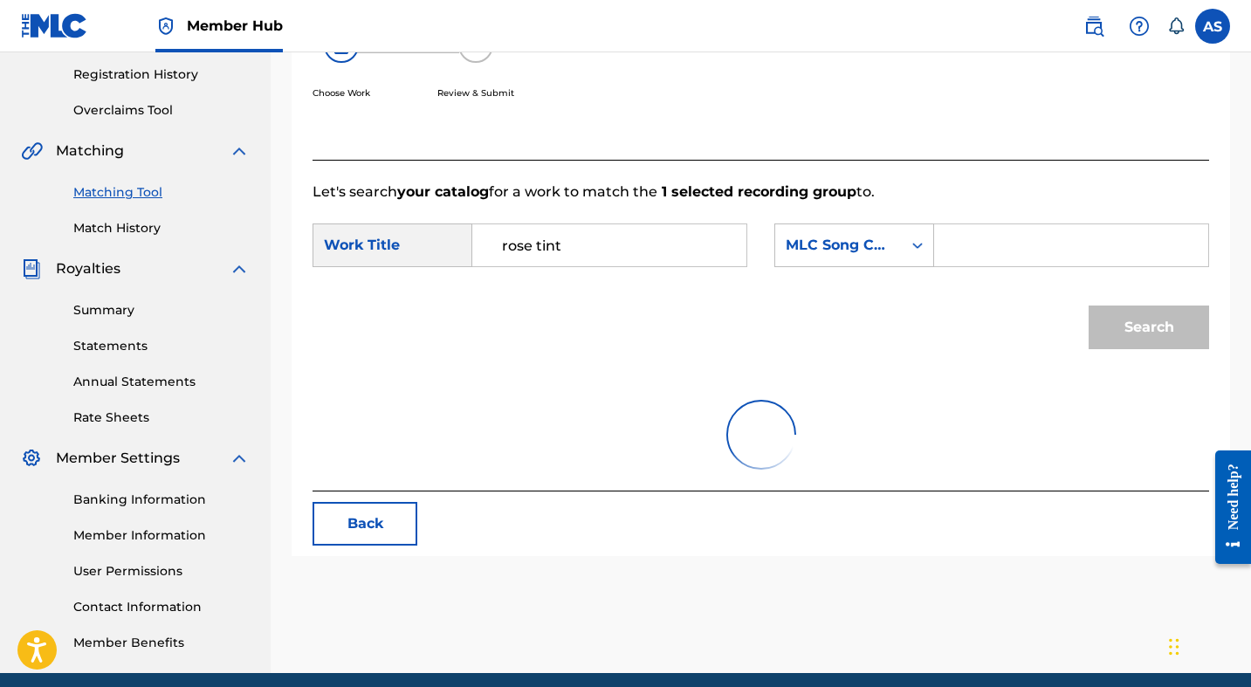
click at [988, 247] on input "Search Form" at bounding box center [1071, 245] width 244 height 42
paste input "RO8DZ5"
type input "RO8DZ5"
click at [1131, 335] on button "Search" at bounding box center [1149, 328] width 120 height 44
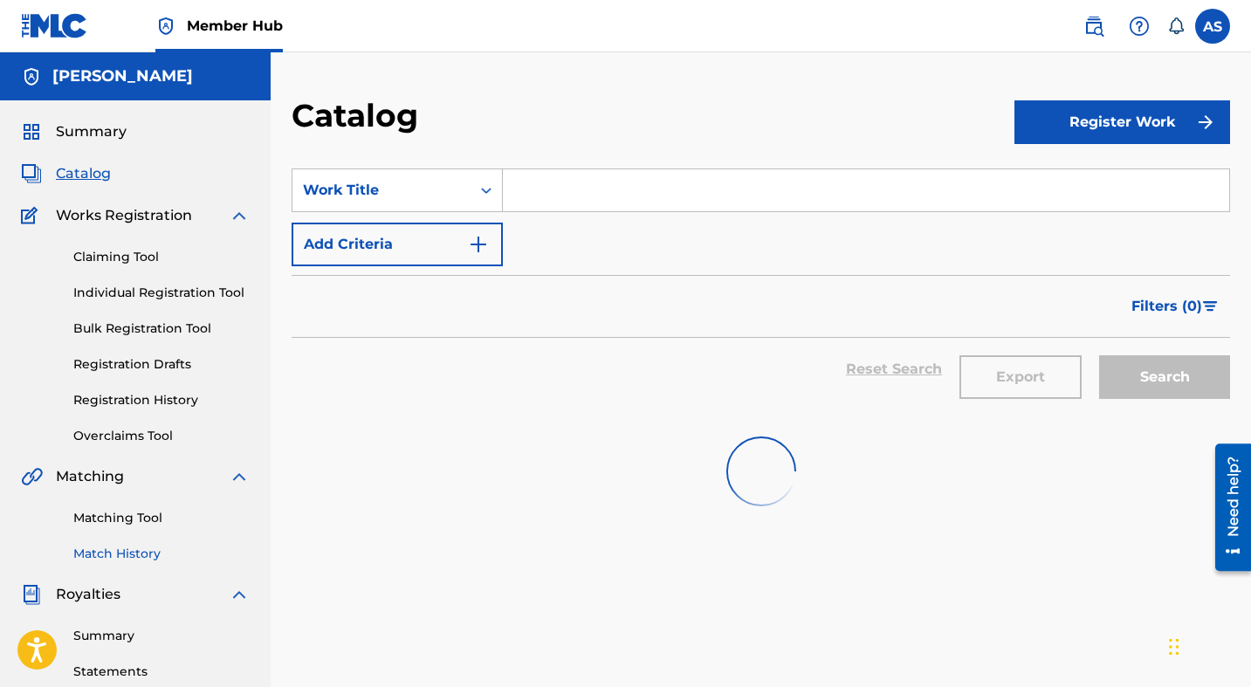
click at [116, 551] on link "Match History" at bounding box center [161, 554] width 176 height 18
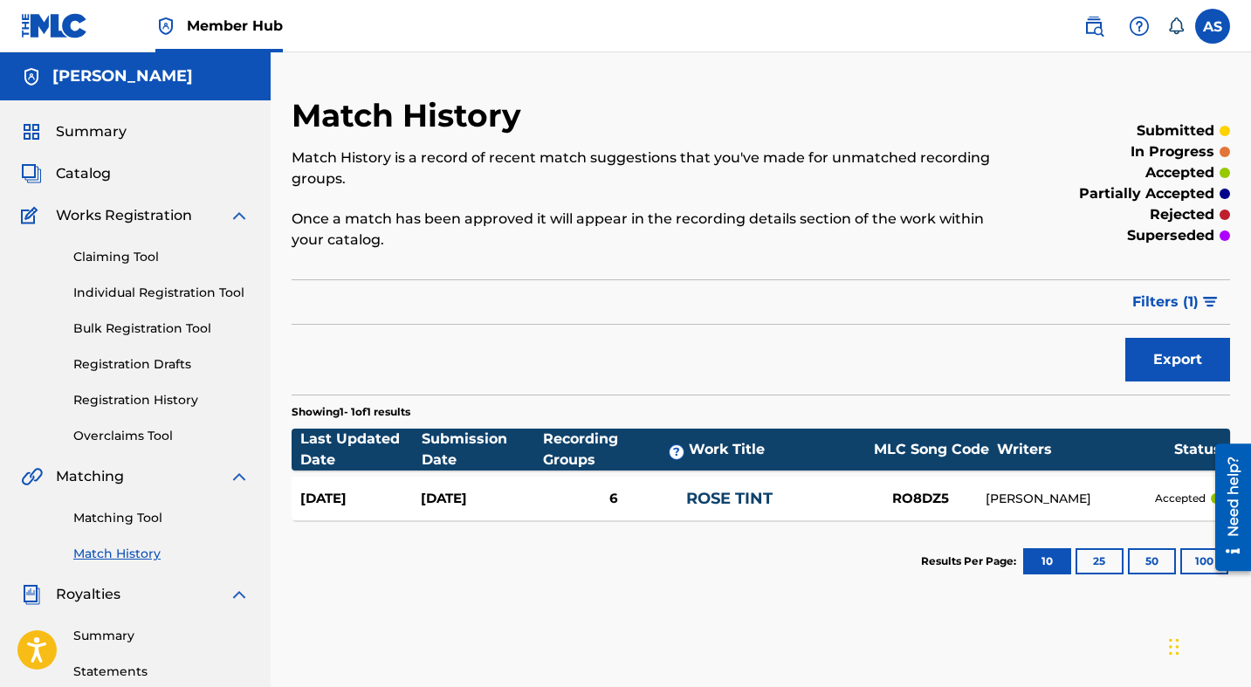
click at [912, 496] on div "RO8DZ5" at bounding box center [920, 499] width 131 height 20
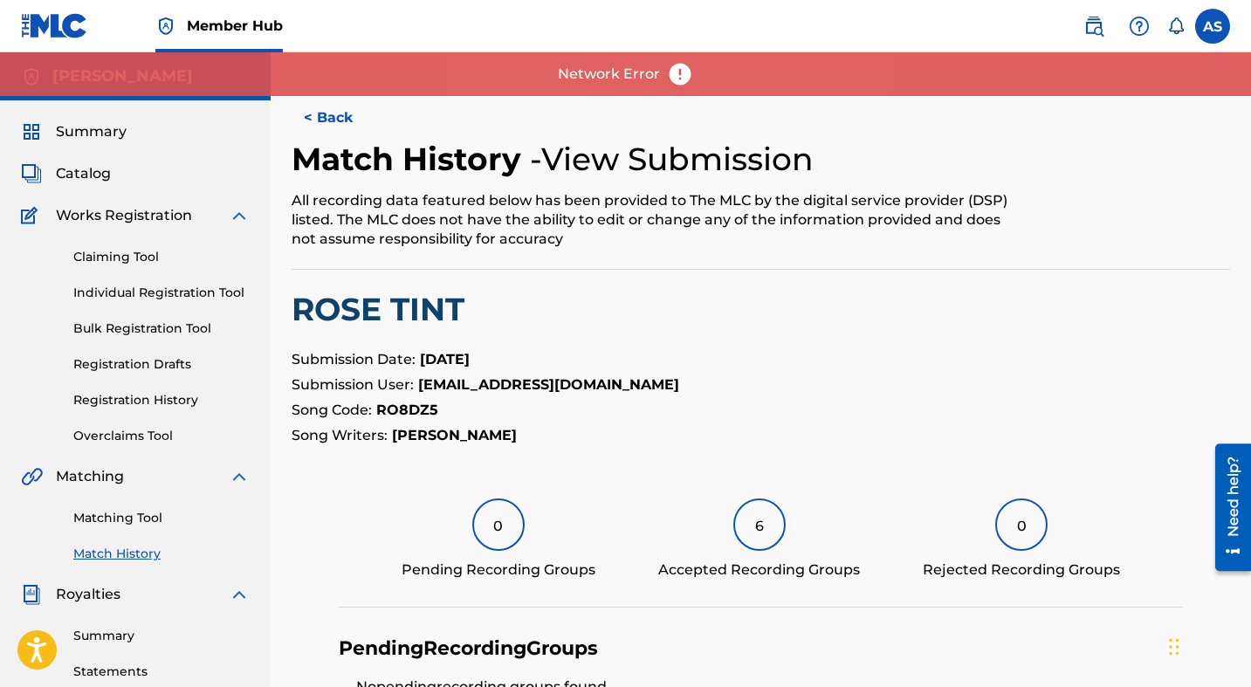
click at [401, 407] on strong "RO8DZ5" at bounding box center [407, 410] width 62 height 17
copy strong "RO8DZ5"
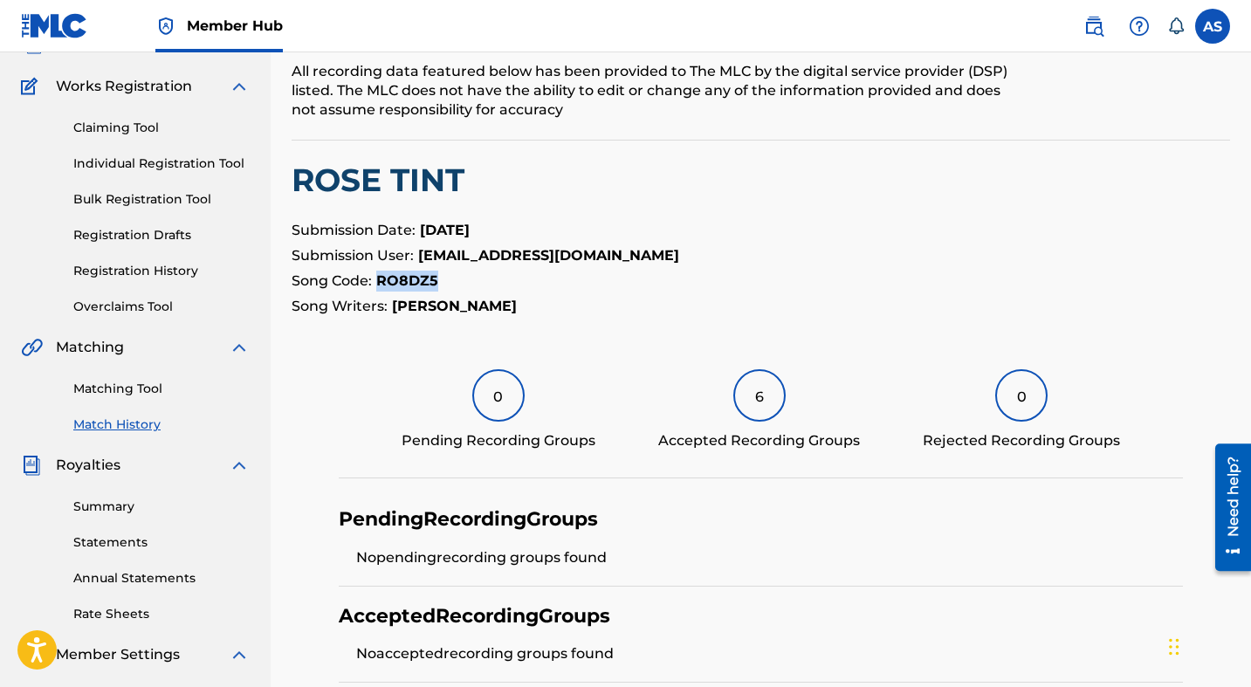
scroll to position [46, 0]
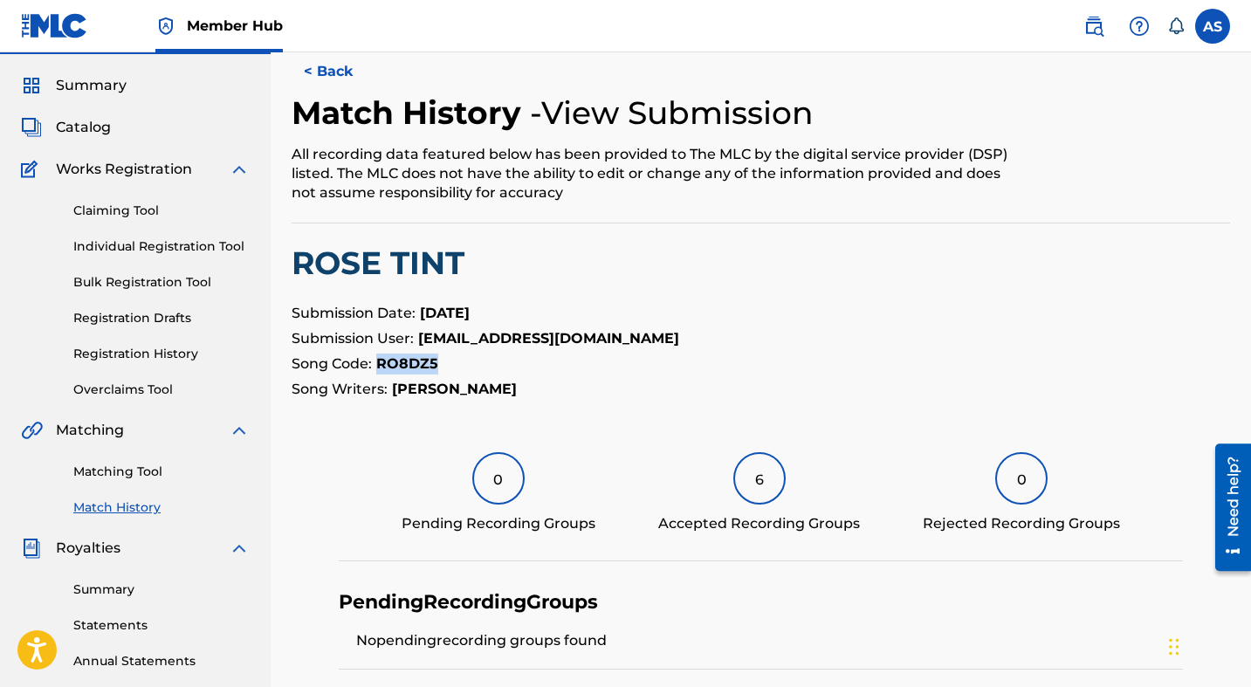
click at [479, 354] on p "Song Code: RO8DZ5" at bounding box center [761, 364] width 939 height 21
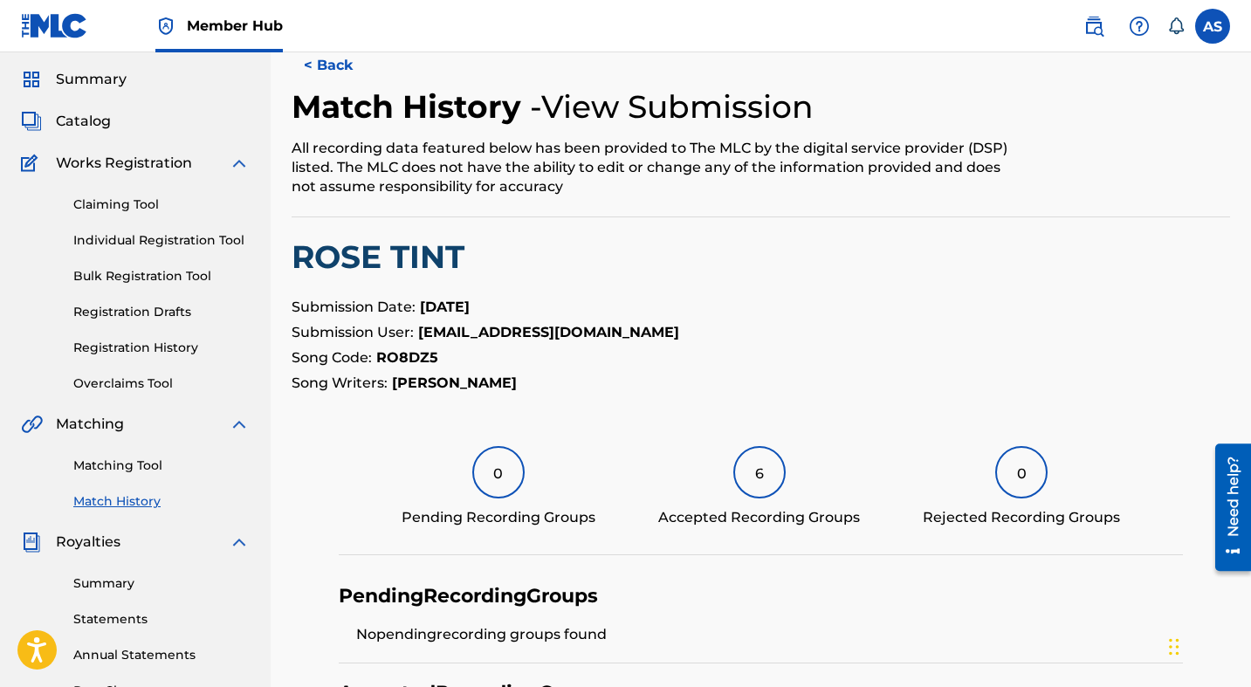
scroll to position [168, 0]
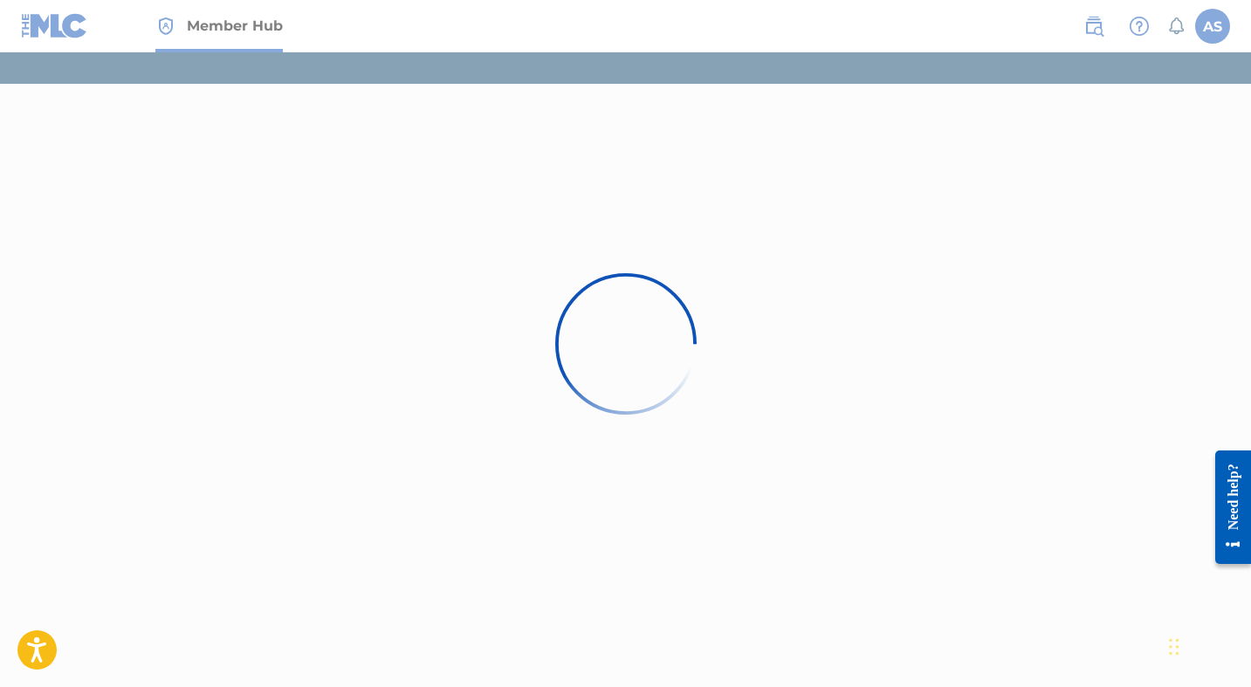
click at [55, 3] on div at bounding box center [625, 343] width 1251 height 687
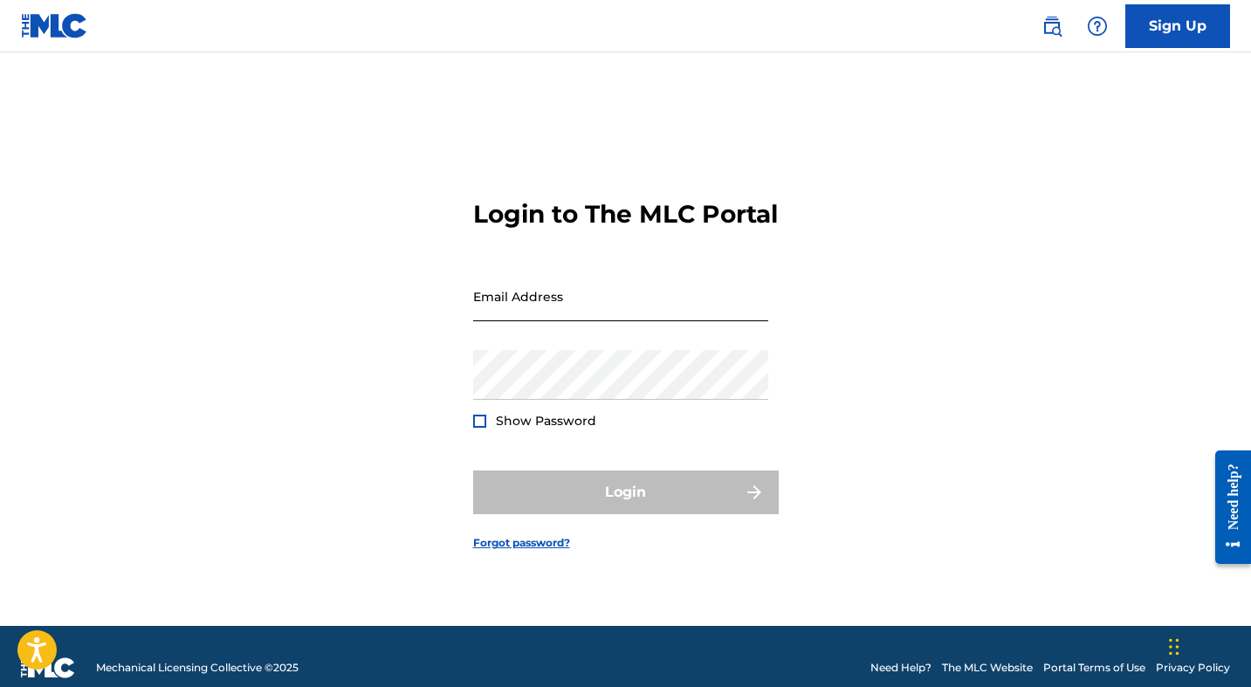
click at [617, 295] on input "Email Address" at bounding box center [620, 297] width 295 height 50
type input "[EMAIL_ADDRESS][DOMAIN_NAME]"
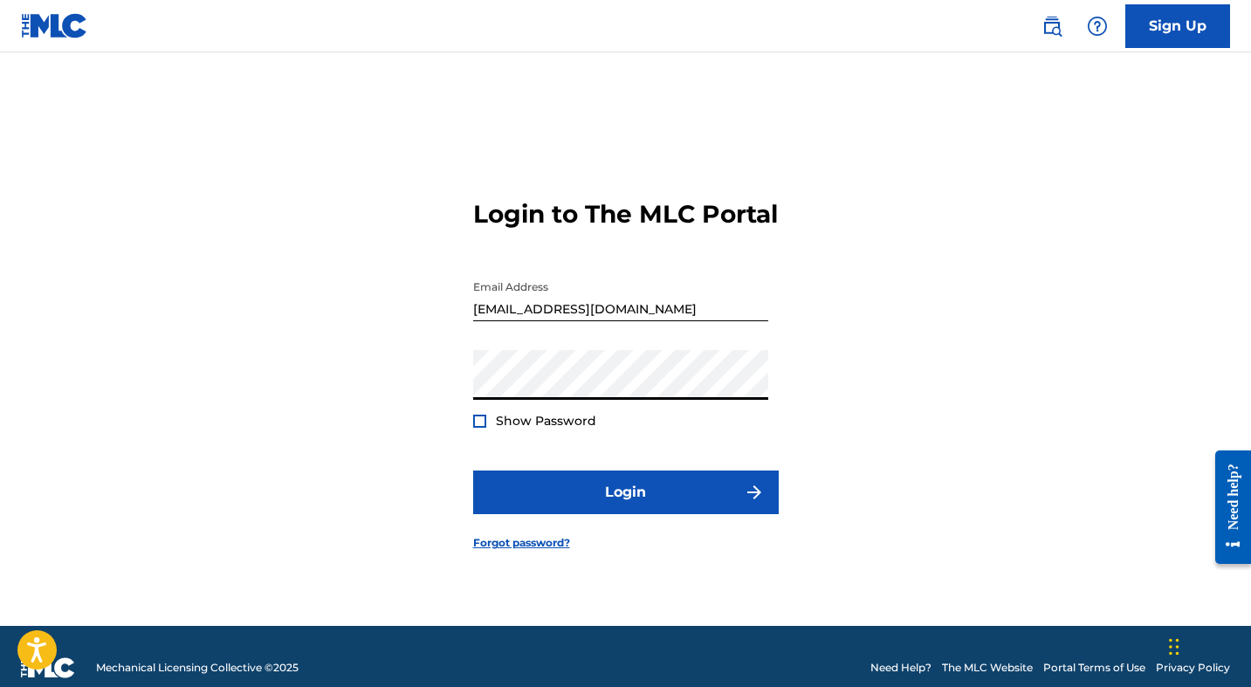
click at [473, 471] on button "Login" at bounding box center [626, 493] width 306 height 44
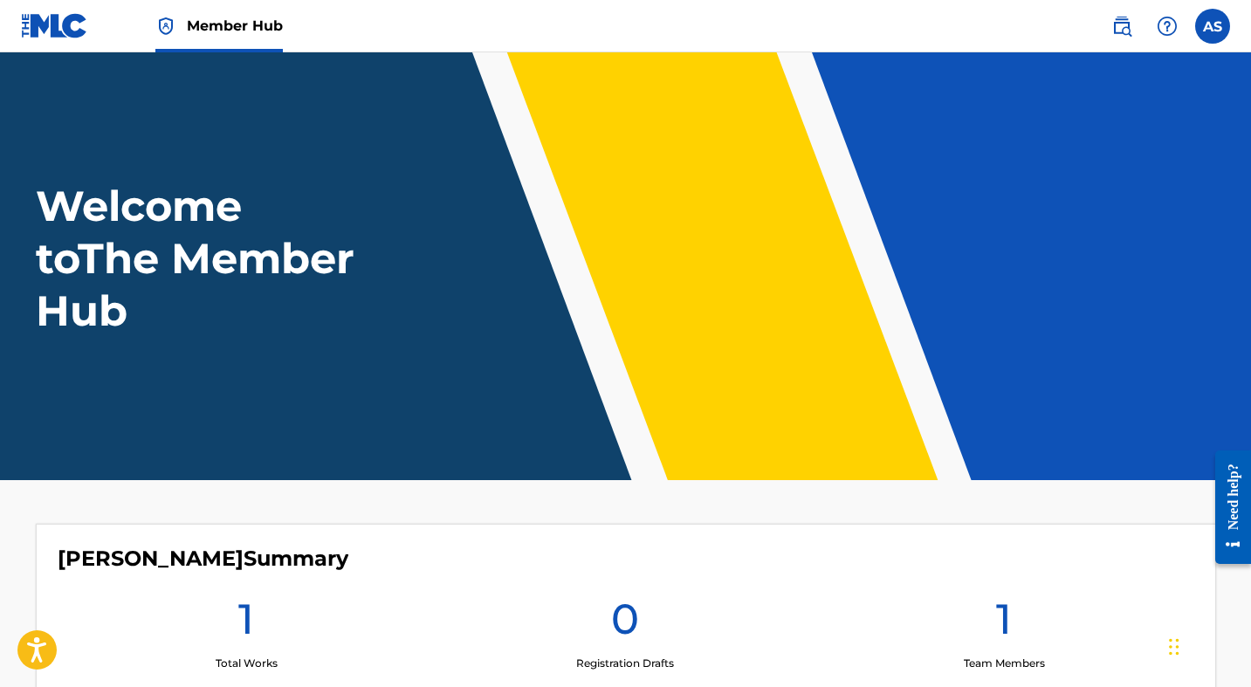
scroll to position [175, 0]
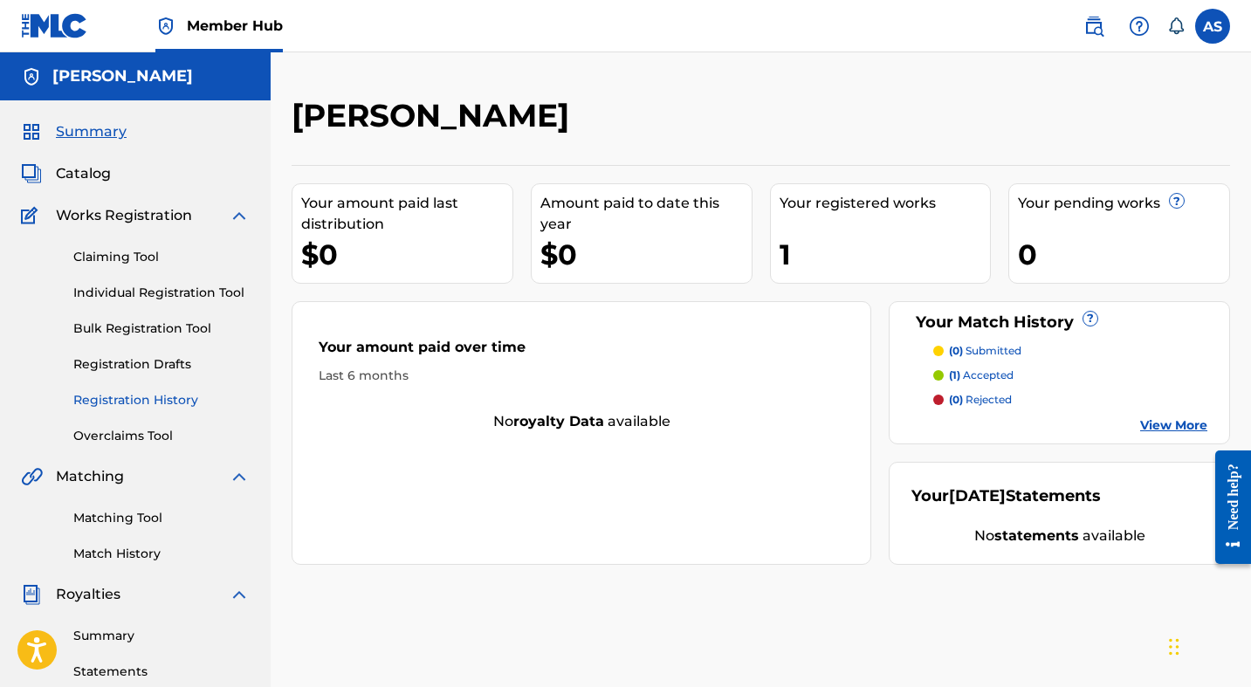
click at [121, 398] on link "Registration History" at bounding box center [161, 400] width 176 height 18
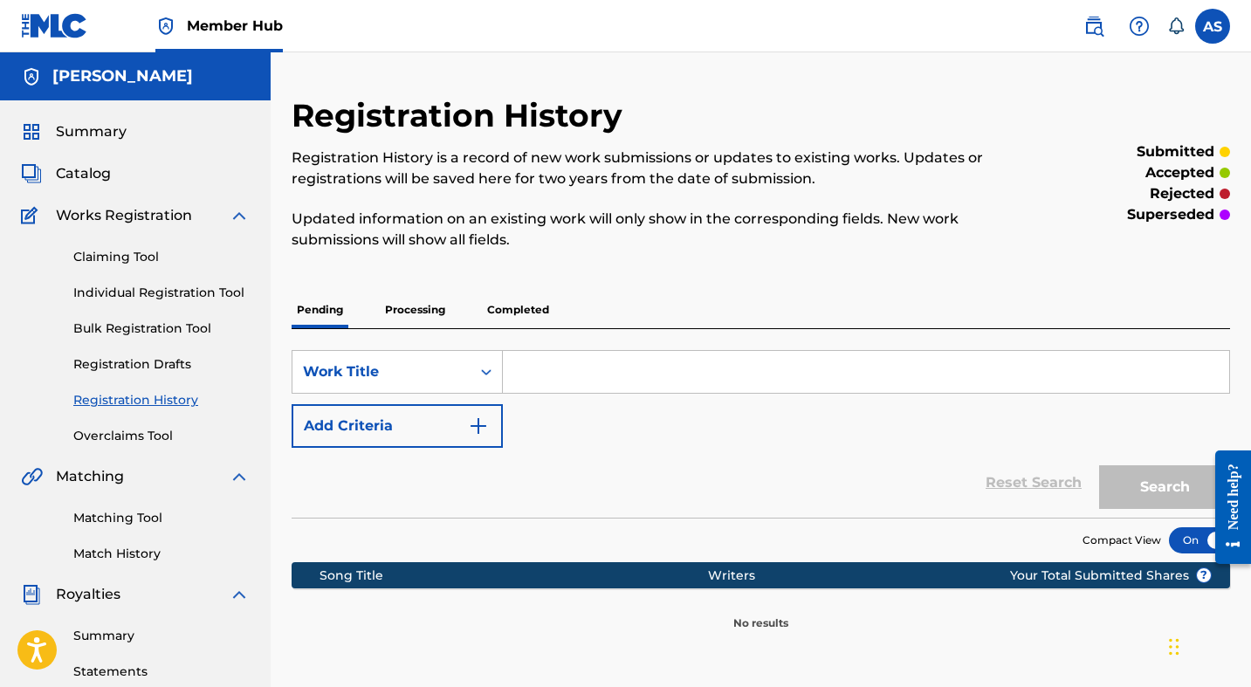
click at [545, 374] on input "Search Form" at bounding box center [866, 372] width 726 height 42
type input "Rose Tint"
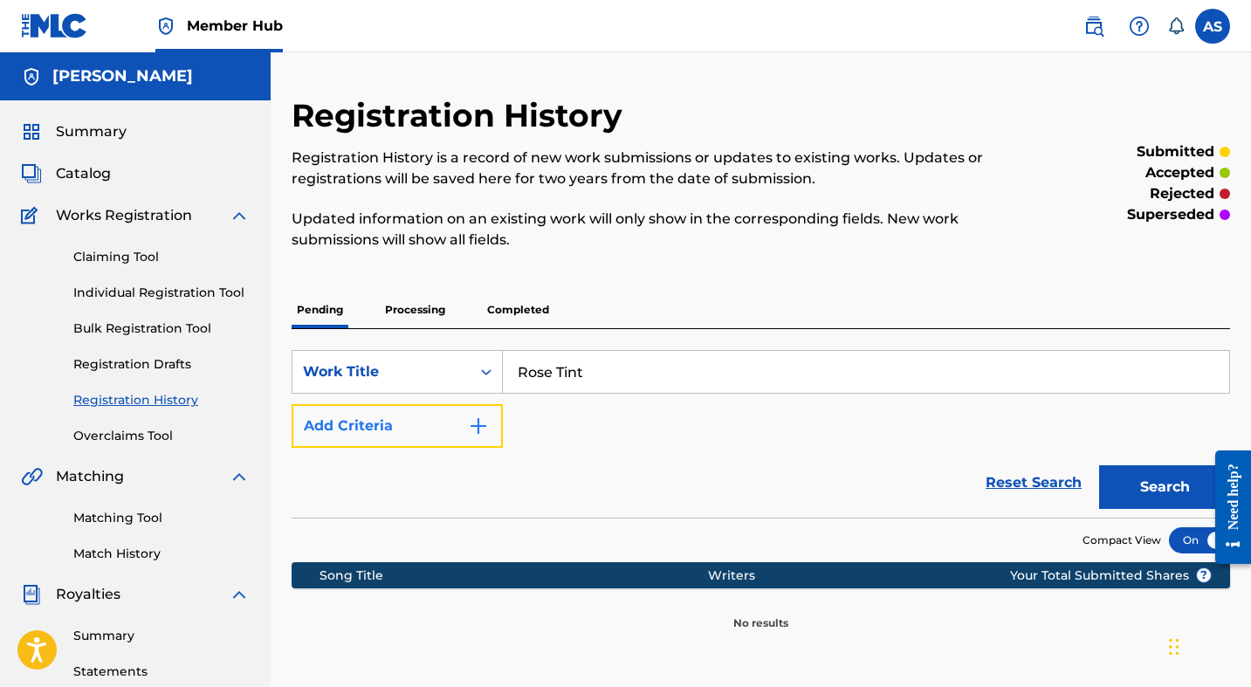
click at [448, 416] on button "Add Criteria" at bounding box center [397, 426] width 211 height 44
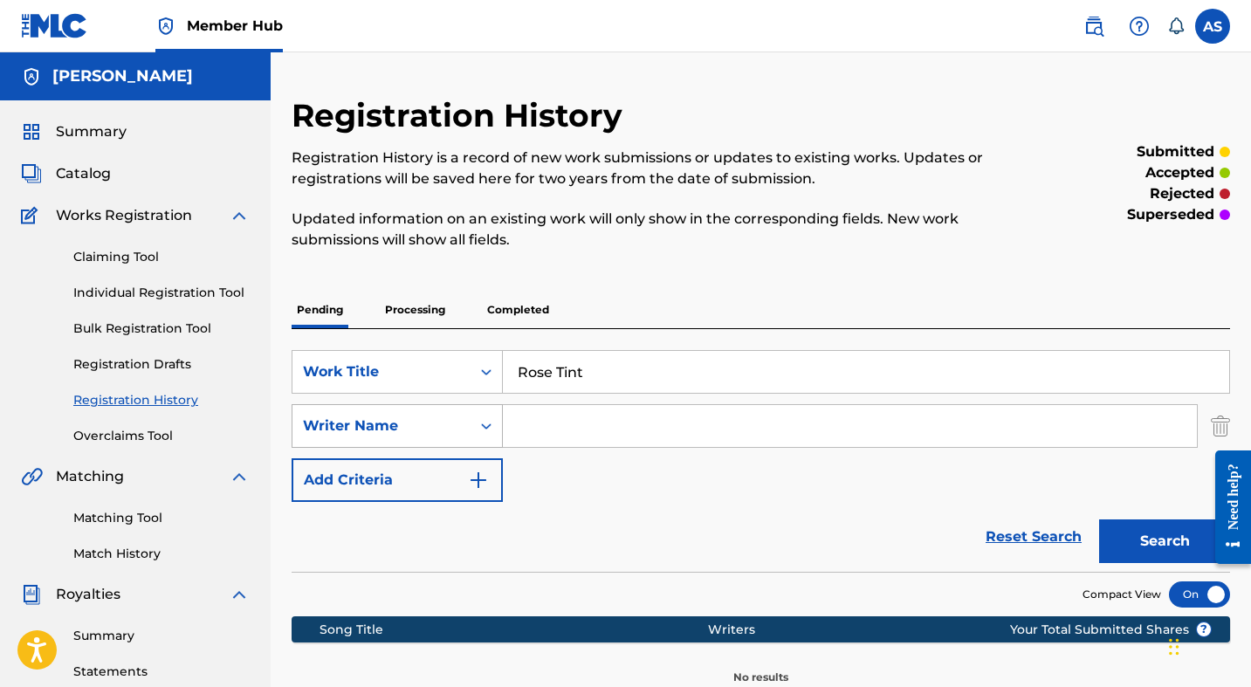
click at [478, 434] on div "Writer Name" at bounding box center [397, 426] width 211 height 44
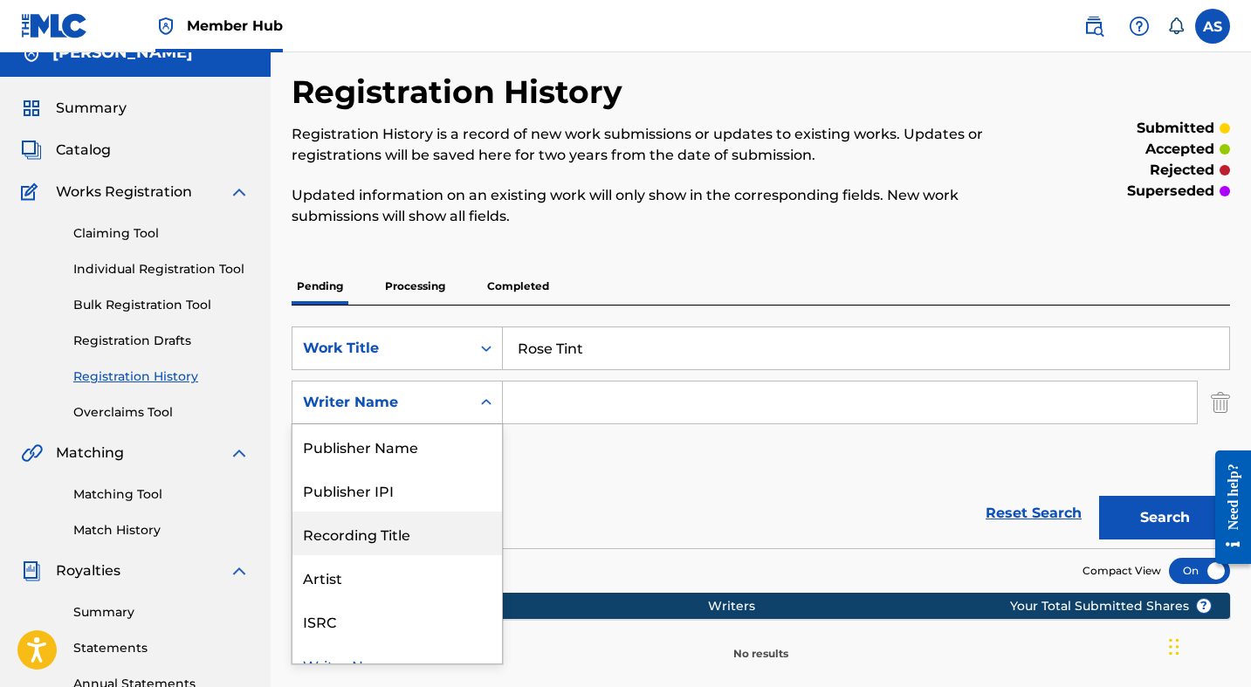
scroll to position [66, 0]
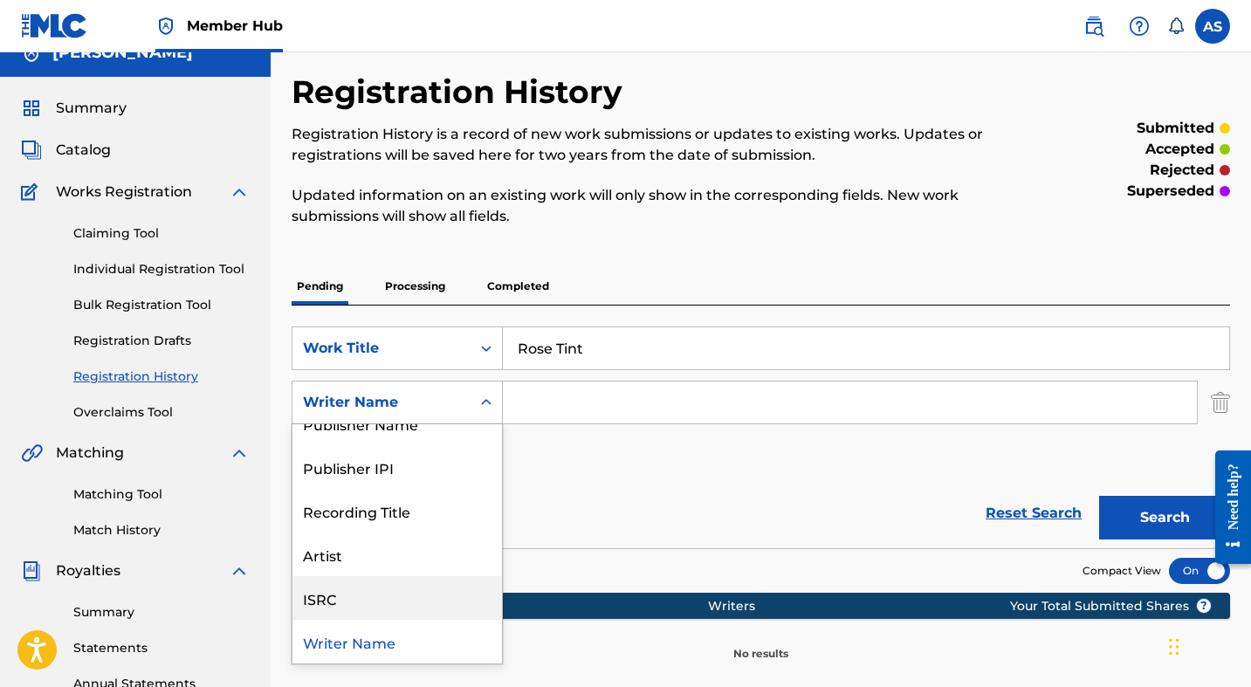
click at [423, 584] on div "ISRC" at bounding box center [397, 598] width 210 height 44
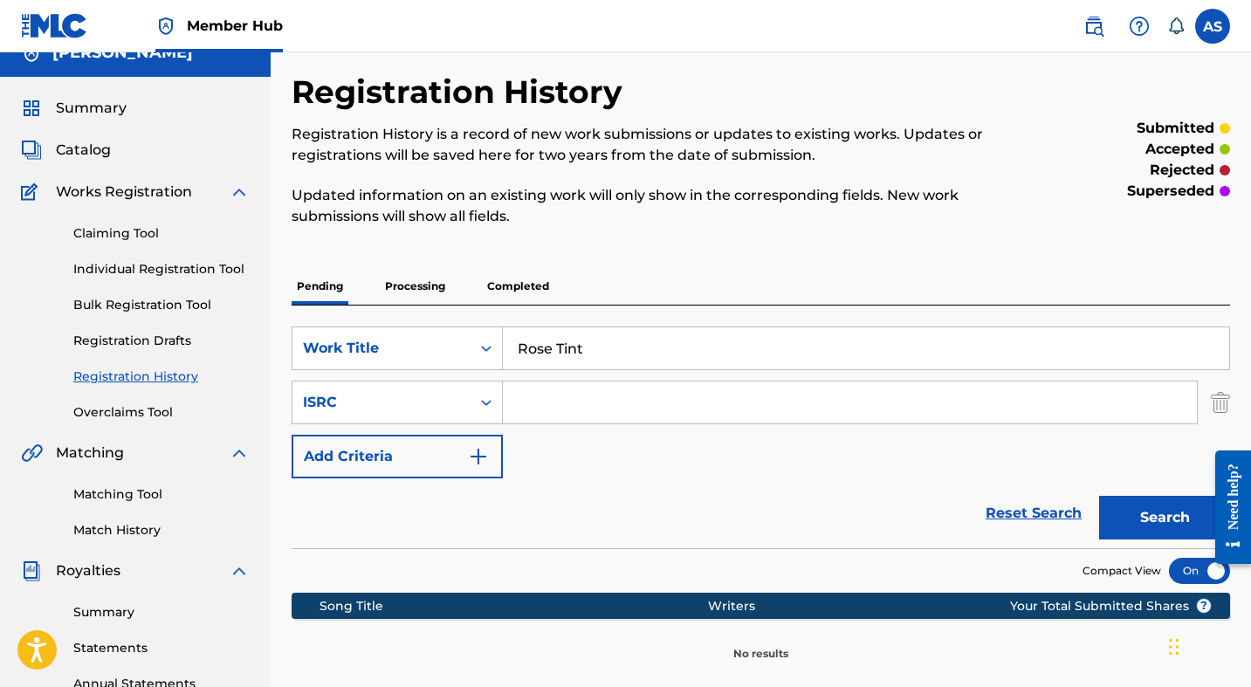
click at [563, 409] on input "Search Form" at bounding box center [850, 403] width 694 height 42
type input "NZAM01800227"
click at [1115, 516] on button "Search" at bounding box center [1164, 518] width 131 height 44
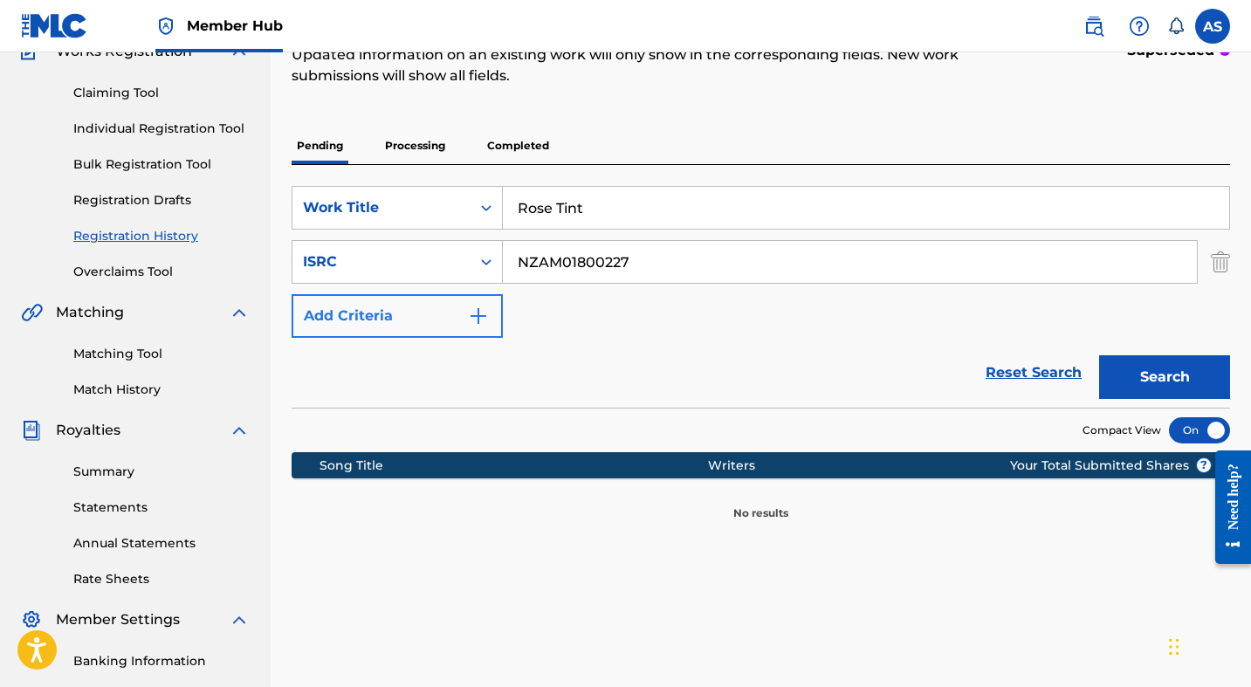
scroll to position [96, 0]
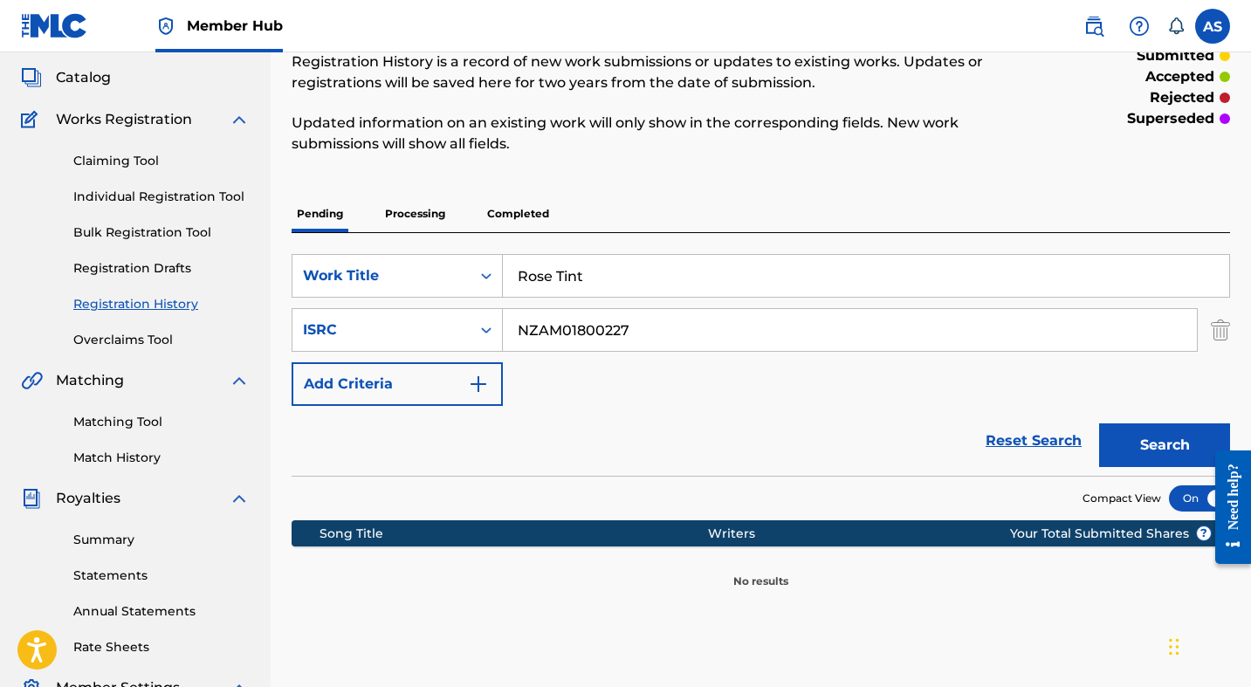
click at [498, 212] on p "Completed" at bounding box center [518, 214] width 72 height 37
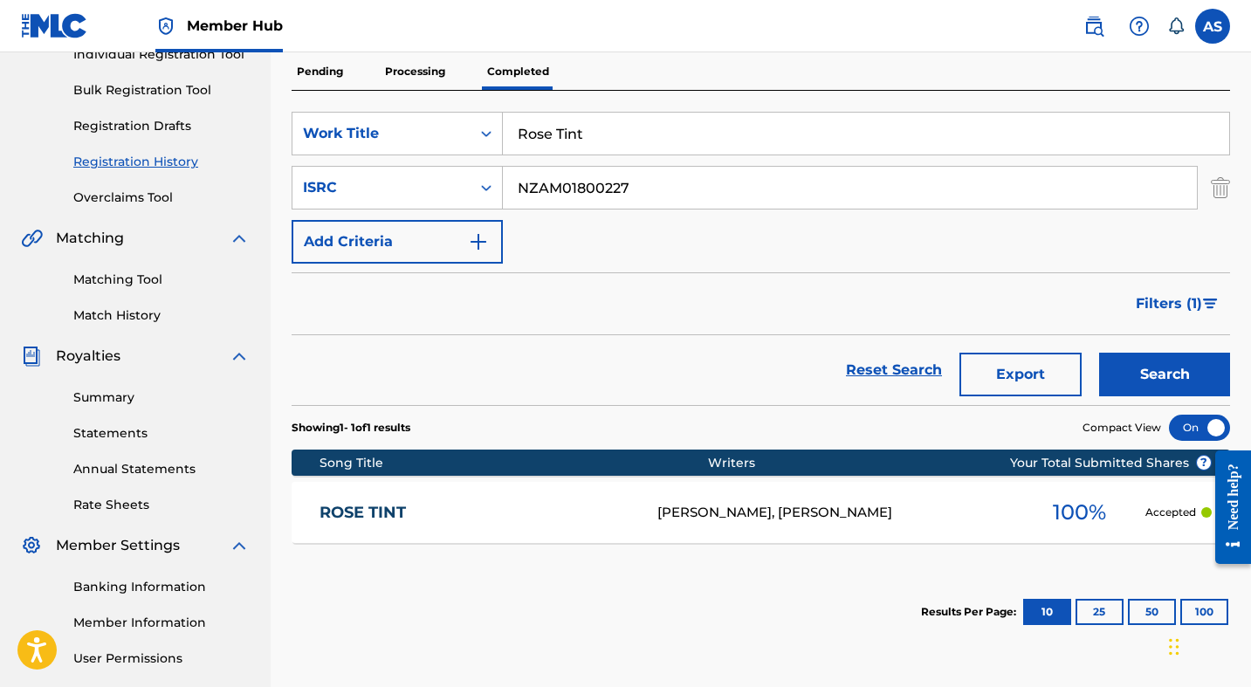
scroll to position [197, 0]
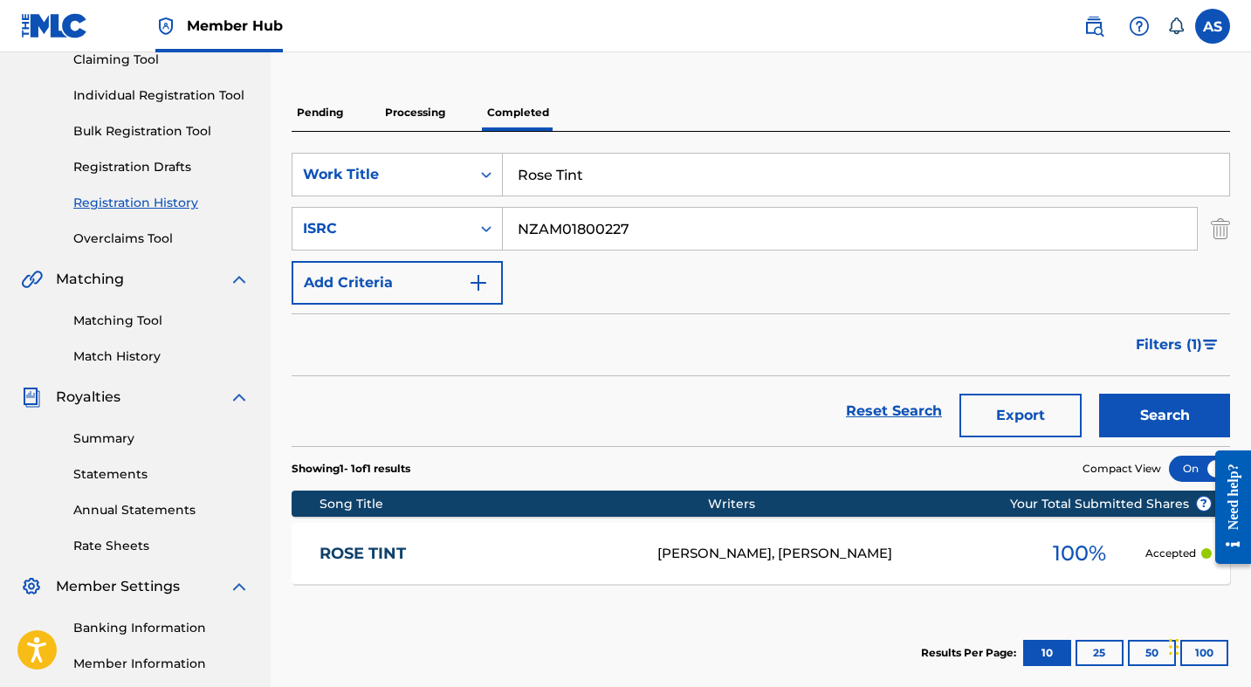
click at [399, 554] on link "ROSE TINT" at bounding box center [477, 554] width 314 height 20
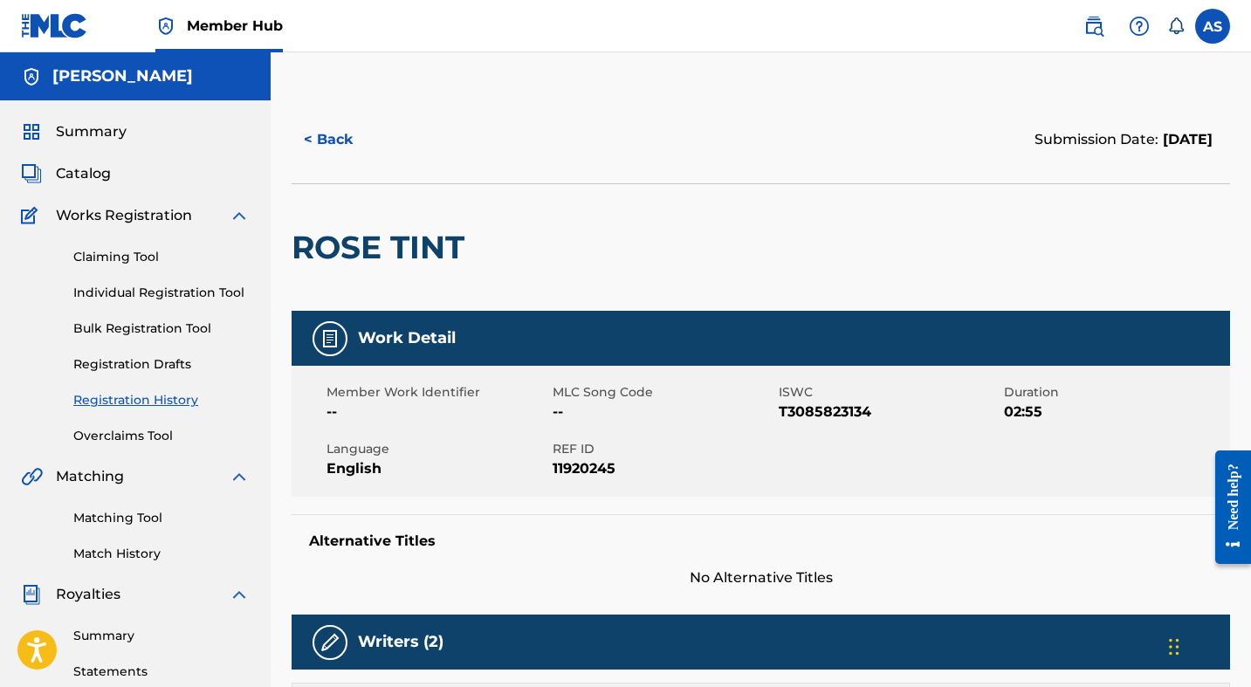
click at [822, 414] on span "T3085823134" at bounding box center [890, 412] width 222 height 21
copy span "T3085823134"
click at [119, 524] on link "Matching Tool" at bounding box center [161, 518] width 176 height 18
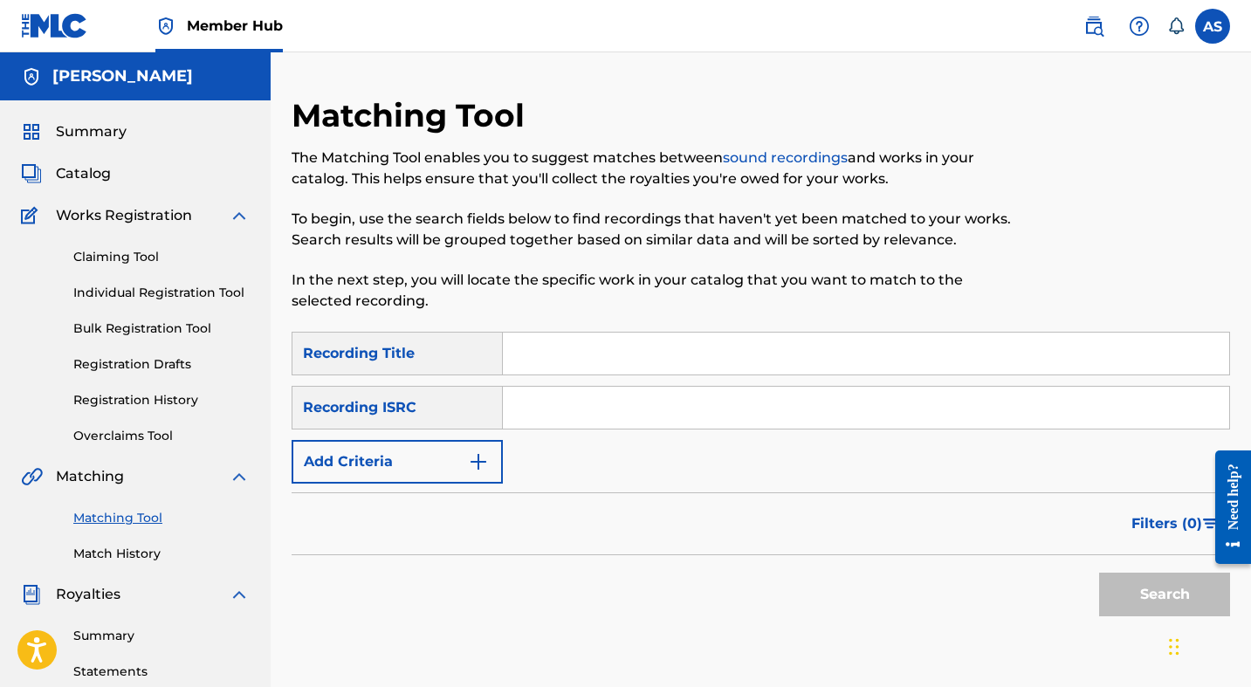
click at [515, 358] on input "Search Form" at bounding box center [866, 354] width 726 height 42
type input "Rose Tint"
click at [610, 406] on input "Search Form" at bounding box center [866, 408] width 726 height 42
type input "NZAM01800227"
click at [1092, 588] on div "Search" at bounding box center [1160, 590] width 140 height 70
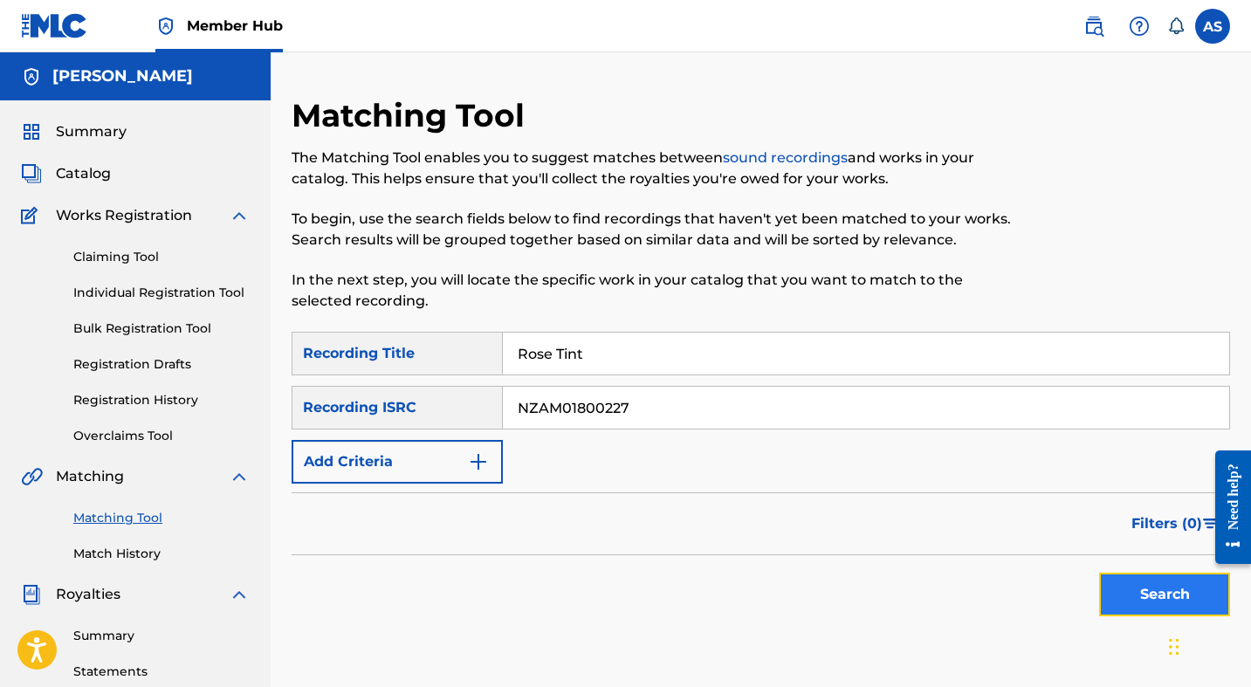
click at [1104, 588] on button "Search" at bounding box center [1164, 595] width 131 height 44
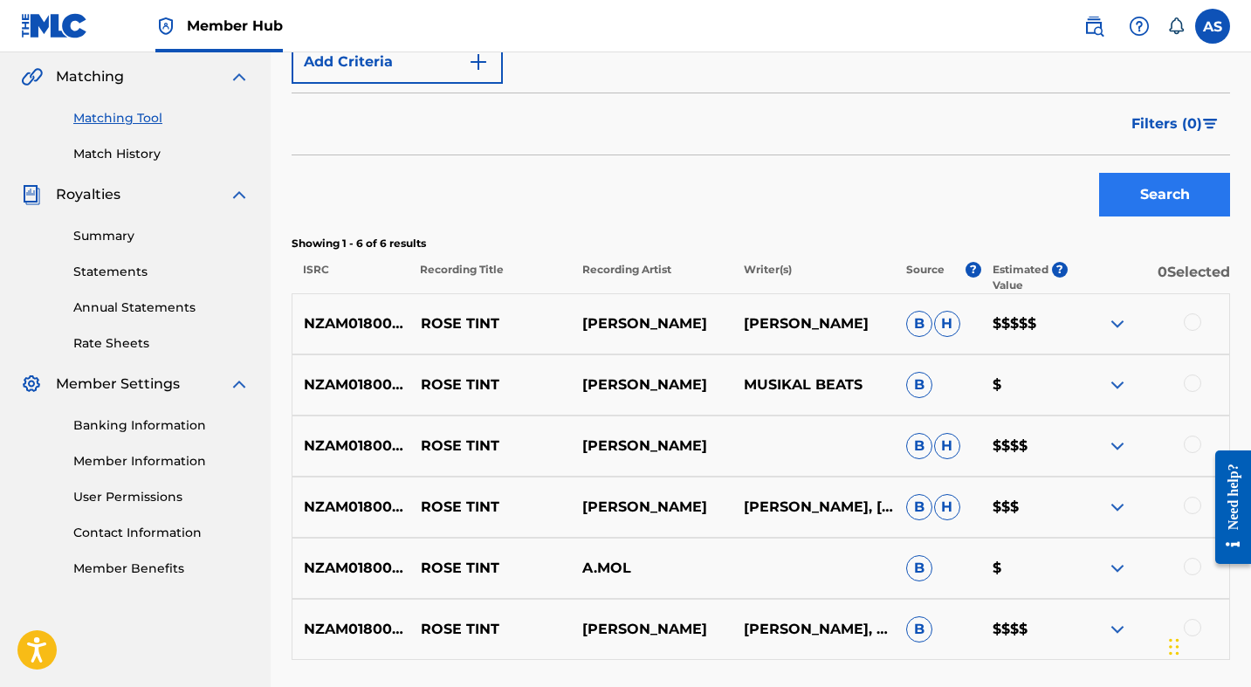
scroll to position [455, 0]
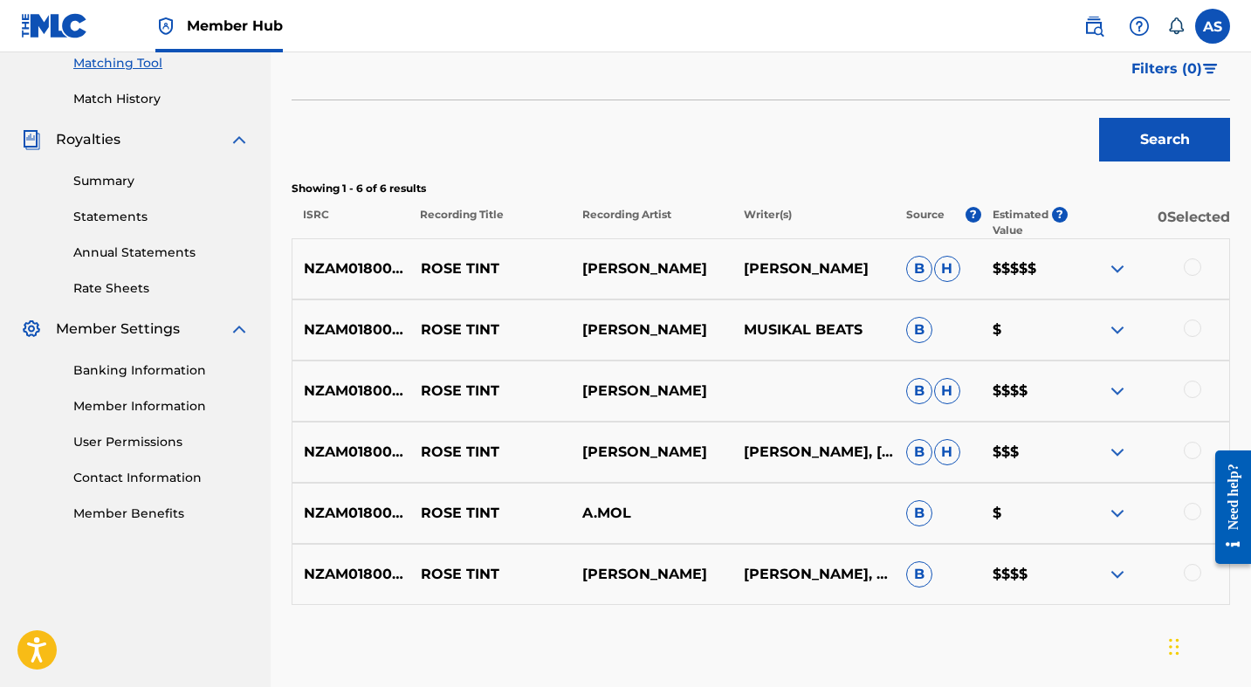
click at [1205, 263] on div at bounding box center [1149, 268] width 162 height 21
click at [1186, 272] on div at bounding box center [1192, 266] width 17 height 17
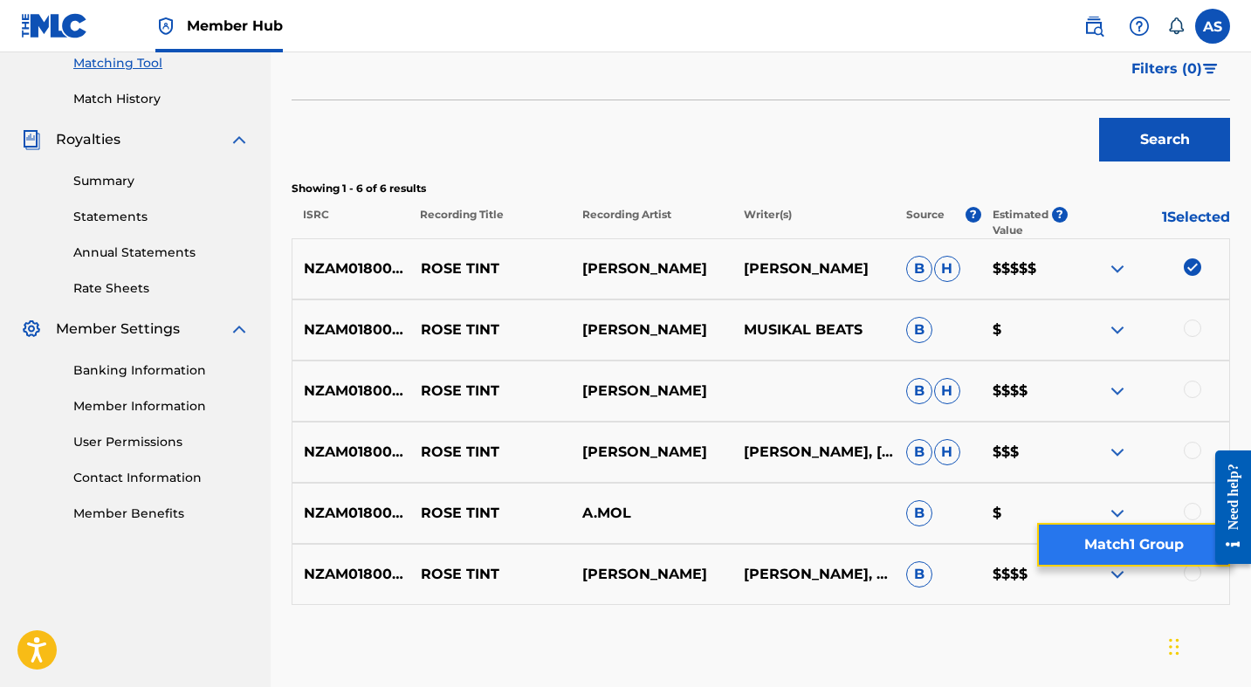
click at [1111, 548] on button "Match 1 Group" at bounding box center [1133, 545] width 193 height 44
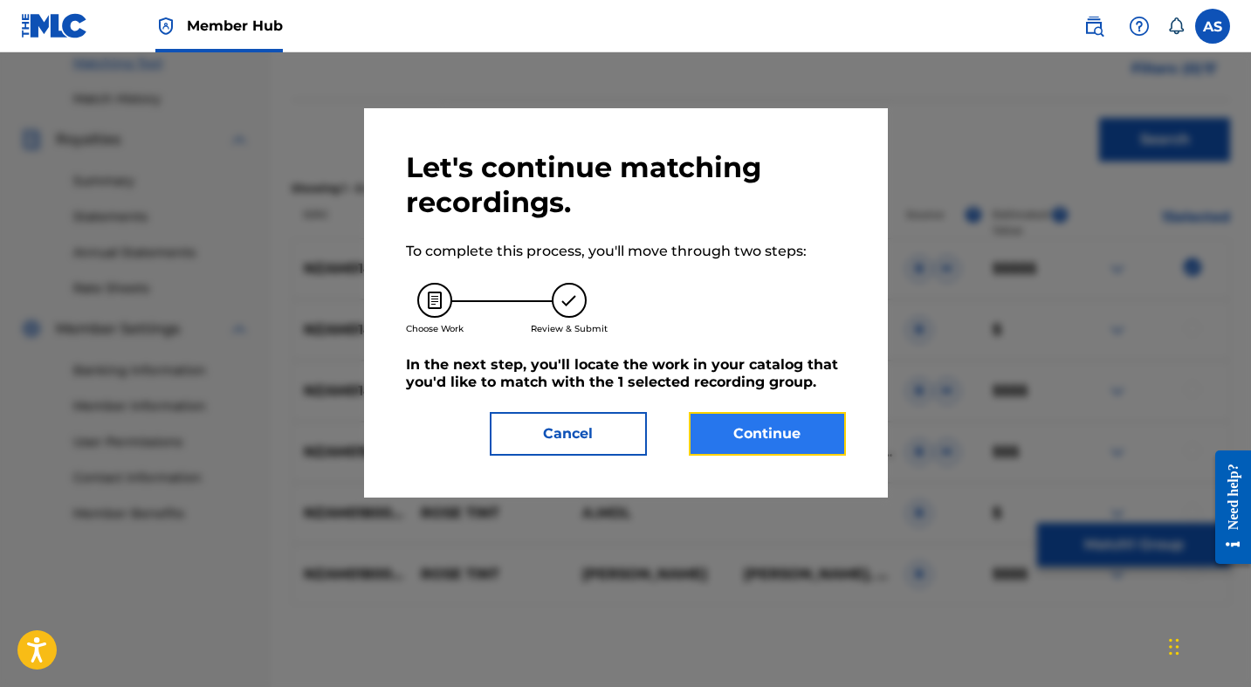
click at [767, 446] on button "Continue" at bounding box center [767, 434] width 157 height 44
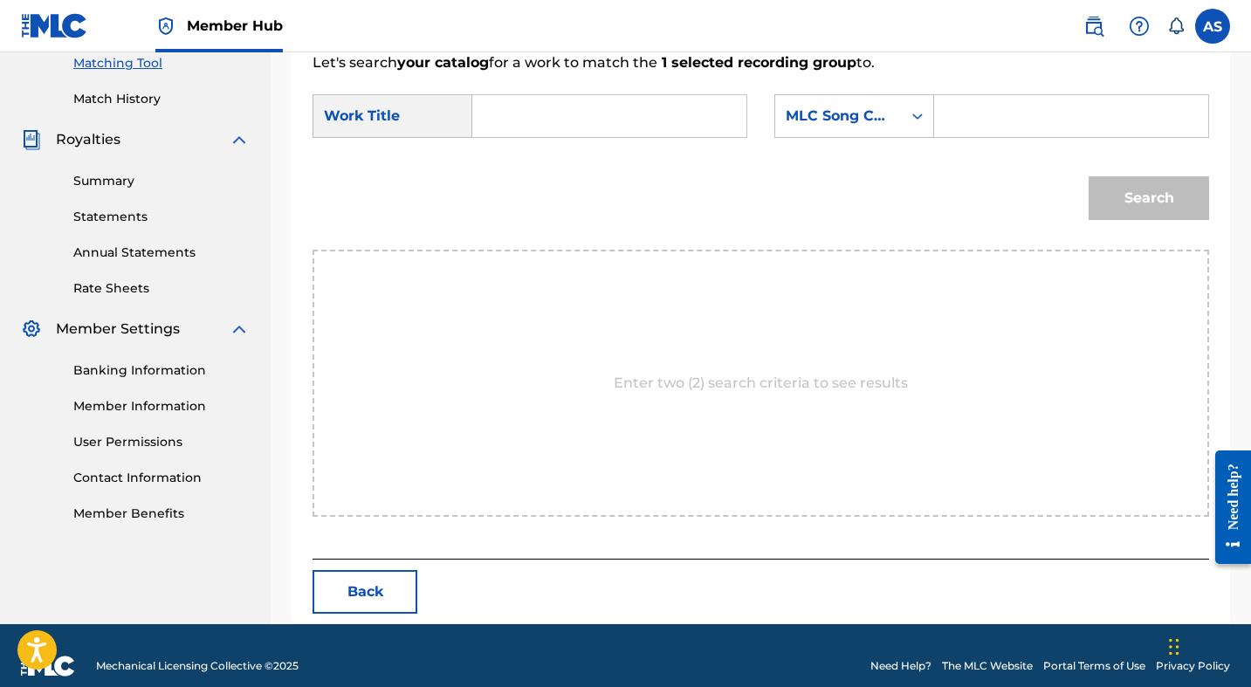
click at [578, 127] on input "Search Form" at bounding box center [609, 116] width 244 height 42
click at [573, 121] on input "Search Form" at bounding box center [609, 116] width 244 height 42
type input "Rose Tint"
click at [774, 184] on div "Search" at bounding box center [761, 204] width 897 height 91
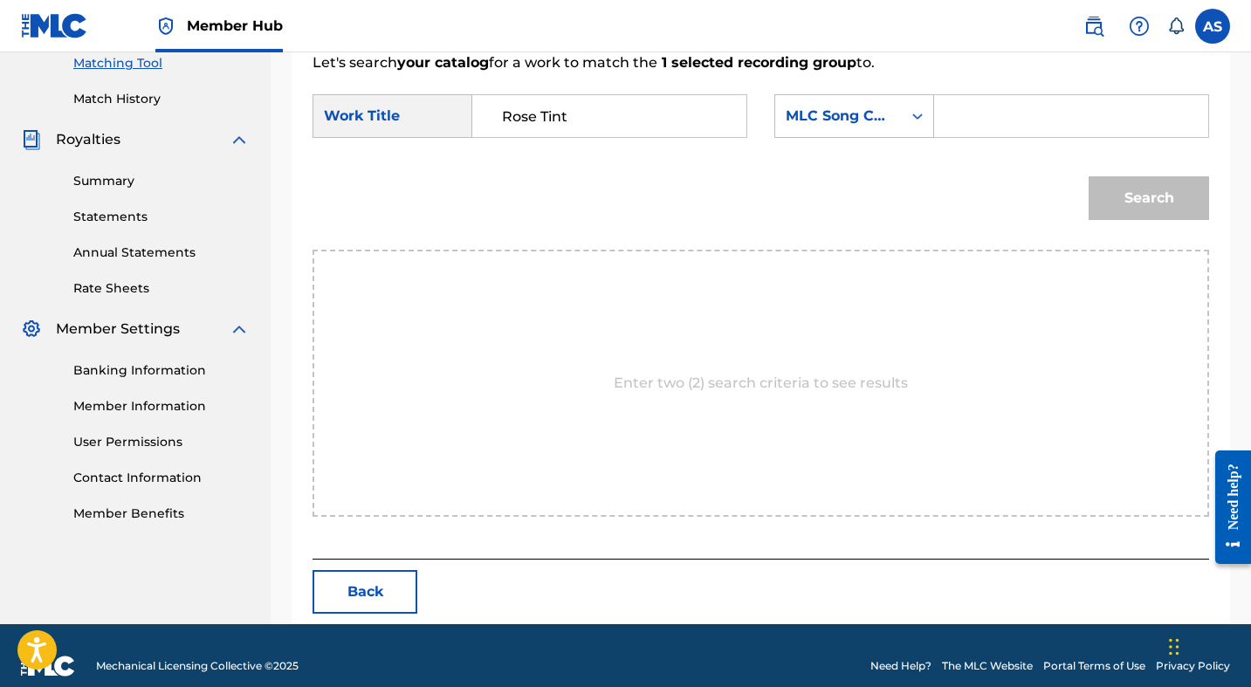
click at [959, 121] on input "Search Form" at bounding box center [1071, 116] width 244 height 42
paste input "RO8DZ5"
type input "RO8DZ5"
click at [1182, 215] on button "Search" at bounding box center [1149, 198] width 120 height 44
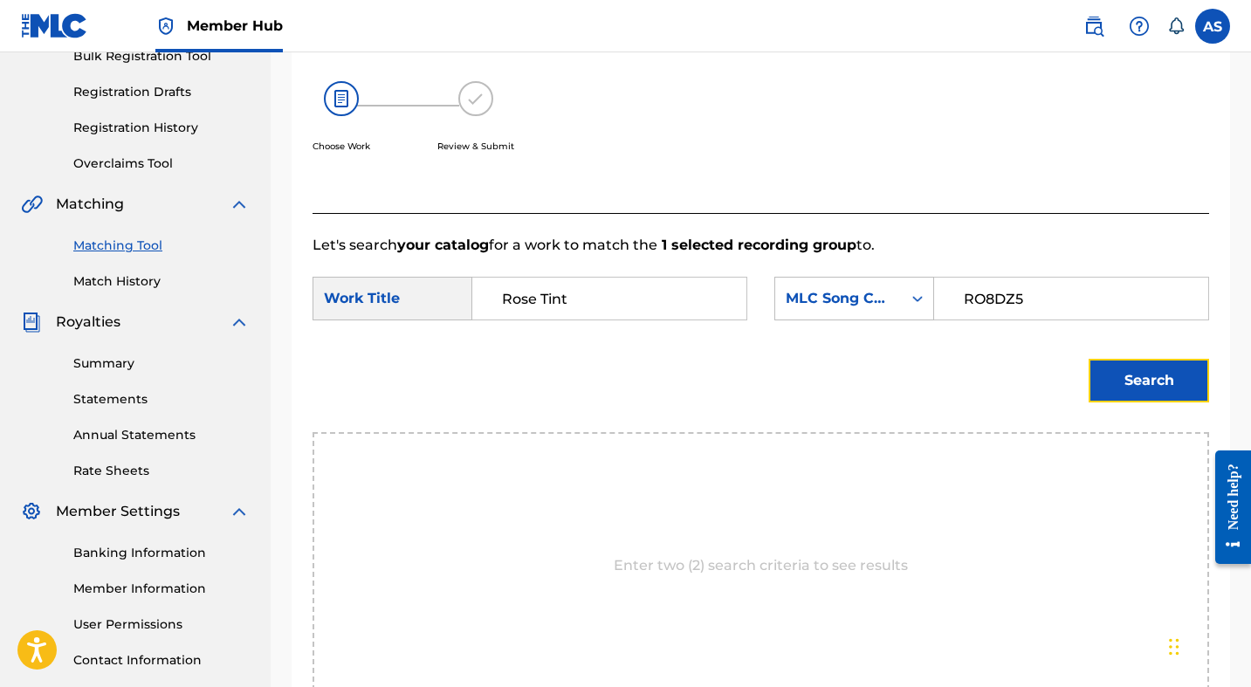
scroll to position [476, 0]
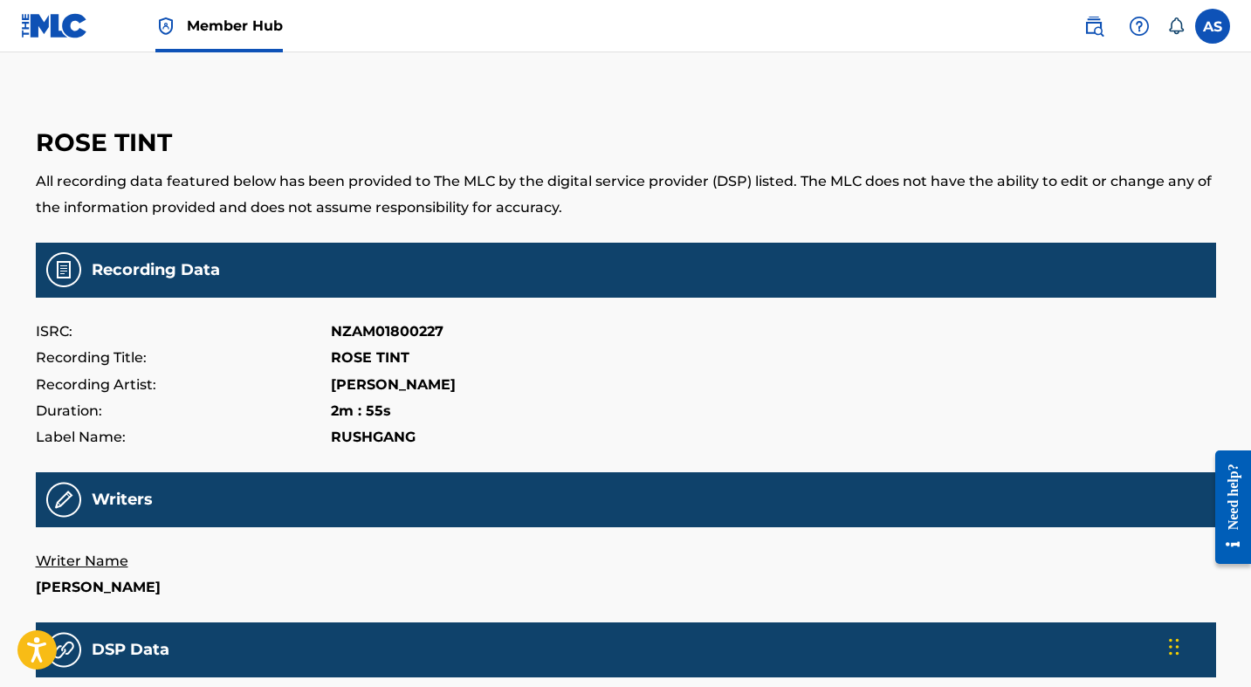
click at [172, 36] on img at bounding box center [165, 26] width 21 height 21
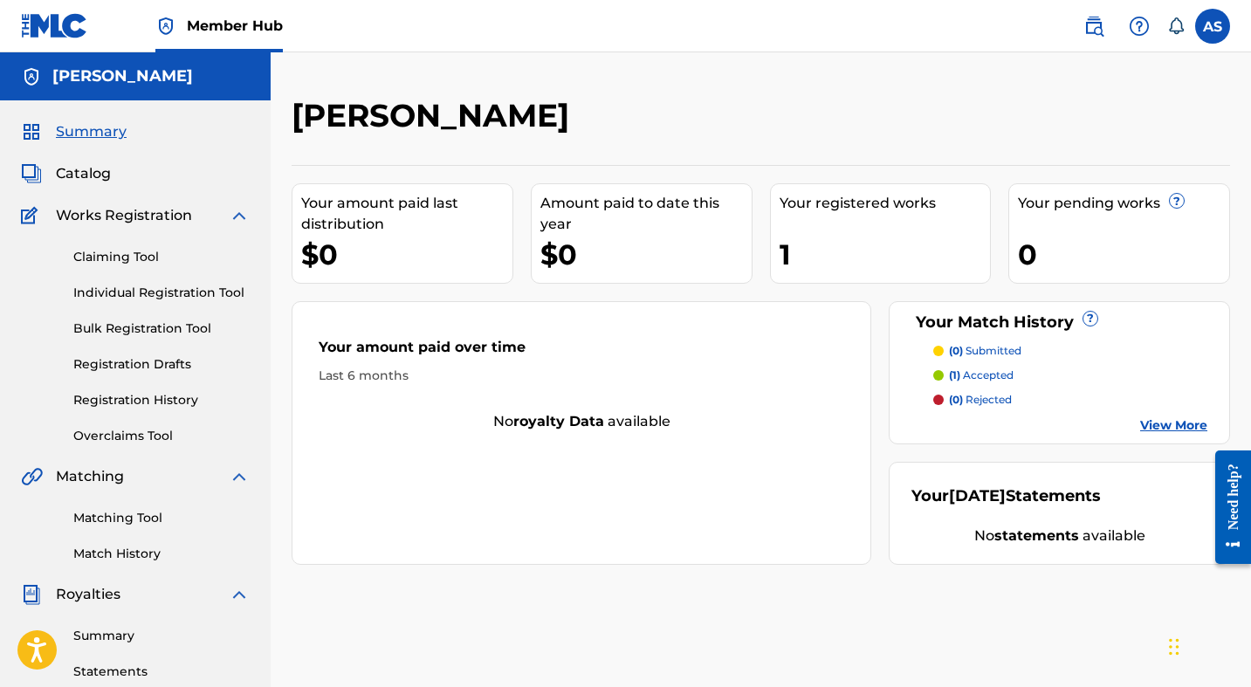
click at [1001, 379] on p "(1) accepted" at bounding box center [981, 376] width 65 height 16
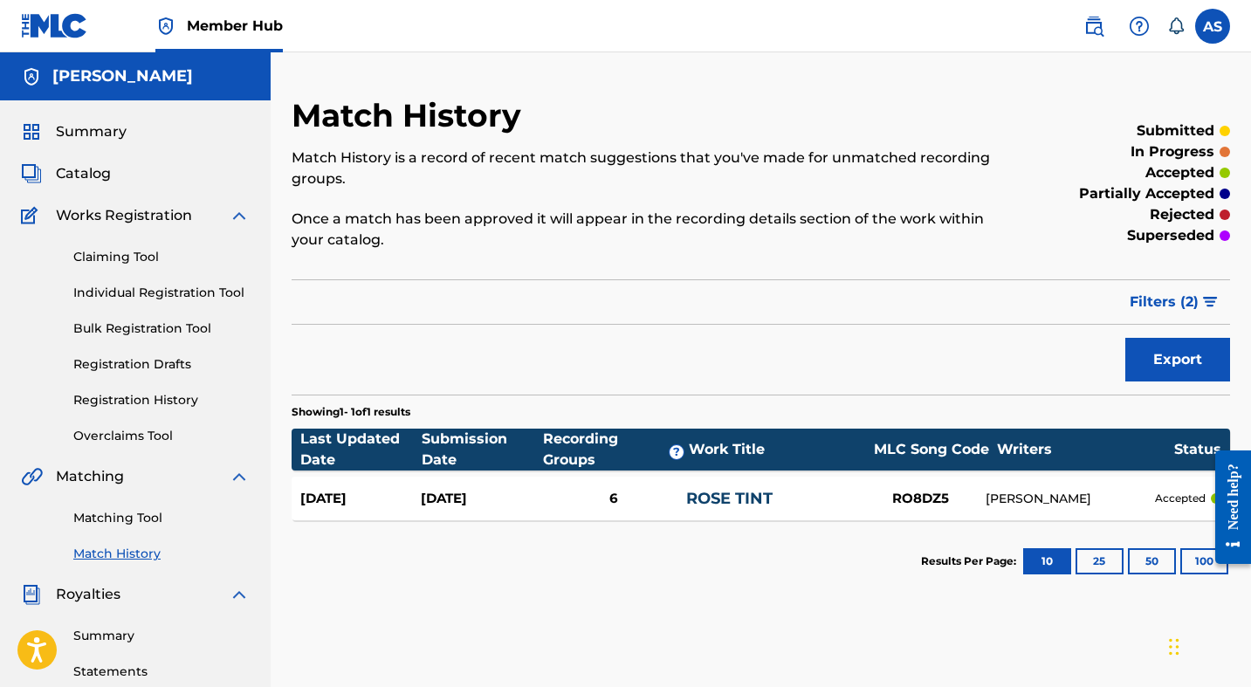
click at [760, 519] on div "[DATE] [DATE] 6 ROSE TINT RO8DZ5 [PERSON_NAME] accepted" at bounding box center [761, 499] width 939 height 44
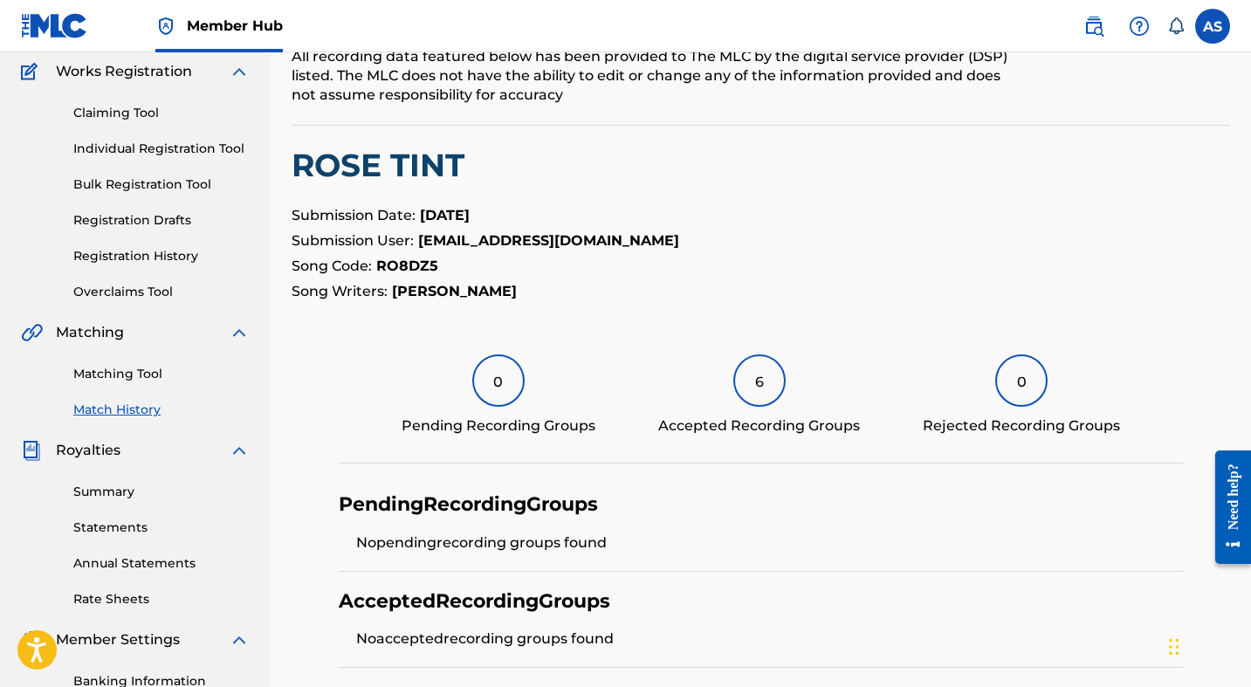
scroll to position [78, 0]
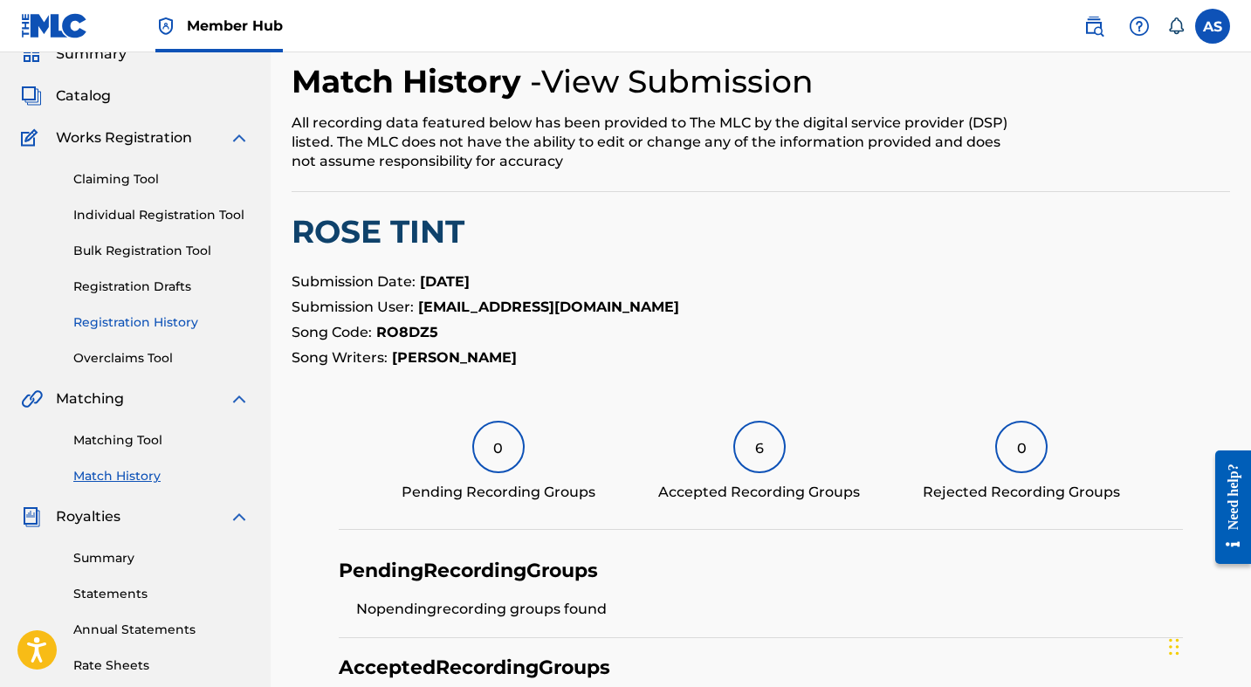
click at [124, 321] on link "Registration History" at bounding box center [161, 322] width 176 height 18
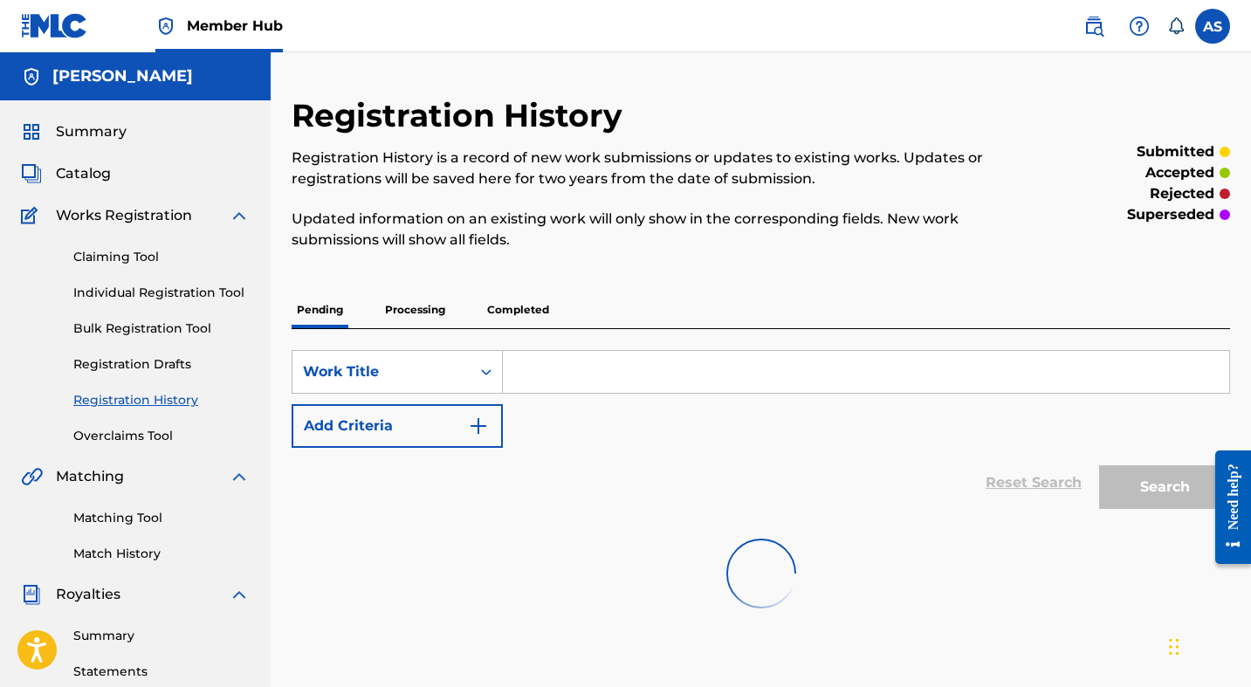
click at [498, 314] on p "Completed" at bounding box center [518, 310] width 72 height 37
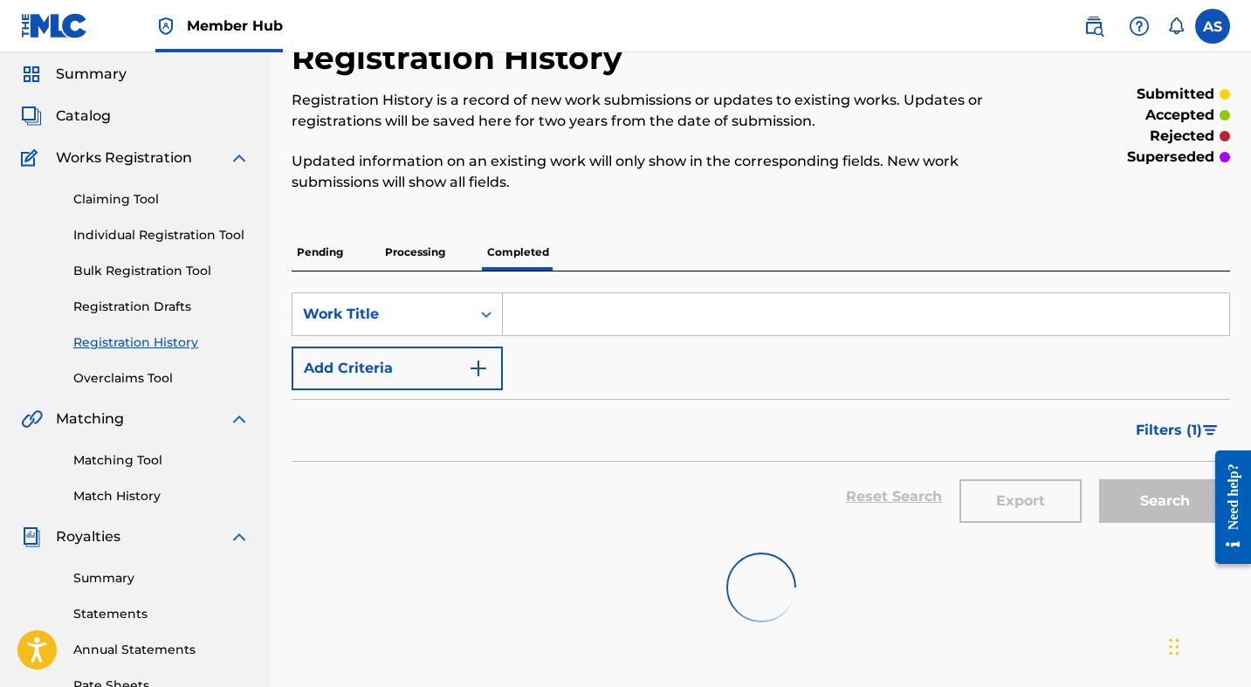
scroll to position [80, 0]
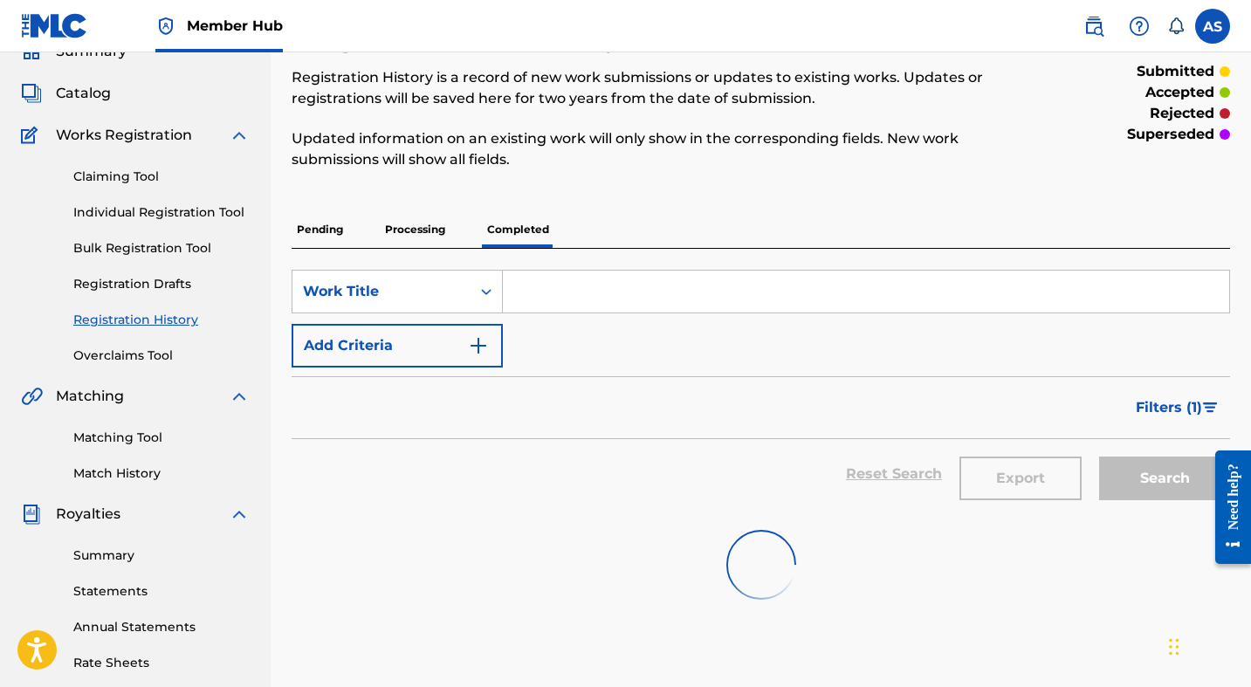
click at [572, 276] on input "Search Form" at bounding box center [866, 292] width 726 height 42
type input "Rose Tint"
click at [512, 342] on div "SearchWithCriteriaefa66f5a-ea4a-4dcf-9fb1-80cf0843ba69 Work Title Rose Tint Add…" at bounding box center [761, 319] width 939 height 98
click at [485, 342] on img "Search Form" at bounding box center [478, 345] width 21 height 21
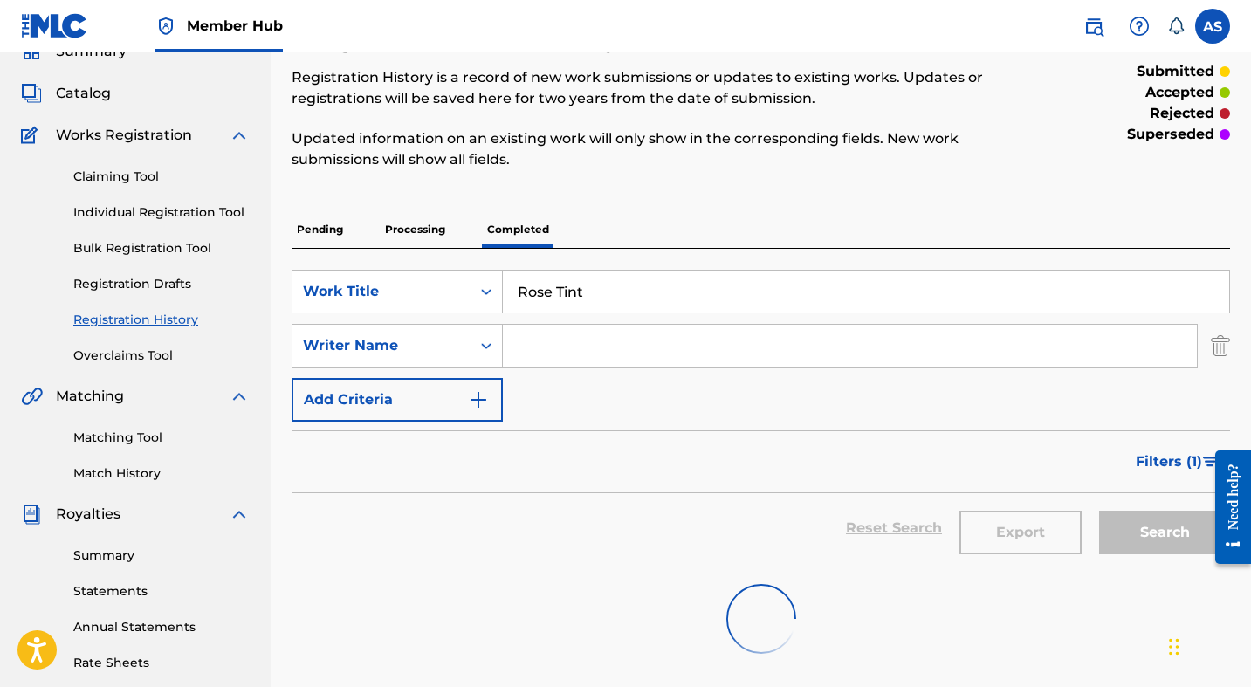
click at [538, 360] on input "Search Form" at bounding box center [850, 346] width 694 height 42
click at [451, 347] on div "Writer Name" at bounding box center [381, 345] width 157 height 21
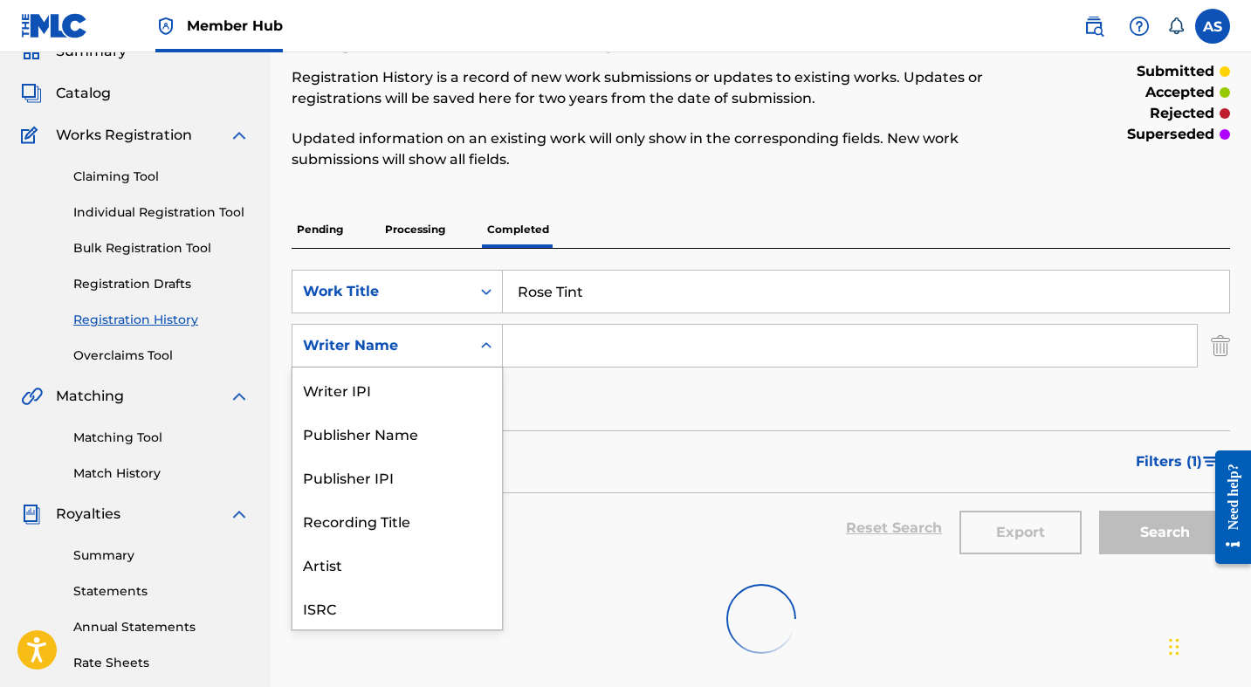
scroll to position [44, 0]
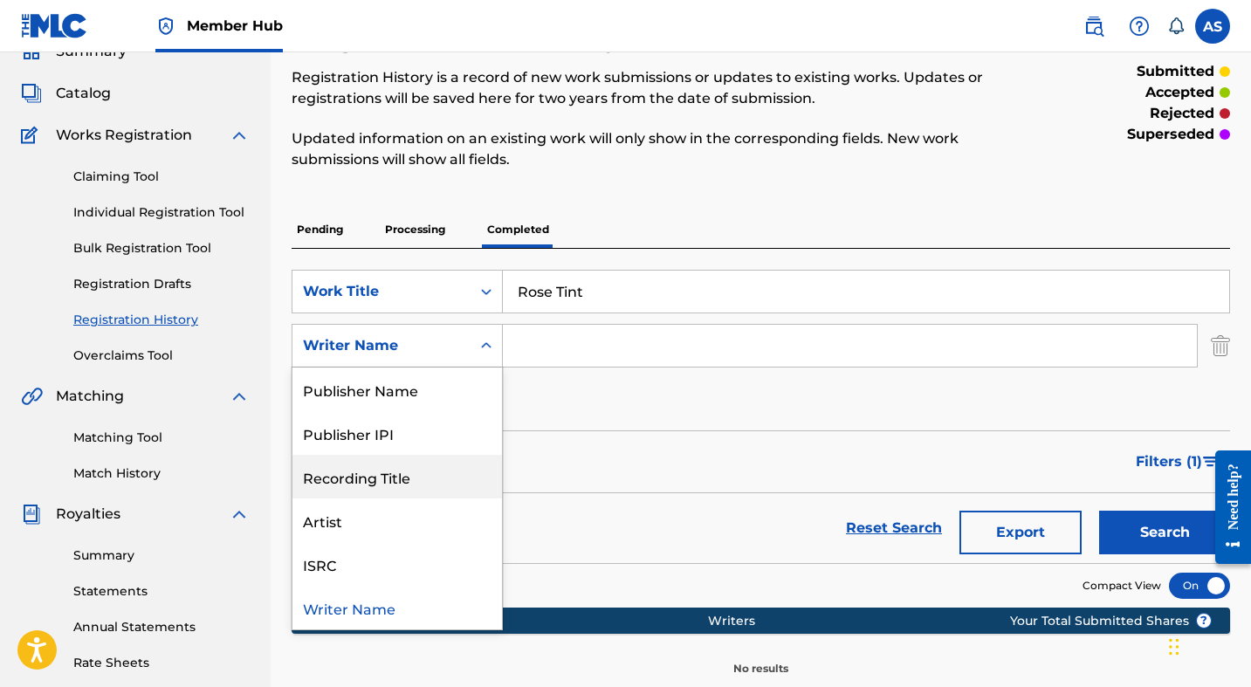
click at [553, 476] on div "Filters ( 1 )" at bounding box center [761, 461] width 939 height 63
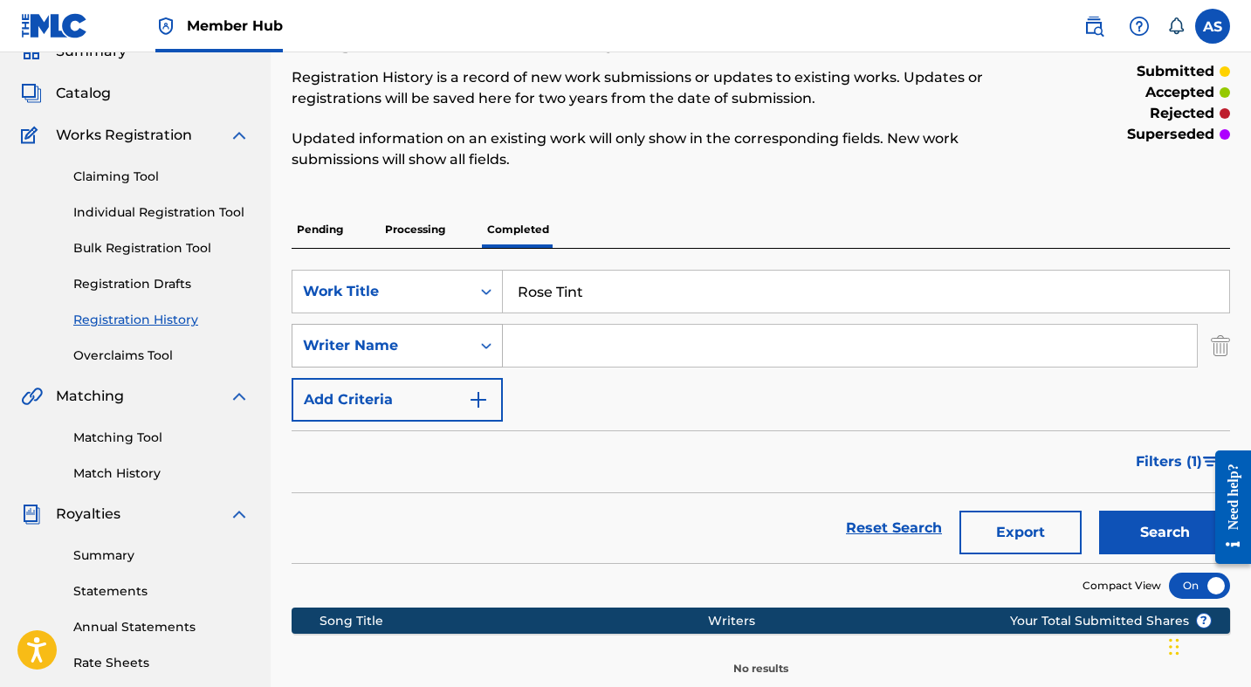
click at [478, 346] on icon "Search Form" at bounding box center [486, 345] width 17 height 17
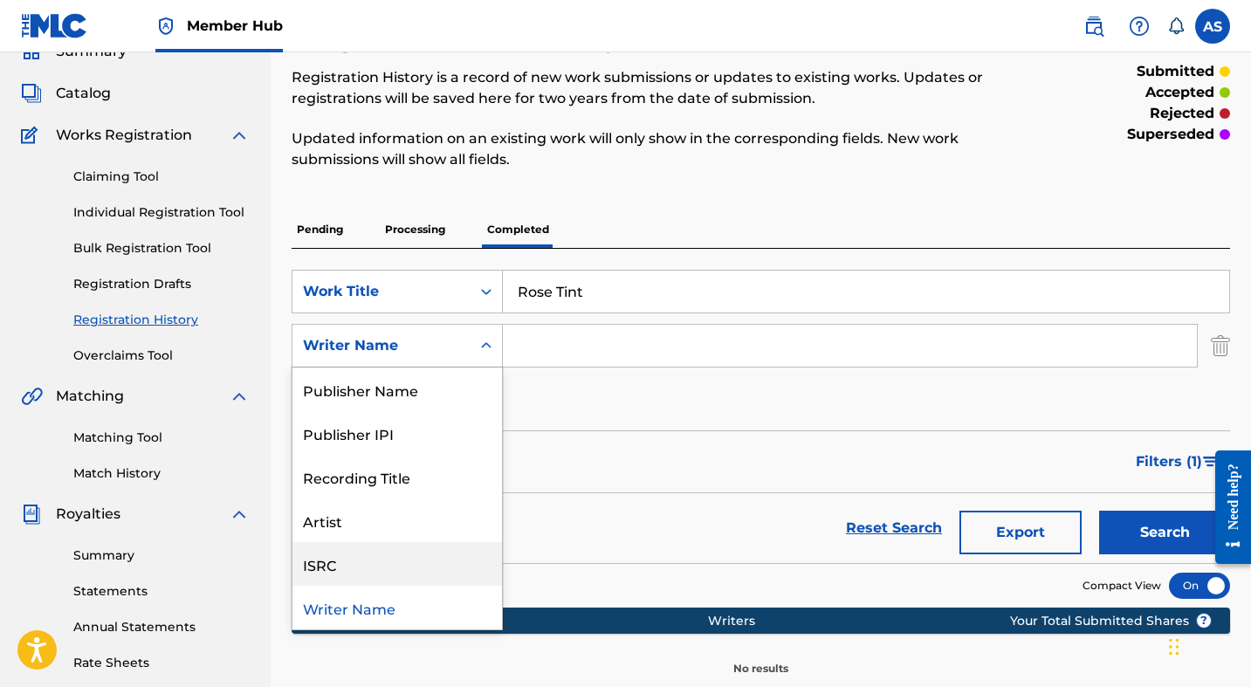
click at [410, 563] on div "ISRC" at bounding box center [397, 564] width 210 height 44
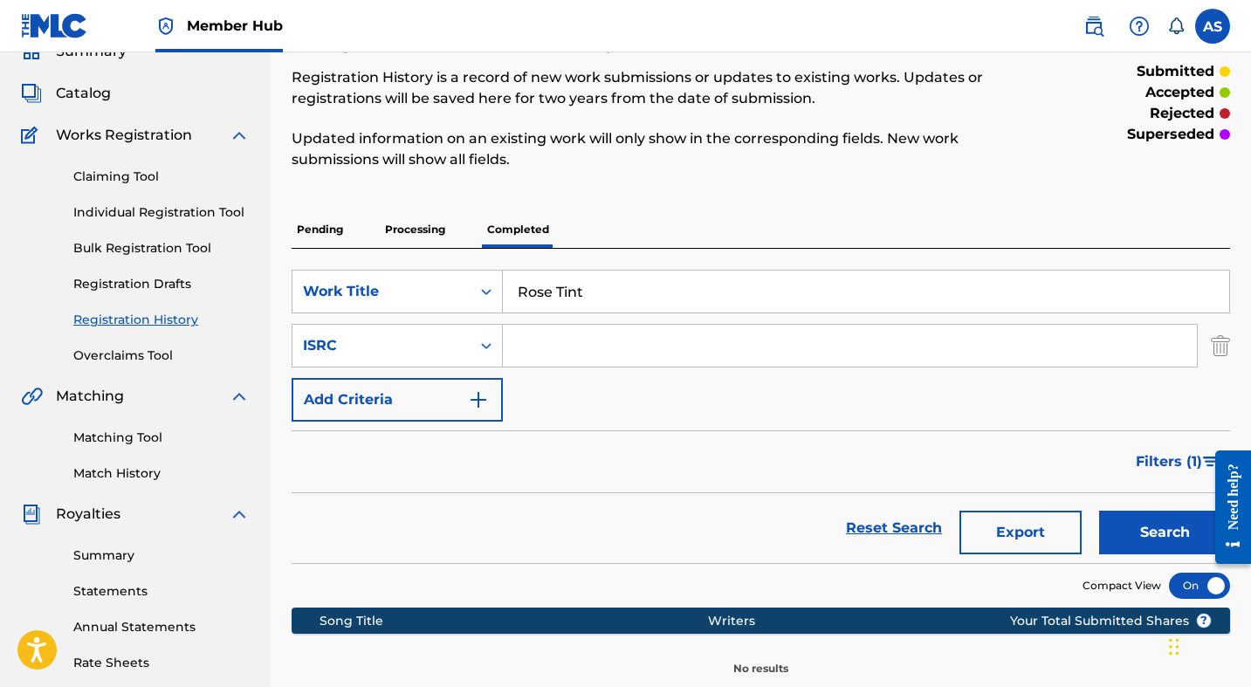
click at [629, 317] on div "SearchWithCriteriaefa66f5a-ea4a-4dcf-9fb1-80cf0843ba69 Work Title Rose Tint Sea…" at bounding box center [761, 346] width 939 height 152
click at [622, 344] on input "Search Form" at bounding box center [850, 346] width 694 height 42
type input "NZAM01800227"
click at [1145, 538] on button "Search" at bounding box center [1164, 533] width 131 height 44
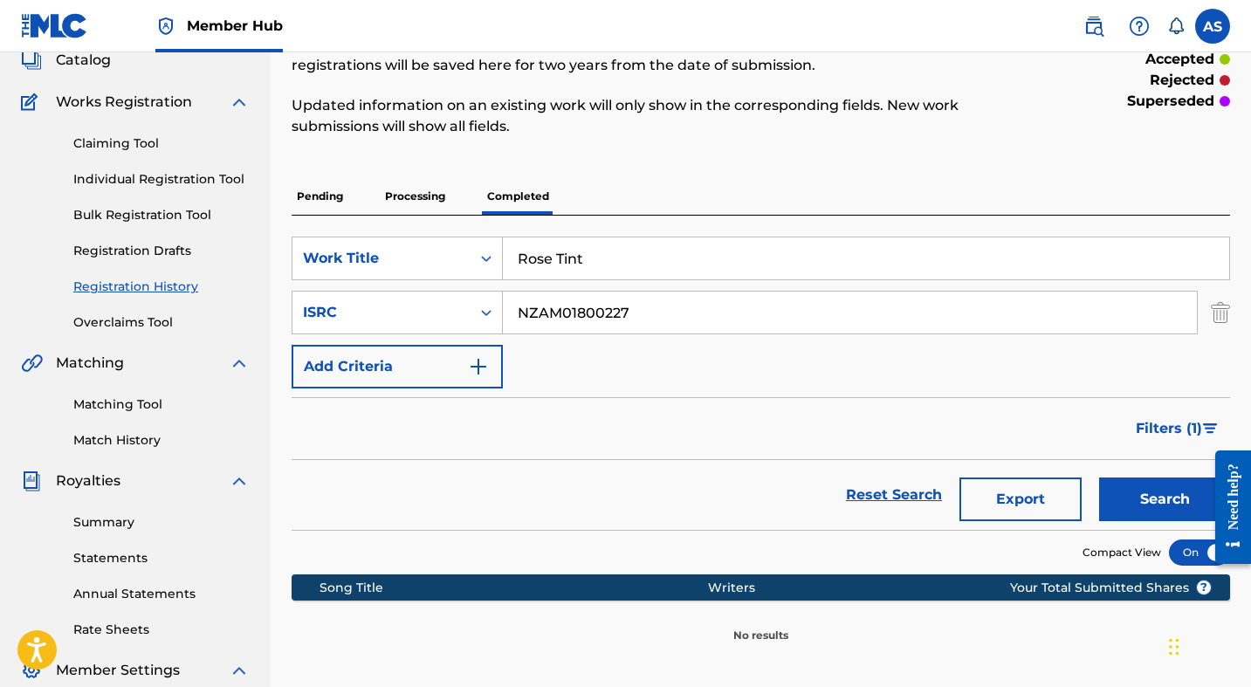
scroll to position [52, 0]
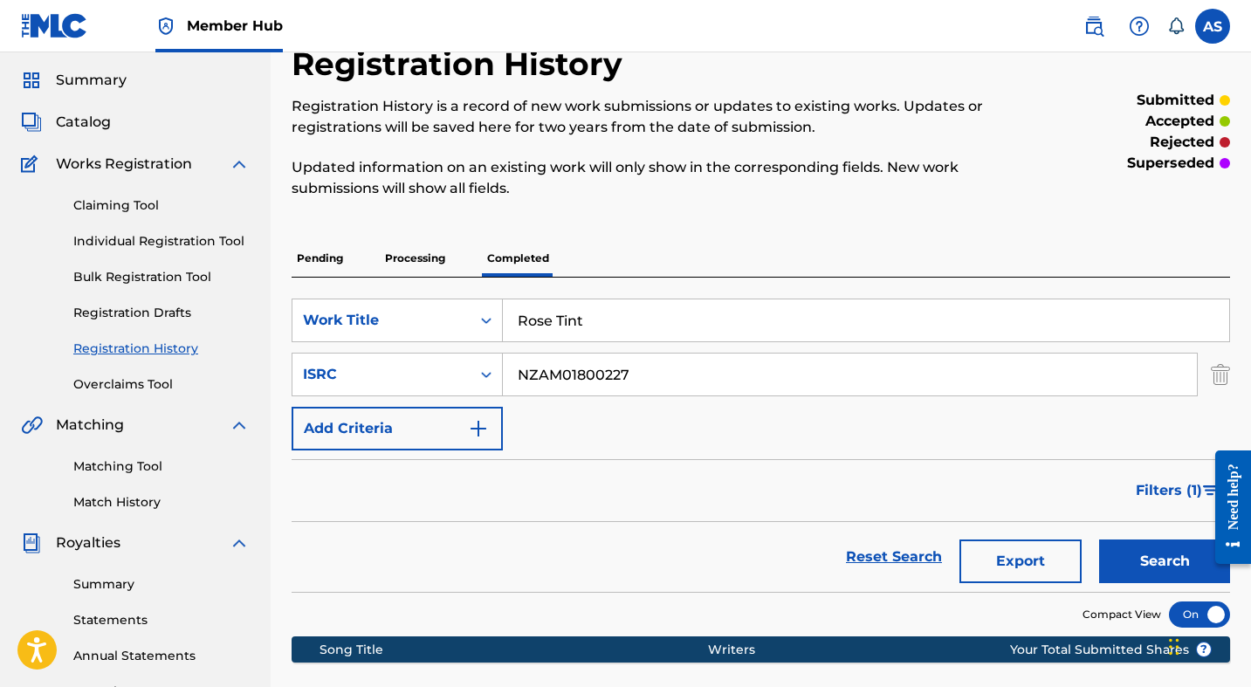
click at [400, 252] on p "Processing" at bounding box center [415, 258] width 71 height 37
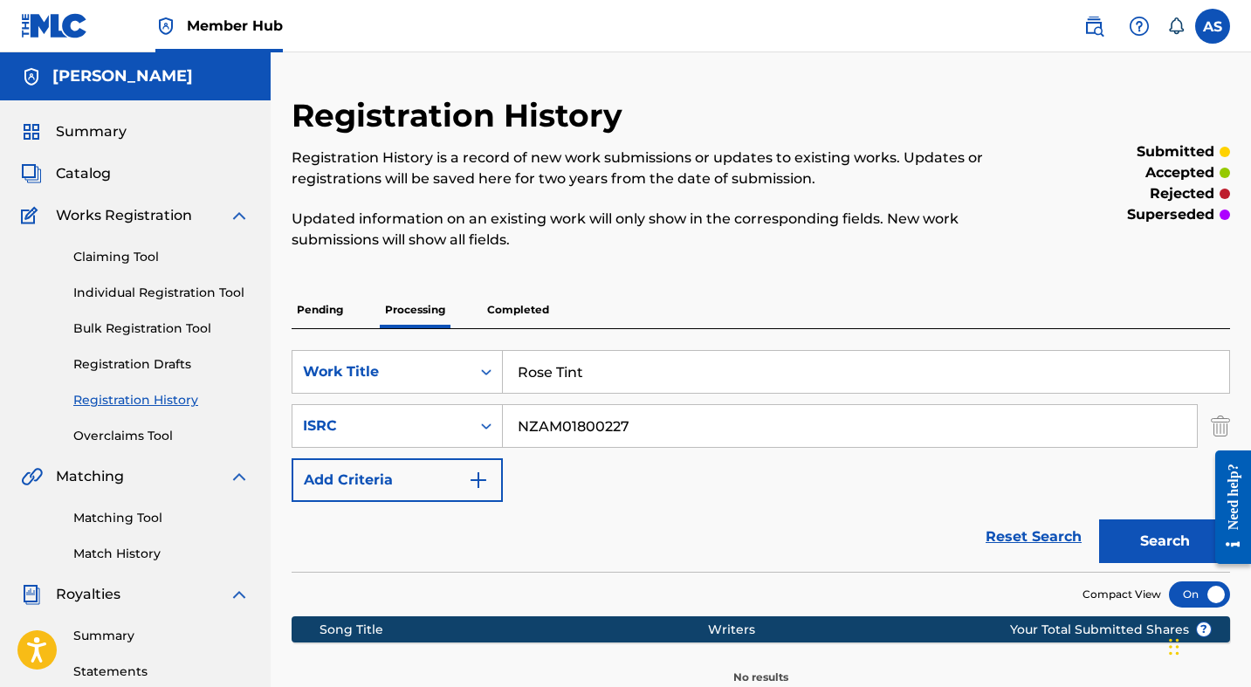
scroll to position [173, 0]
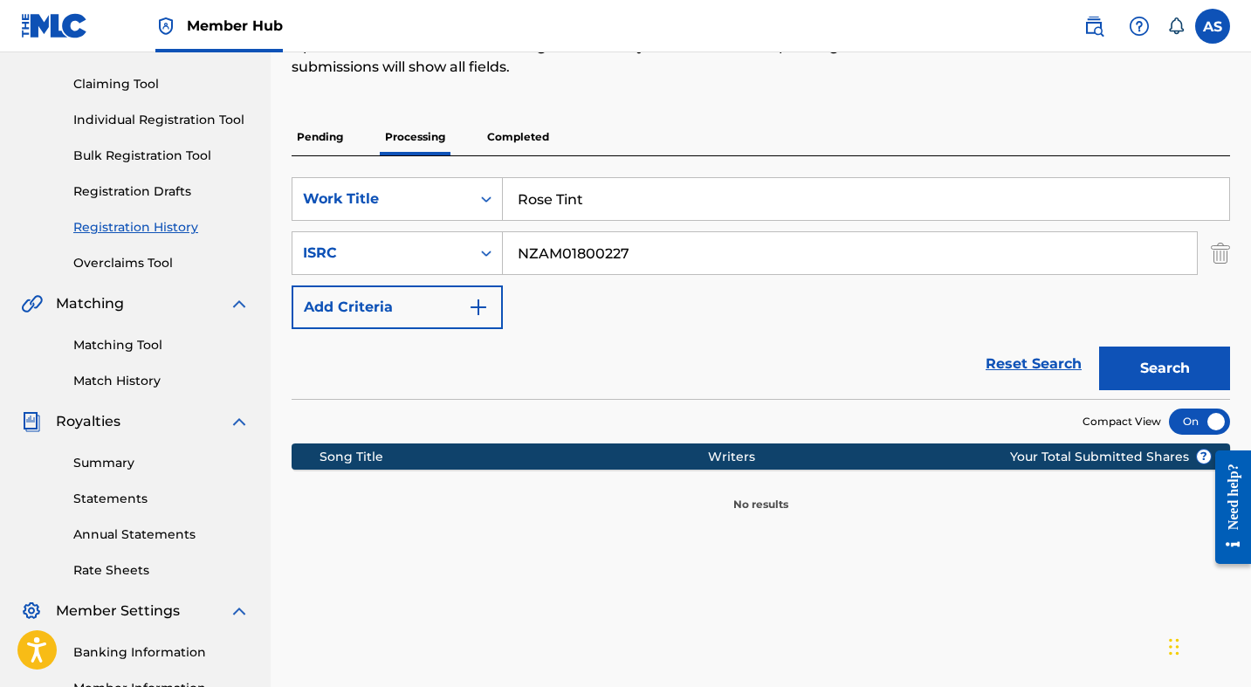
click at [526, 159] on div "SearchWithCriteriaefa66f5a-ea4a-4dcf-9fb1-80cf0843ba69 Work Title Rose Tint Sea…" at bounding box center [761, 277] width 939 height 243
click at [526, 144] on p "Completed" at bounding box center [518, 137] width 72 height 37
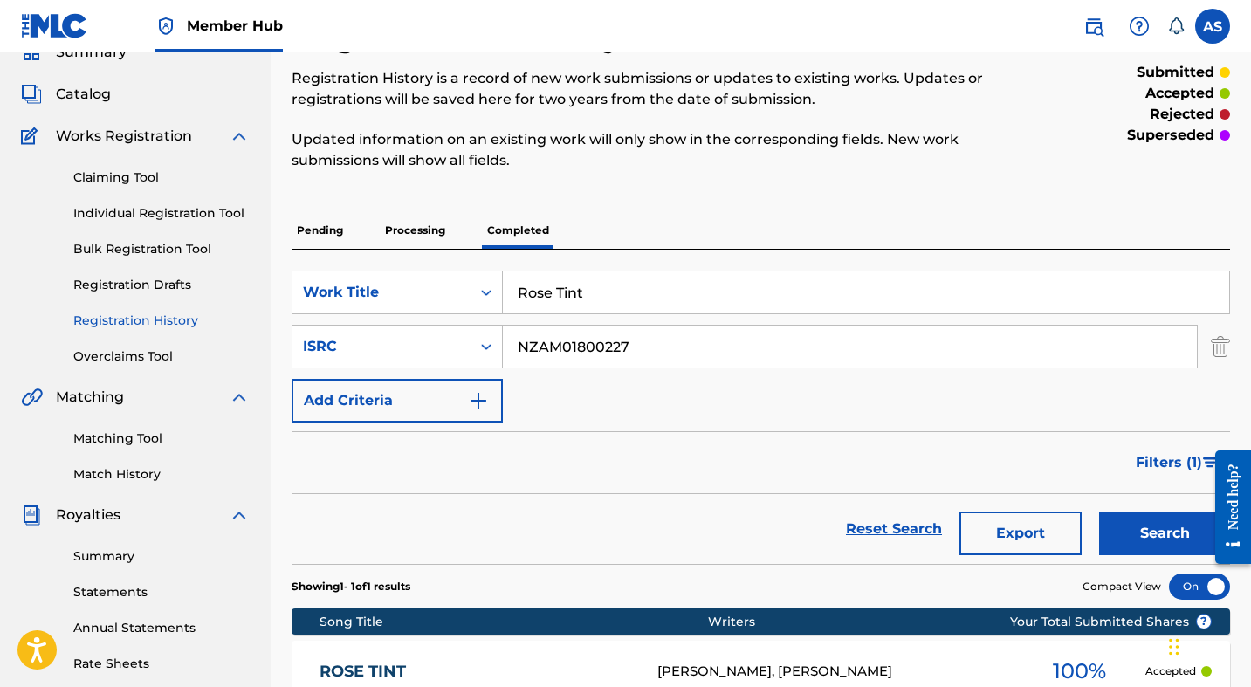
scroll to position [19, 0]
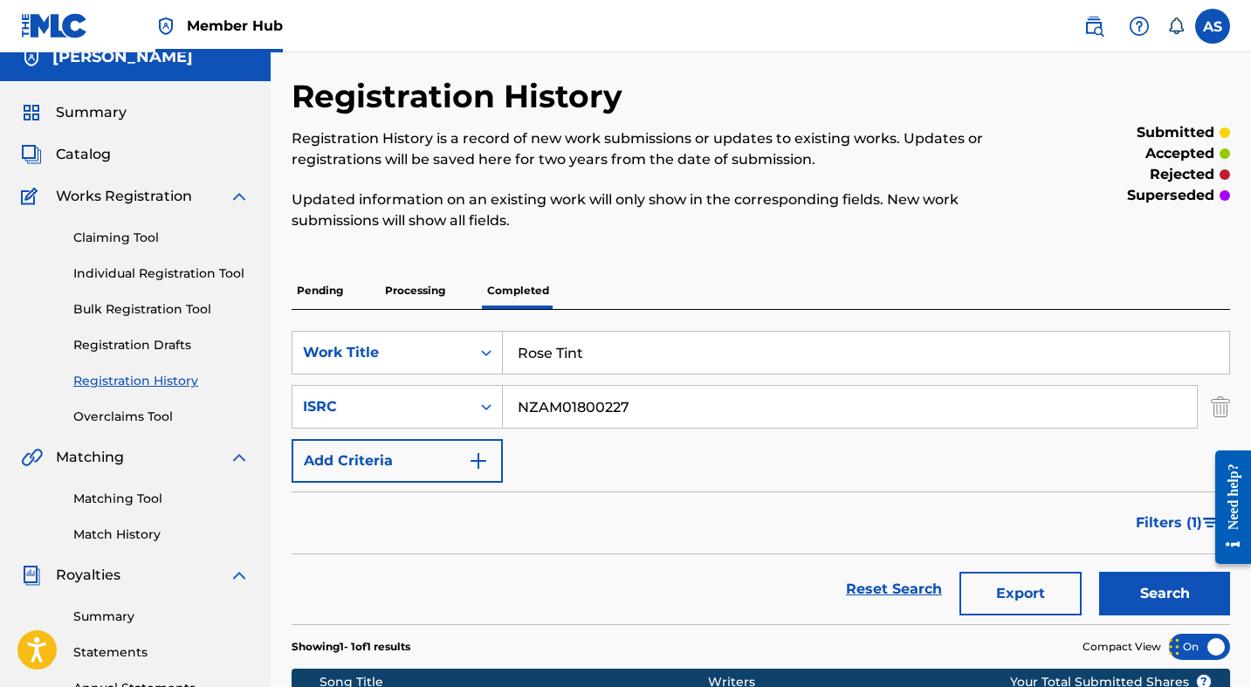
click at [141, 202] on span "Works Registration" at bounding box center [124, 196] width 136 height 21
click at [131, 190] on span "Works Registration" at bounding box center [124, 196] width 136 height 21
click at [30, 198] on img at bounding box center [32, 196] width 23 height 21
click at [79, 157] on span "Catalog" at bounding box center [83, 154] width 55 height 21
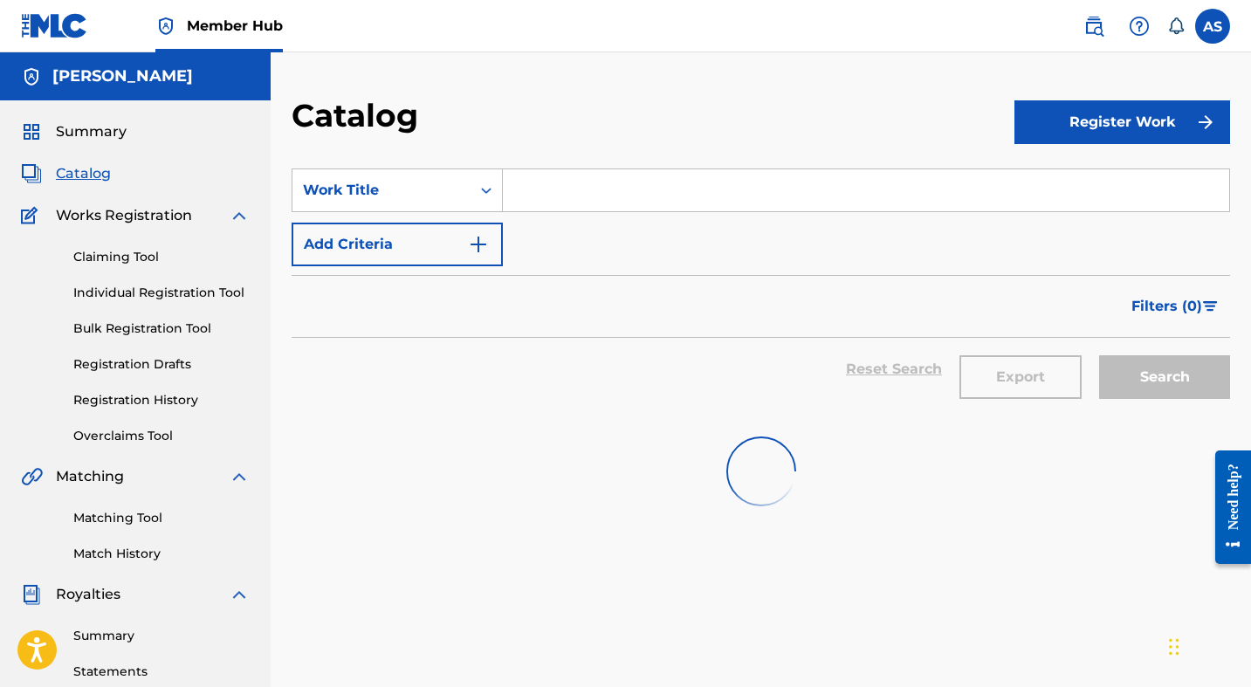
click at [643, 203] on input "Search Form" at bounding box center [866, 190] width 726 height 42
type input "w"
type input "rose tint"
click at [658, 240] on div "rose tint" at bounding box center [735, 229] width 464 height 31
click at [572, 233] on strong "tint" at bounding box center [566, 229] width 26 height 17
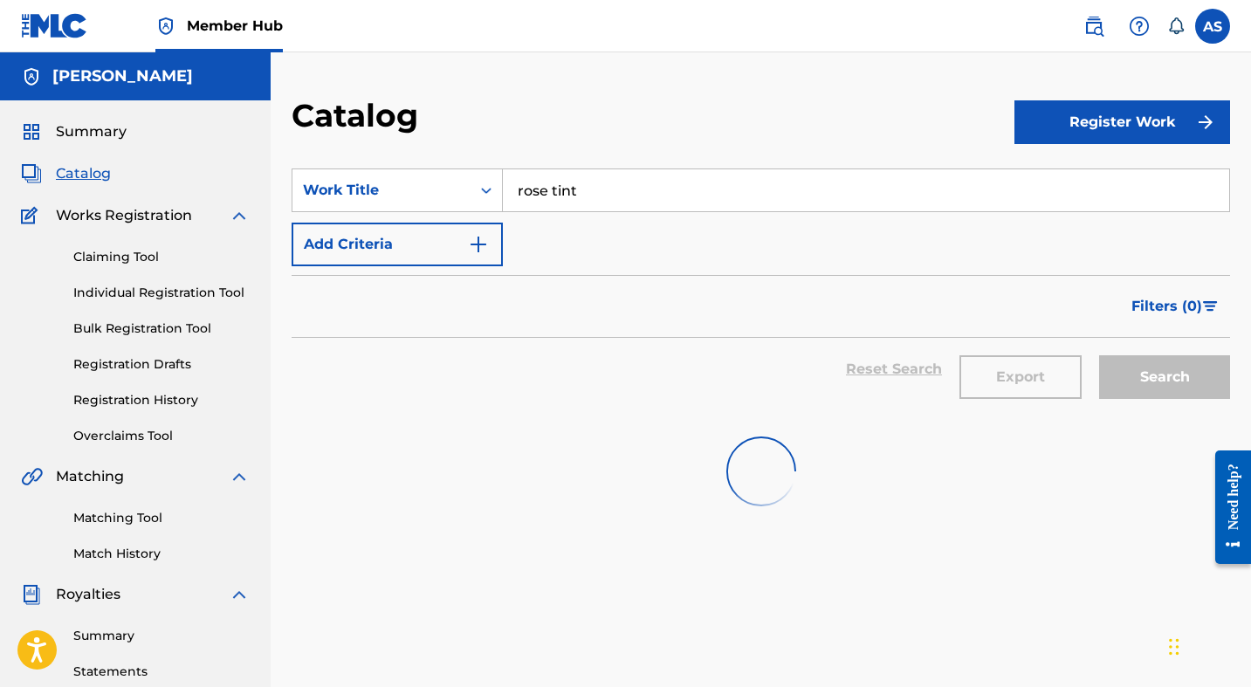
click at [505, 233] on div "SearchWithCriteria3636de83-cae9-4ba4-924a-9746999cc6a9 Work Title rose tint Add…" at bounding box center [761, 217] width 939 height 98
click at [492, 239] on button "Add Criteria" at bounding box center [397, 245] width 211 height 44
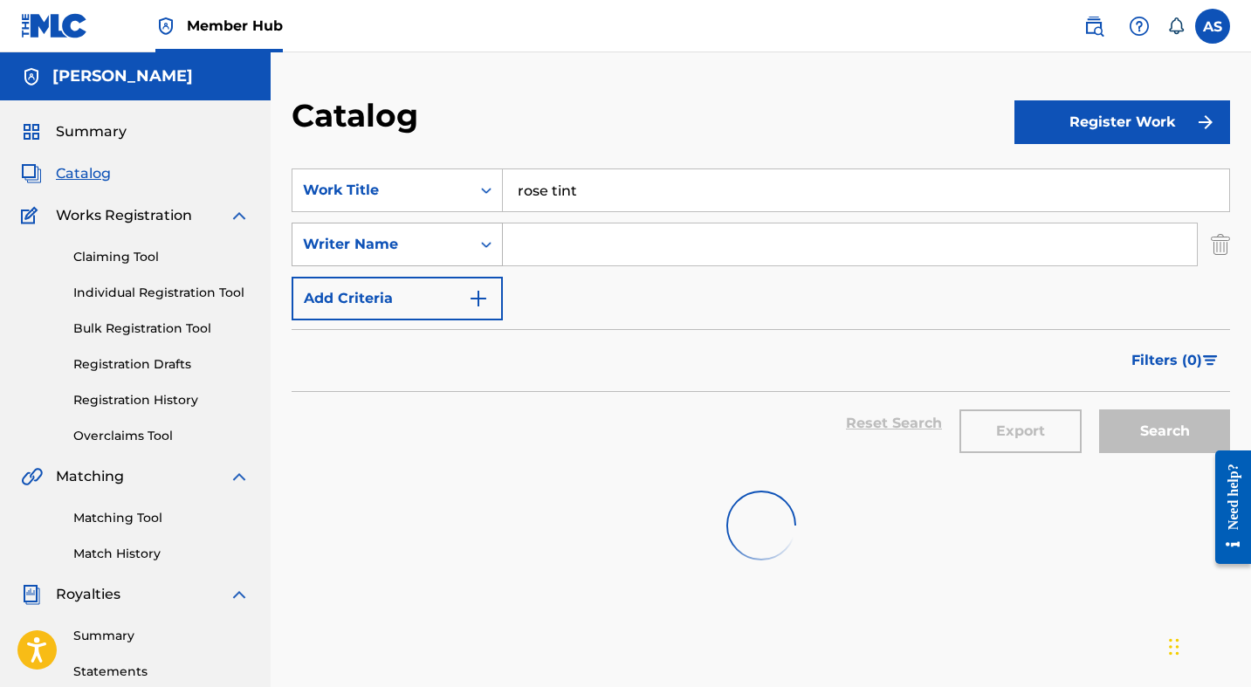
click at [459, 253] on div "Writer Name" at bounding box center [381, 244] width 157 height 21
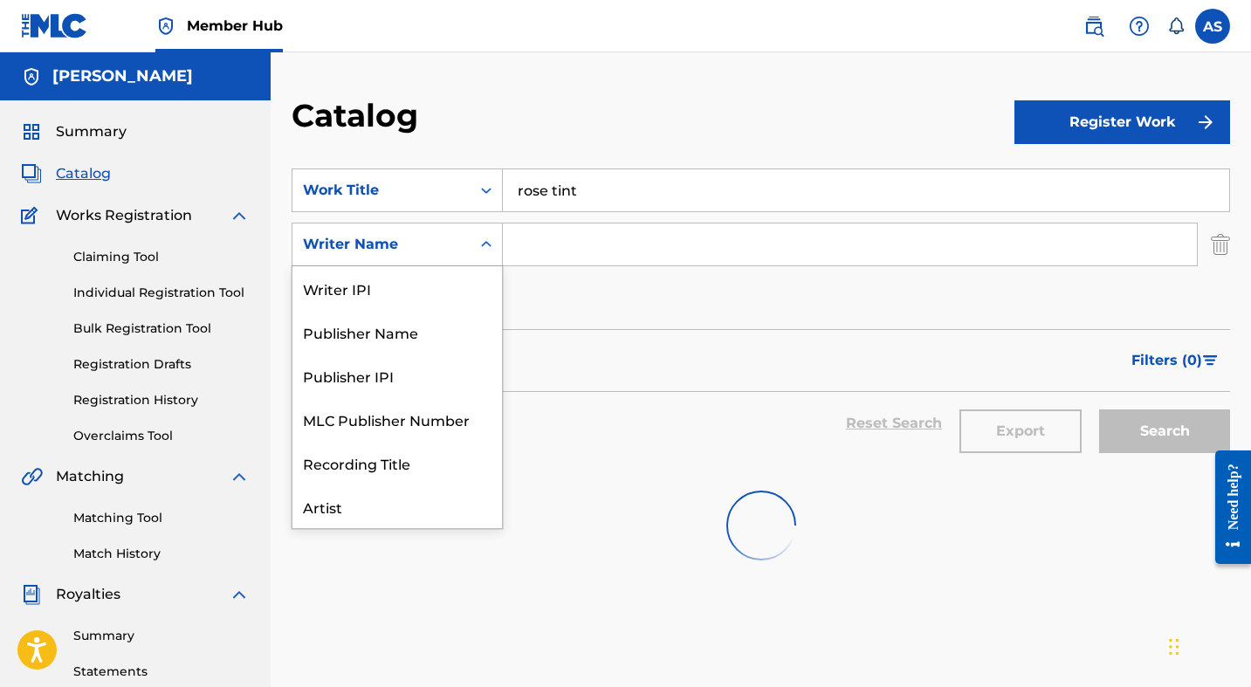
scroll to position [87, 0]
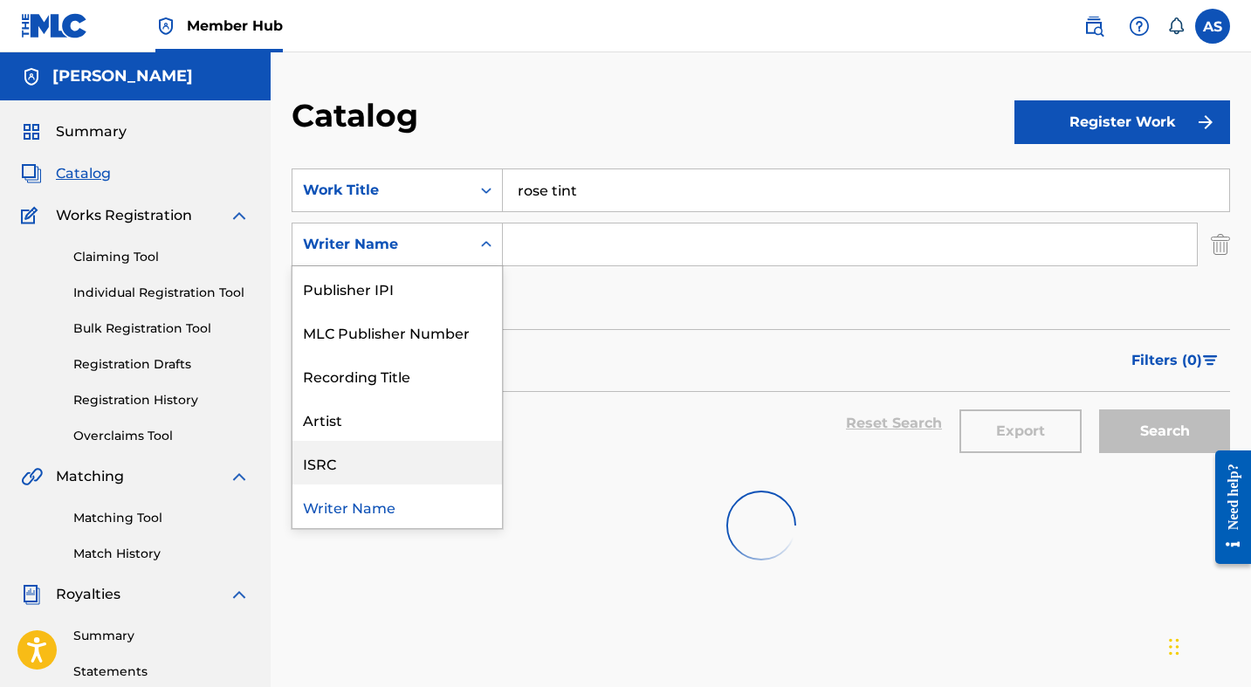
click at [405, 450] on div "ISRC" at bounding box center [397, 463] width 210 height 44
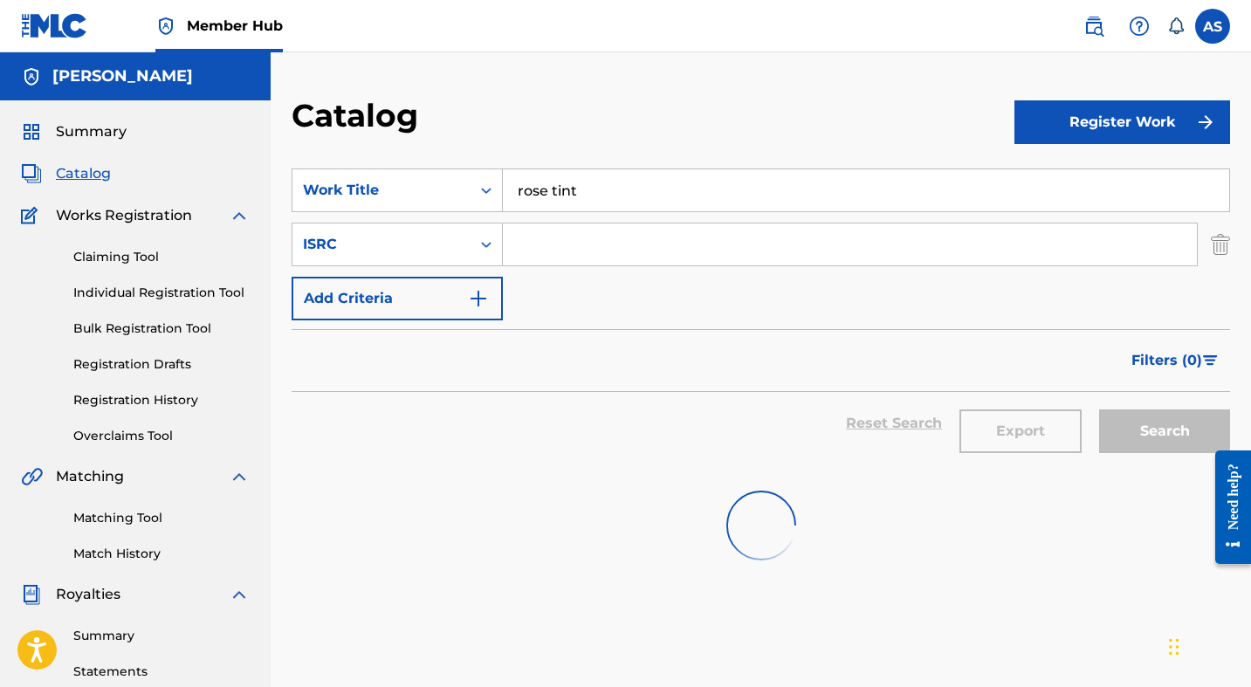
click at [558, 245] on input "Search Form" at bounding box center [850, 244] width 694 height 42
type input "NZAM01800227"
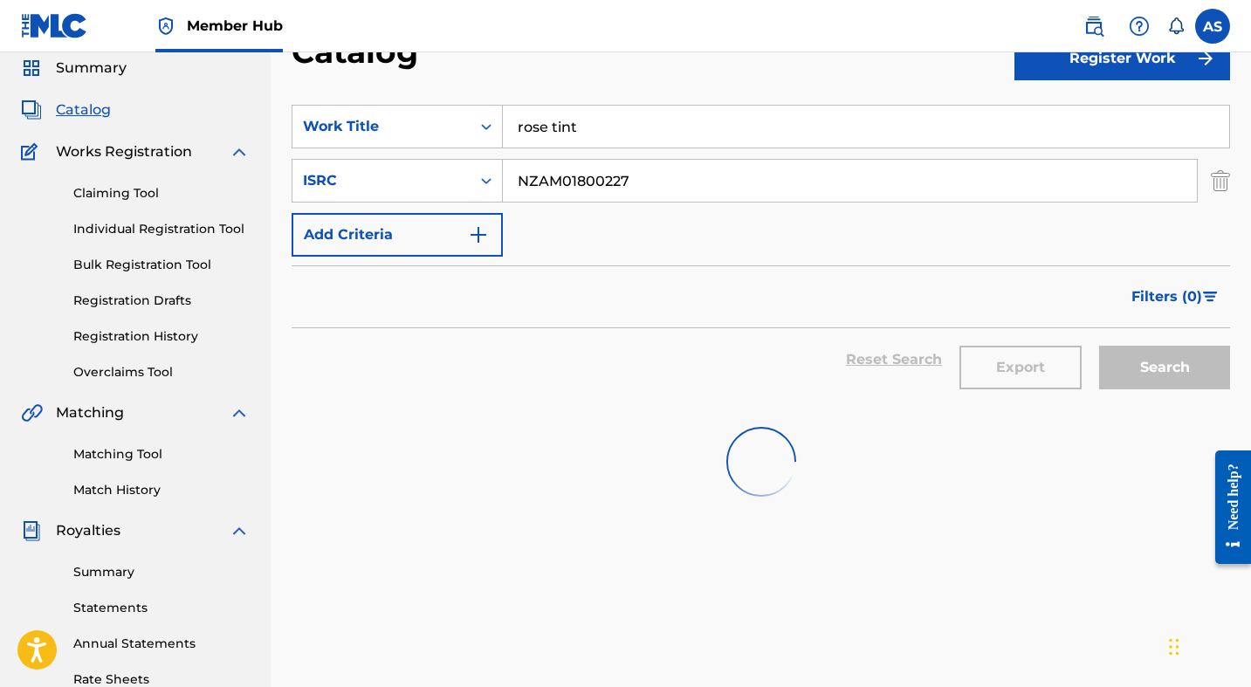
scroll to position [131, 0]
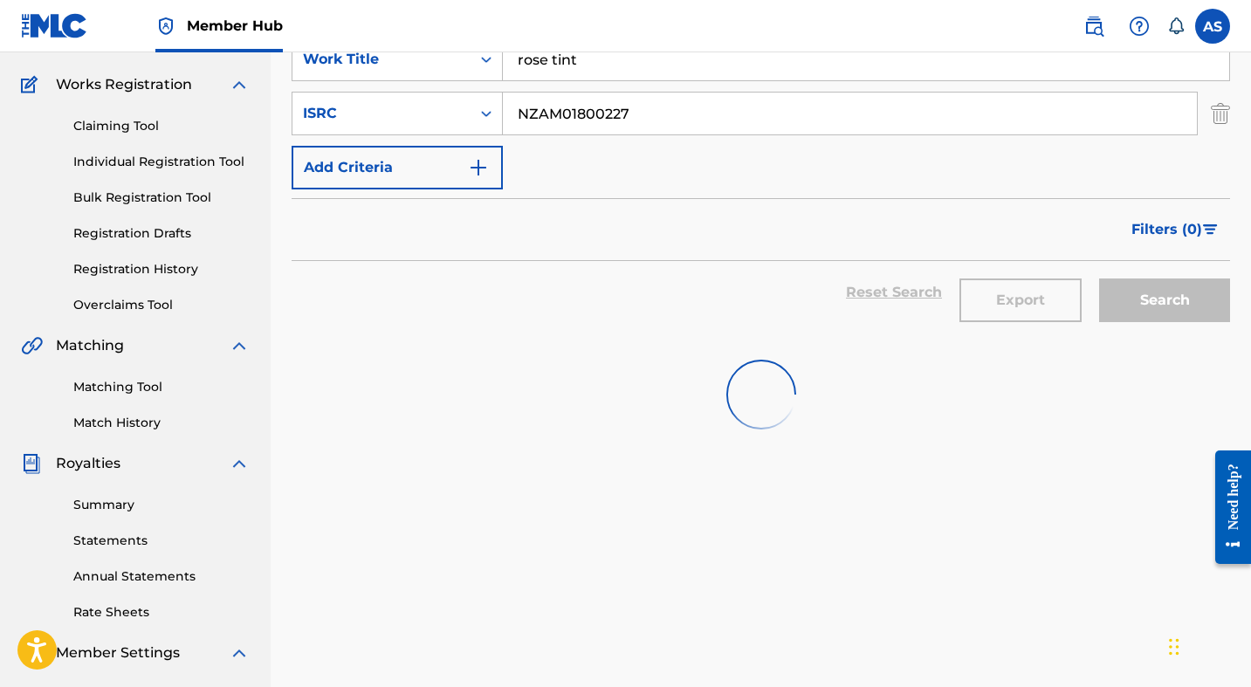
click at [140, 438] on div "Summary Catalog Works Registration Claiming Tool Individual Registration Tool B…" at bounding box center [135, 418] width 271 height 898
click at [140, 420] on link "Match History" at bounding box center [161, 423] width 176 height 18
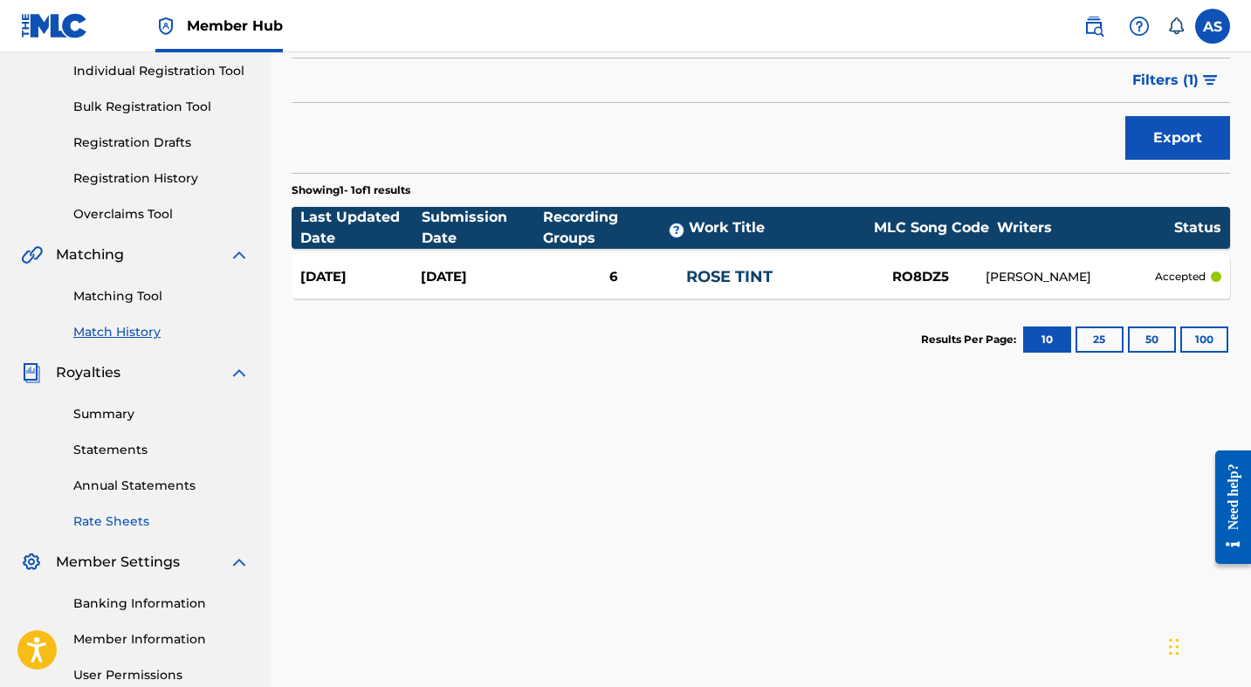
scroll to position [395, 0]
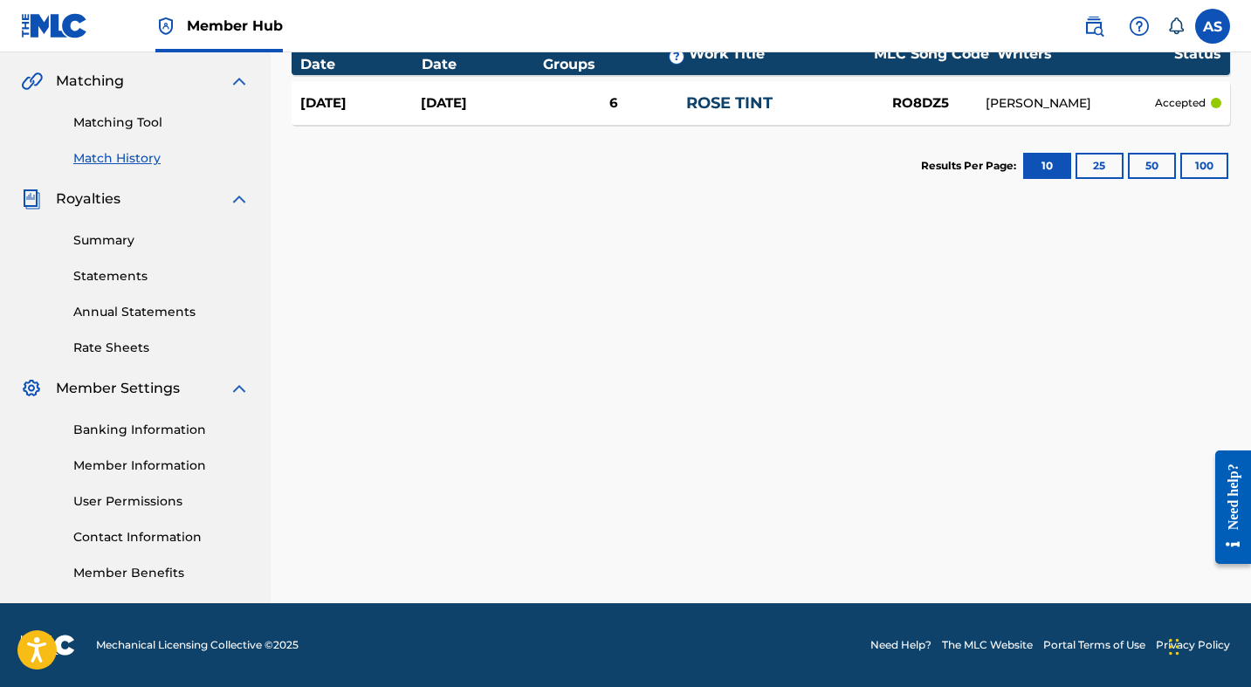
click at [110, 193] on span "Royalties" at bounding box center [88, 199] width 65 height 21
click at [197, 249] on link "Summary" at bounding box center [161, 240] width 176 height 18
